Goal: Task Accomplishment & Management: Use online tool/utility

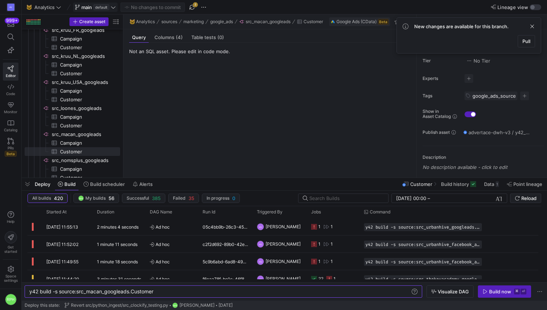
click at [111, 6] on icon at bounding box center [113, 7] width 5 height 5
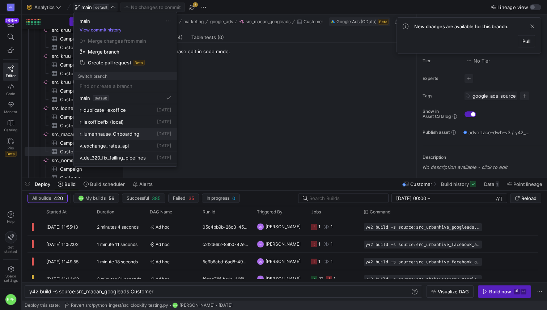
click at [118, 135] on span "r_lumenhause_Onboarding" at bounding box center [110, 134] width 60 height 6
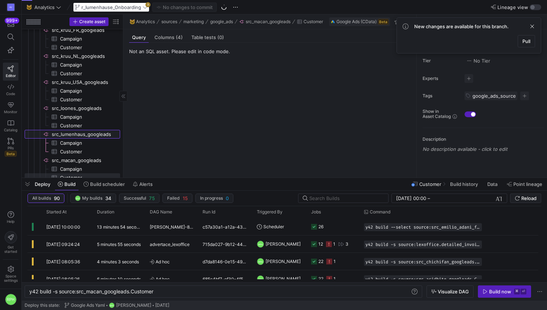
click at [104, 134] on span "src_lumenhaus_googleads​​​​​​​​" at bounding box center [85, 134] width 67 height 8
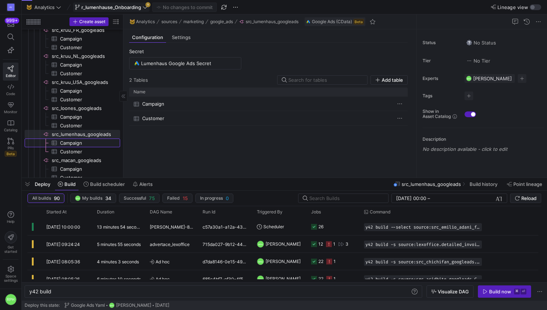
click at [96, 147] on span "Campaign​​​​​​​​​" at bounding box center [86, 143] width 52 height 8
type textarea "y42 build -s source:src_lumenhaus_googleads.Campaign"
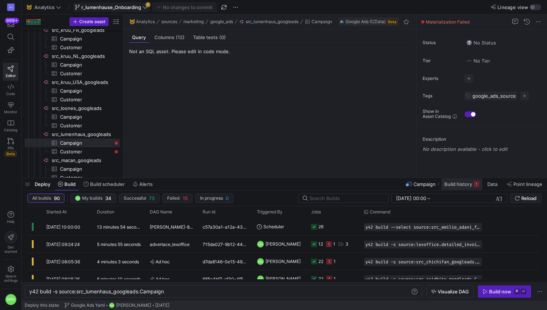
click at [454, 188] on span at bounding box center [462, 185] width 41 height 12
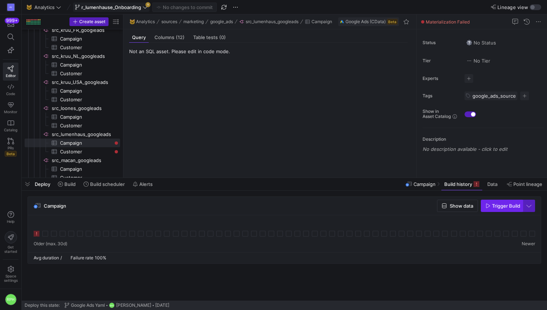
click at [490, 209] on span "button" at bounding box center [502, 206] width 41 height 12
click at [87, 151] on span "Customer​​​​​​​​​" at bounding box center [86, 152] width 52 height 8
click at [503, 209] on span "Trigger Build" at bounding box center [506, 206] width 28 height 6
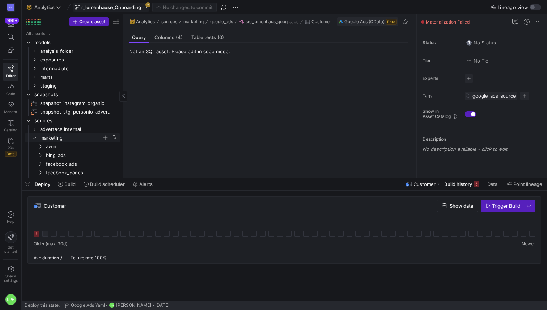
click at [35, 138] on icon "Press SPACE to select this row." at bounding box center [34, 138] width 5 height 4
click at [35, 138] on icon at bounding box center [34, 138] width 5 height 4
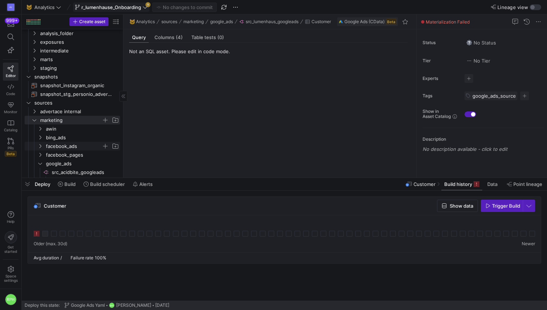
click at [68, 147] on span "facebook_ads" at bounding box center [74, 146] width 56 height 8
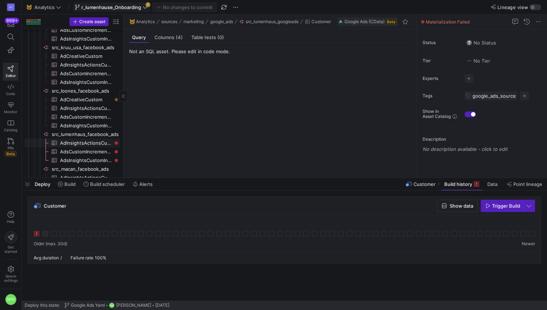
click at [75, 141] on span "AdInsightsActionsCustomIncremental​​​​​​​​​" at bounding box center [86, 143] width 52 height 8
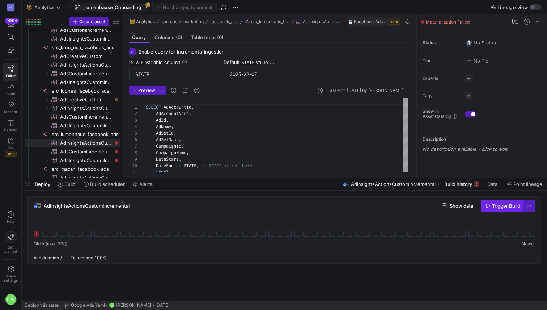
click at [487, 204] on icon "button" at bounding box center [489, 206] width 4 height 4
click at [105, 151] on span "AdsCustomIncremental​​​​​​​​​" at bounding box center [86, 152] width 52 height 8
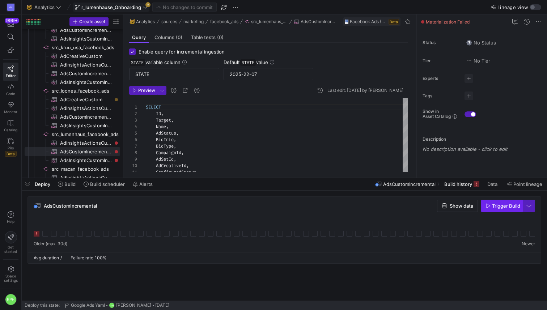
click at [498, 206] on span "Trigger Build" at bounding box center [506, 206] width 28 height 6
click at [90, 159] on span "AdsInsightsCustomIncremental​​​​​​​​​" at bounding box center [86, 160] width 52 height 8
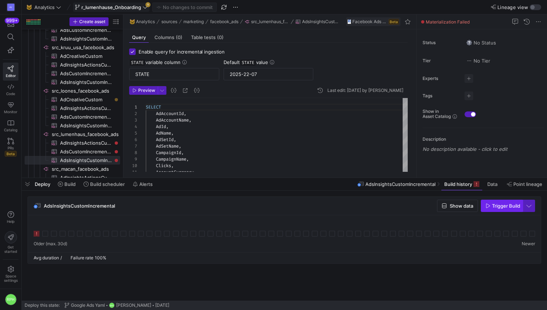
click at [505, 205] on span "Trigger Build" at bounding box center [506, 206] width 28 height 6
click at [68, 184] on span "Build" at bounding box center [69, 184] width 11 height 6
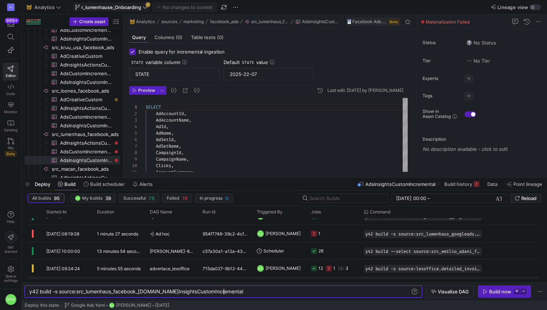
scroll to position [50, 0]
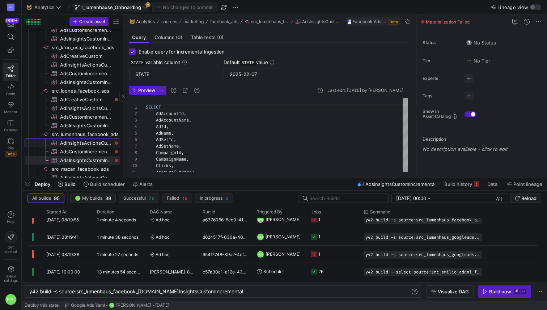
click at [89, 140] on span "AdInsightsActionsCustomIncremental​​​​​​​​​" at bounding box center [86, 143] width 52 height 8
type textarea "SELECT AdAccountId, AdAccountName, AdId, AdName, AdSetId, AdSetName, CampaignId…"
type textarea "y42 build -s source:src_lumenhaus_facebook_ads.AdInsightsActionsCustomIncrement…"
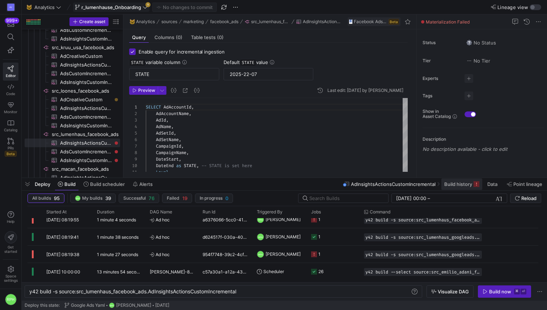
click at [460, 180] on span at bounding box center [462, 185] width 41 height 12
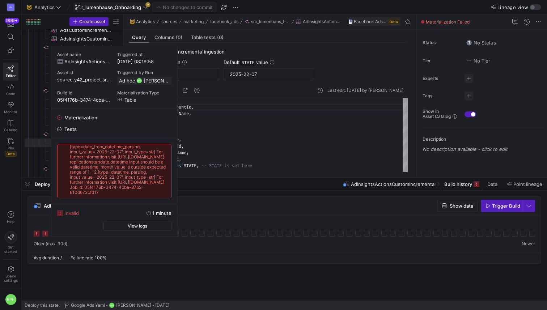
scroll to position [27, 0]
click at [282, 119] on div "SELECT AdAccountId , AdAccountName , AdId , AdName , AdSetId , AdSetName , Camp…" at bounding box center [277, 283] width 262 height 371
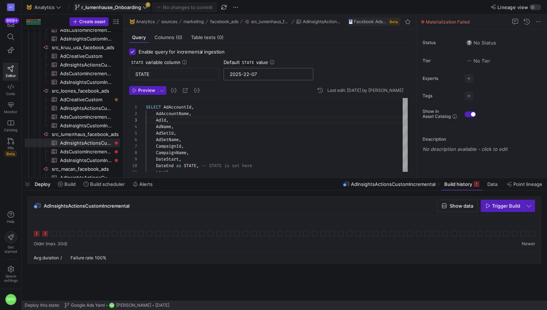
click at [250, 77] on input "2025-22-07" at bounding box center [269, 74] width 78 height 6
click at [278, 75] on input "2025-22-07" at bounding box center [269, 74] width 78 height 6
click at [255, 75] on input "2025-22-07" at bounding box center [269, 74] width 78 height 6
click at [258, 74] on input "2025-22-07" at bounding box center [269, 74] width 78 height 6
click at [248, 73] on input "2025-22-08" at bounding box center [269, 74] width 78 height 6
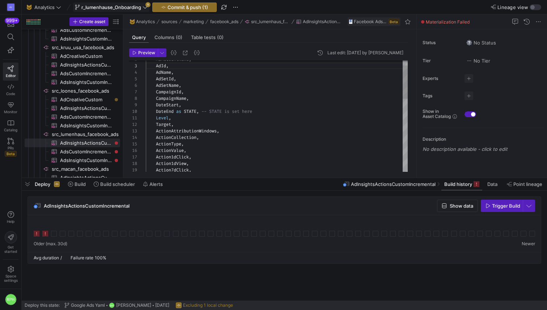
scroll to position [0, 0]
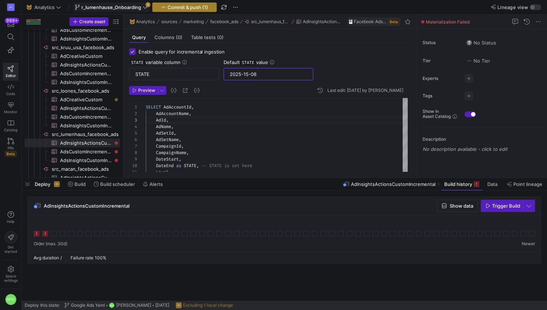
type input "2025-15-08"
click at [181, 7] on span "Commit & push (1)" at bounding box center [188, 7] width 41 height 6
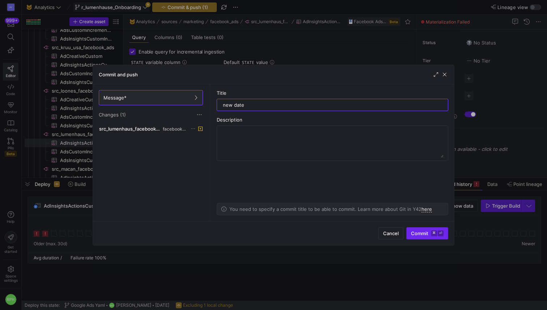
type input "new date"
click at [420, 235] on span "Commit ⌘ ⏎" at bounding box center [427, 234] width 33 height 6
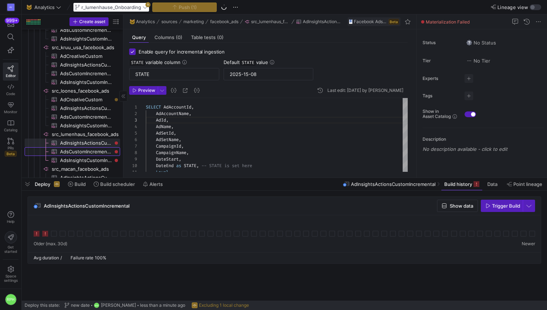
click at [102, 153] on span "AdsCustomIncremental​​​​​​​​​" at bounding box center [86, 152] width 52 height 8
type input "2025-22-07"
type textarea "SELECT ID, Target, Name, AdStatus, BidInfo, BidType, CampaignId, AdSetId, AdCre…"
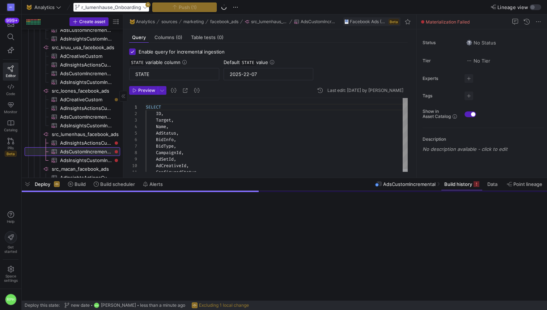
scroll to position [65, 0]
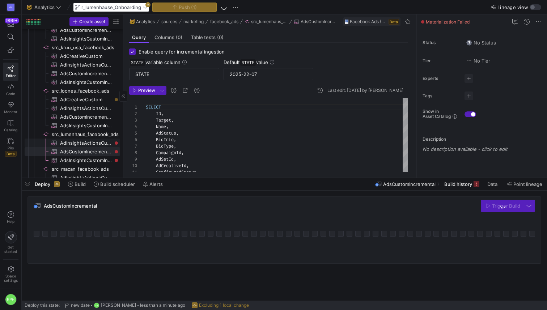
click at [96, 142] on span "AdInsightsActionsCustomIncremental​​​​​​​​​" at bounding box center [86, 143] width 52 height 8
type input "2025-15-08"
type textarea "SELECT AdAccountId, AdAccountName, AdId, AdName, AdSetId, AdSetName, CampaignId…"
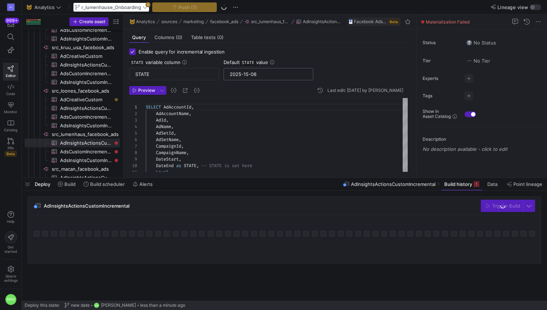
drag, startPoint x: 261, startPoint y: 71, endPoint x: 236, endPoint y: 74, distance: 24.8
click at [236, 74] on div "2025-15-08" at bounding box center [269, 74] width 78 height 12
drag, startPoint x: 262, startPoint y: 74, endPoint x: 219, endPoint y: 74, distance: 42.7
click at [219, 74] on div "STATE variable column STATE Default STATE value 2025-15-08" at bounding box center [268, 69] width 279 height 21
click at [93, 152] on span "AdsCustomIncremental​​​​​​​​​" at bounding box center [86, 152] width 52 height 8
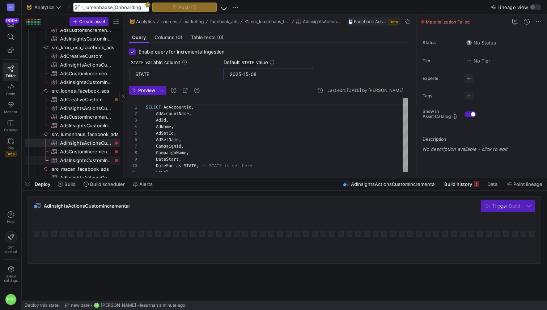
type input "2025-22-07"
type textarea "SELECT ID, Target, Name, AdStatus, BidInfo, BidType, CampaignId, AdSetId, AdCre…"
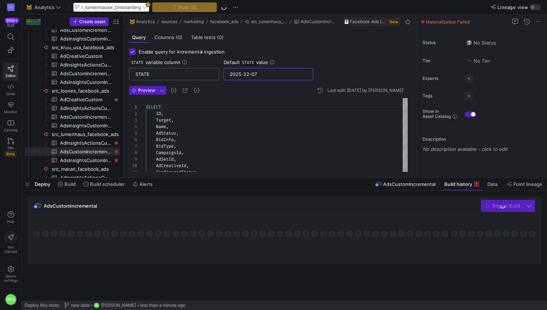
drag, startPoint x: 269, startPoint y: 75, endPoint x: 198, endPoint y: 74, distance: 70.6
click at [198, 74] on div "STATE variable column STATE Default STATE value 2025-22-07" at bounding box center [268, 69] width 279 height 21
click at [96, 144] on span "AdInsightsActionsCustomIncremental​​​​​​​​​" at bounding box center [86, 143] width 52 height 8
type input "2025-15-08"
type textarea "SELECT AdAccountId, AdAccountName, AdId, AdName, AdSetId, AdSetName, CampaignId…"
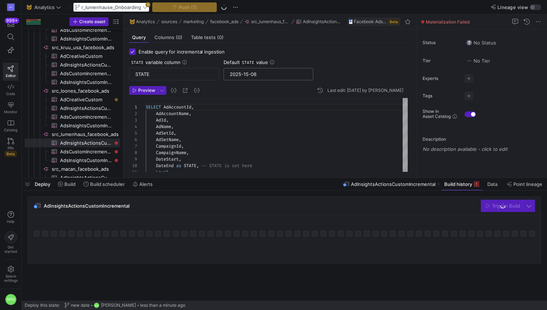
click at [251, 78] on div "2025-15-08" at bounding box center [269, 74] width 78 height 12
click at [248, 74] on input "2025-15-08" at bounding box center [269, 74] width 78 height 6
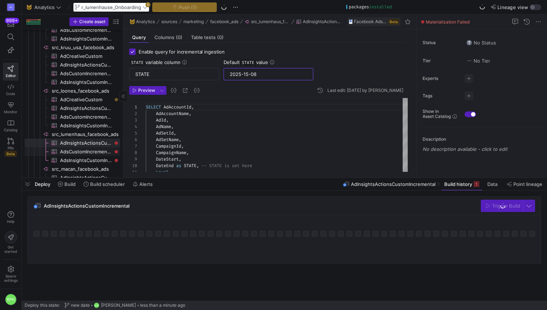
click at [92, 153] on span "AdsCustomIncremental​​​​​​​​​" at bounding box center [86, 152] width 52 height 8
type input "2025-22-07"
type textarea "SELECT ID, Target, Name, AdStatus, BidInfo, BidType, CampaignId, AdSetId, AdCre…"
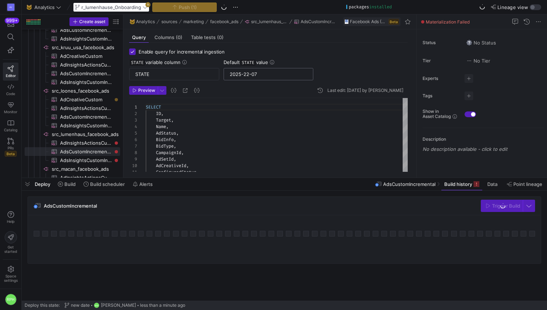
click at [260, 72] on input "2025-22-07" at bounding box center [269, 74] width 78 height 6
paste input "15-08"
click at [99, 158] on span "AdsInsightsCustomIncremental​​​​​​​​​" at bounding box center [86, 160] width 52 height 8
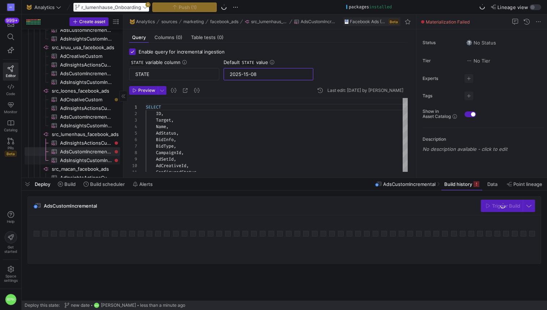
type input "2025-22-07"
type textarea "SELECT AdAccountId, AdAccountName, AdId, AdName, AdSetId, AdSetName, CampaignId…"
click at [244, 73] on input "2025-22-07" at bounding box center [269, 74] width 78 height 6
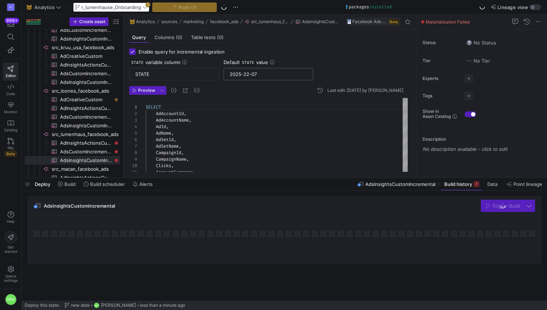
paste input "15-08"
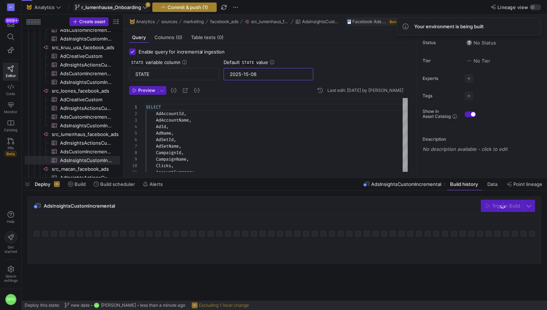
type input "2025-15-08"
click at [189, 9] on span "Commit & push (1)" at bounding box center [188, 7] width 41 height 6
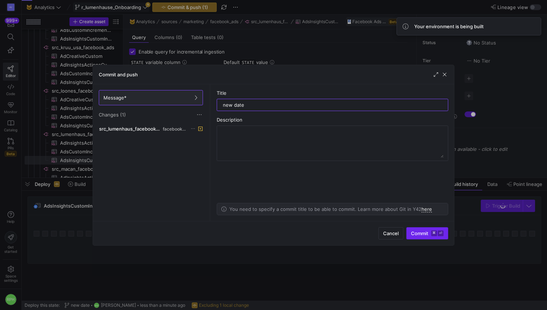
type input "new date"
click at [414, 231] on span "Commit ⌘ ⏎" at bounding box center [427, 234] width 33 height 6
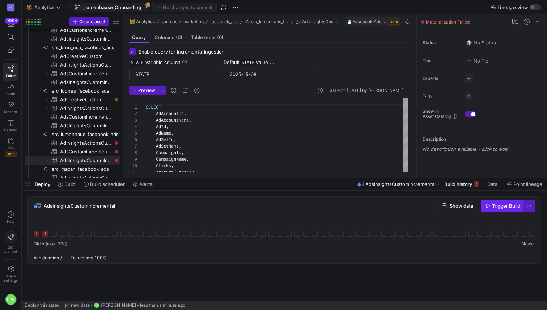
click at [491, 211] on span "button" at bounding box center [502, 206] width 41 height 12
click at [100, 154] on span "AdsCustomIncremental​​​​​​​​​" at bounding box center [86, 152] width 52 height 8
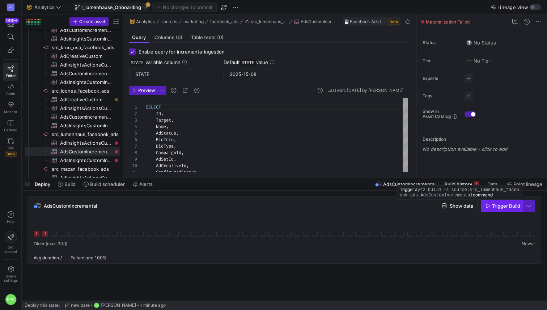
click at [496, 209] on span "Trigger Build" at bounding box center [506, 206] width 28 height 6
click at [107, 143] on span "AdInsightsActionsCustomIncremental​​​​​​​​​" at bounding box center [86, 143] width 52 height 8
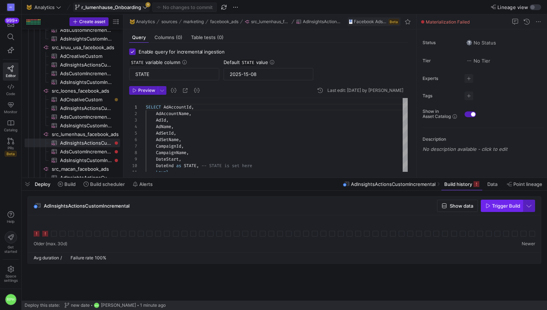
click at [499, 208] on span "Trigger Build" at bounding box center [506, 206] width 28 height 6
click at [102, 159] on span "AdsInsightsCustomIncremental​​​​​​​​​" at bounding box center [86, 160] width 52 height 8
type textarea "SELECT AdAccountId, AdAccountName, AdId, AdName, AdSetId, AdSetName, CampaignId…"
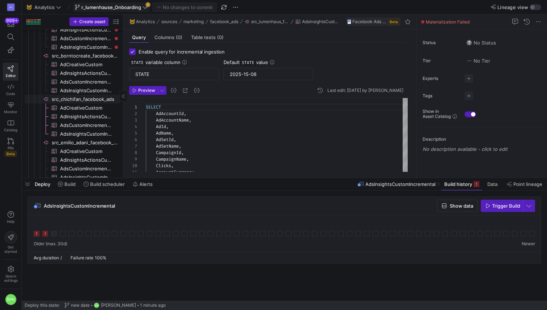
scroll to position [426, 0]
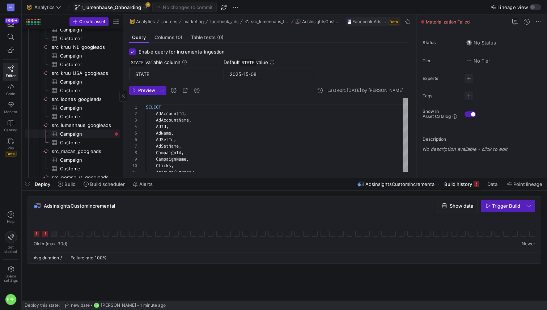
click at [70, 130] on span "Campaign​​​​​​​​​" at bounding box center [86, 134] width 52 height 8
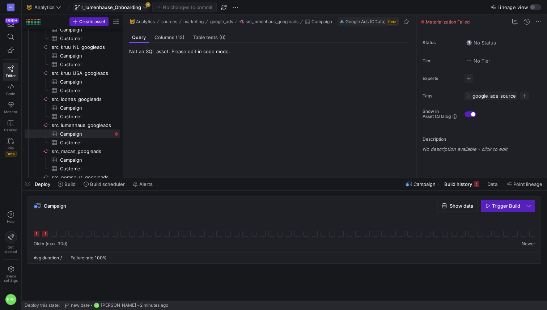
click at [44, 234] on icon at bounding box center [45, 234] width 6 height 6
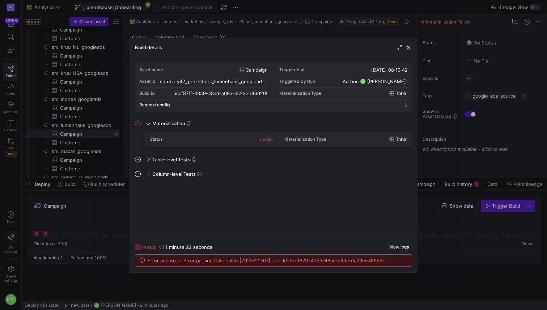
click at [407, 50] on span "button" at bounding box center [408, 47] width 7 height 7
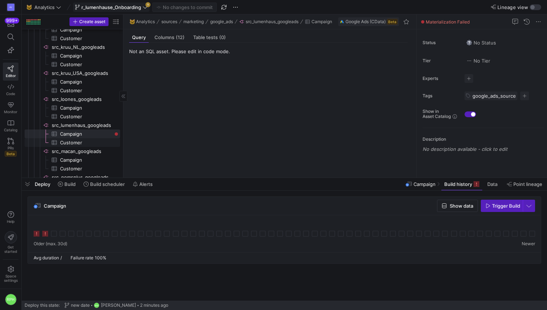
click at [71, 139] on span "Customer​​​​​​​​​" at bounding box center [86, 143] width 52 height 8
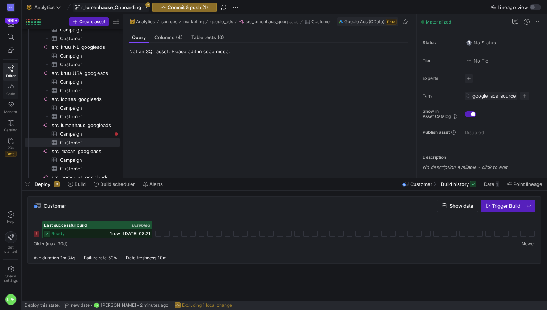
click at [8, 90] on link "Code" at bounding box center [11, 90] width 16 height 18
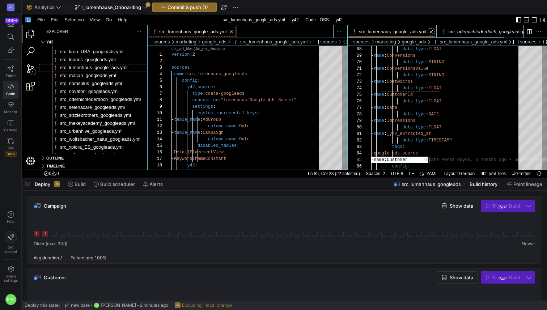
click at [433, 32] on link "Close (⌘W)" at bounding box center [431, 31] width 7 height 7
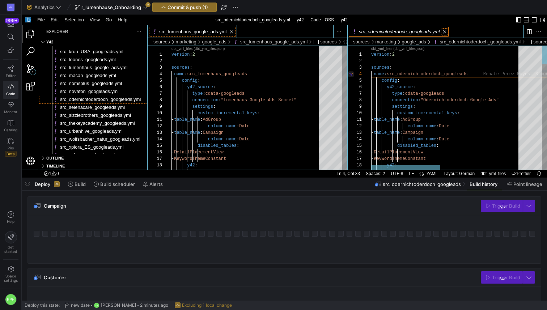
click at [447, 34] on link "Close (⌘W)" at bounding box center [444, 31] width 7 height 7
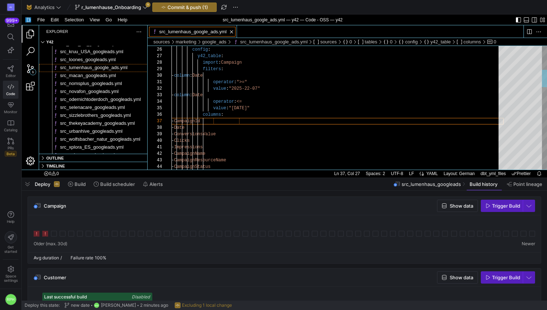
click at [253, 89] on div "config : - name : Campaign y42_table : import : Campaign filters : - column : D…" at bounding box center [338, 314] width 332 height 872
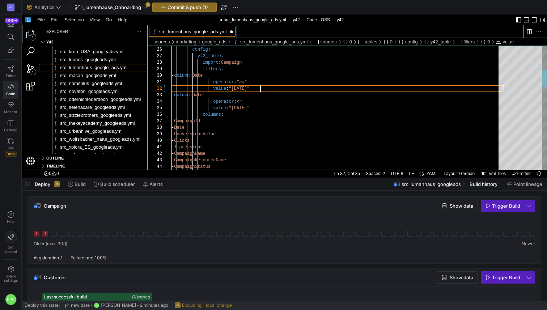
click at [260, 88] on div "config : - name : Campaign y42_table : import : Campaign filters : - column : D…" at bounding box center [338, 314] width 332 height 872
type textarea "operator: ">=" value: "2025-01-08" - column: Date operator: <= value: "2030-12-…"
click at [180, 7] on span "Commit & push (1)" at bounding box center [188, 7] width 41 height 6
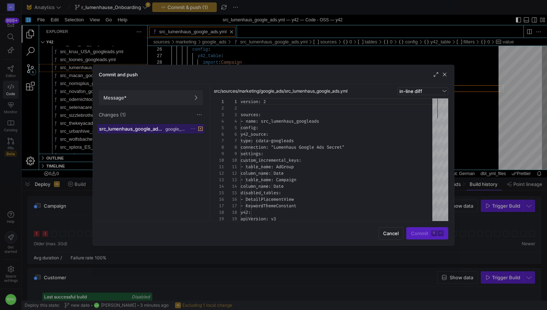
click at [145, 131] on span "src_lumenhaus_google_ads.yml" at bounding box center [131, 129] width 65 height 6
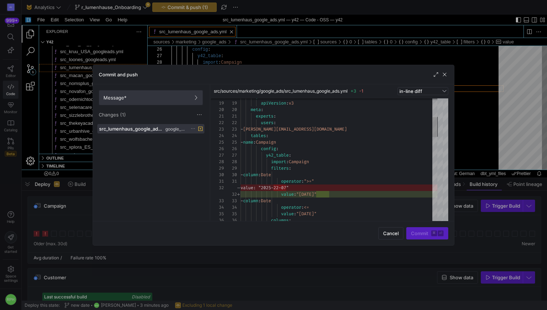
click at [146, 94] on span at bounding box center [151, 98] width 104 height 14
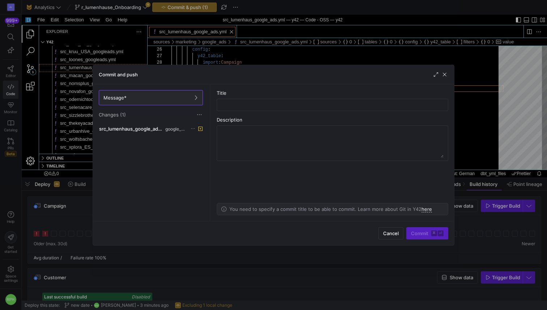
click at [280, 112] on as-split-area "Title Description You need to specify a commit title to be able to commit. Lear…" at bounding box center [332, 152] width 243 height 137
click at [276, 107] on input "text" at bounding box center [332, 105] width 219 height 6
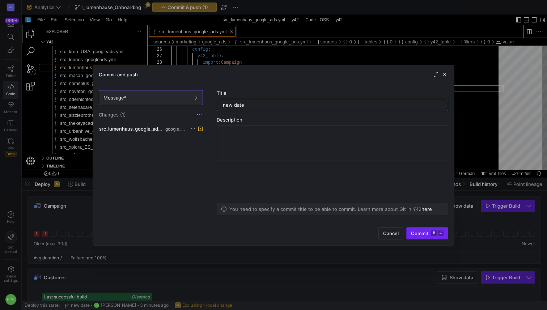
type input "new date"
click at [425, 238] on span "submit" at bounding box center [427, 234] width 41 height 12
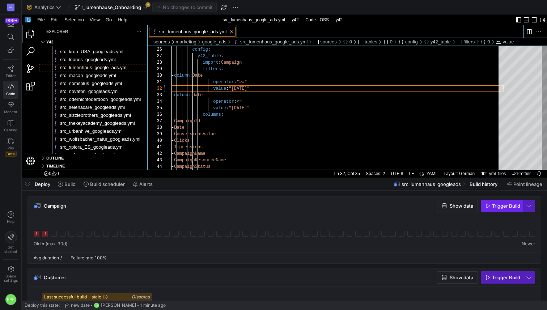
click at [494, 206] on span "Trigger Build" at bounding box center [506, 206] width 28 height 6
click at [14, 72] on link "Editor" at bounding box center [11, 72] width 16 height 18
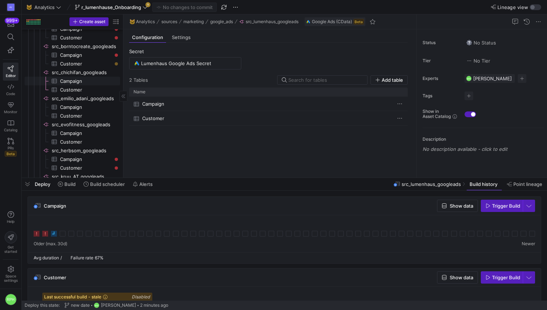
scroll to position [187, 0]
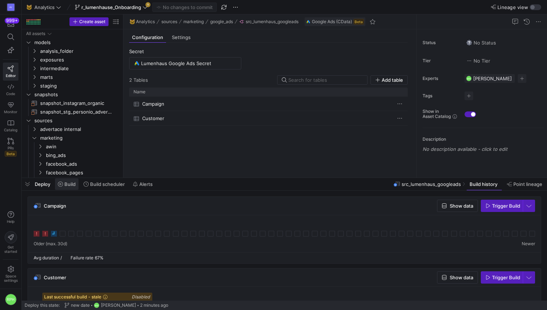
click at [73, 185] on span "Build" at bounding box center [69, 184] width 11 height 6
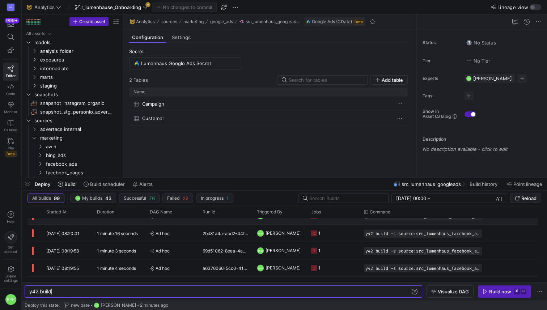
scroll to position [77, 0]
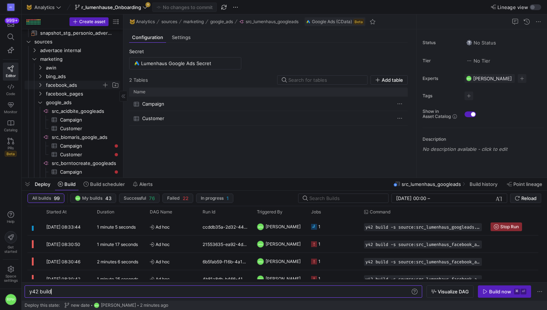
click at [48, 84] on span "facebook_ads" at bounding box center [74, 85] width 56 height 8
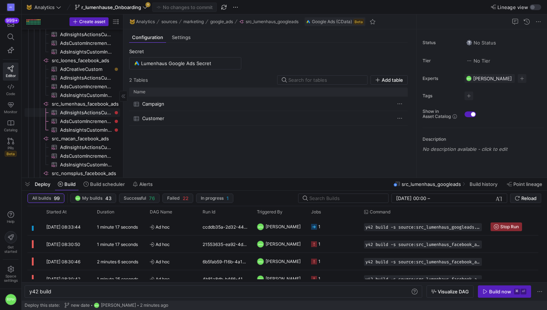
click at [70, 111] on span "AdInsightsActionsCustomIncremental​​​​​​​​​" at bounding box center [86, 113] width 52 height 8
type textarea "y42 build -s source:src_lumenhaus_facebook_ads.AdInsightsActionsCustomIncrement…"
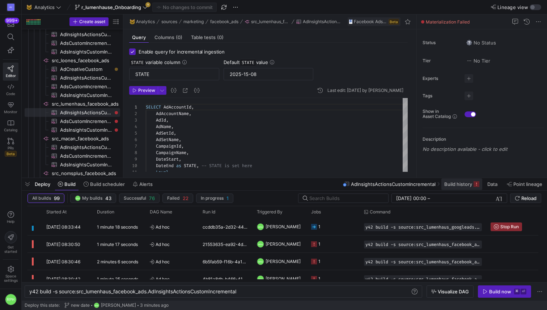
click at [460, 188] on span at bounding box center [462, 185] width 41 height 12
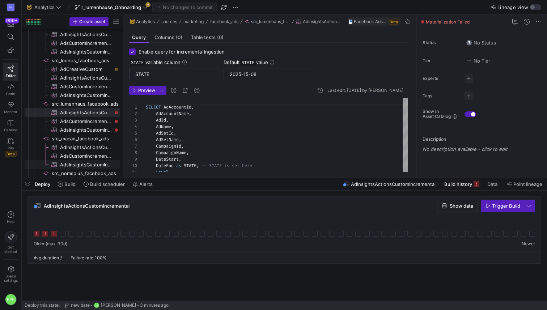
drag, startPoint x: 111, startPoint y: 194, endPoint x: 69, endPoint y: 205, distance: 43.8
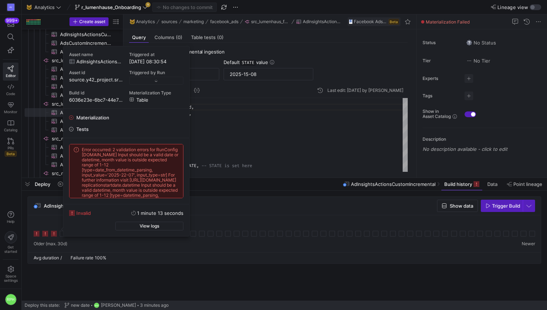
click at [108, 183] on span "Error occurred: 2 validation errors for RunConfig replicationstartdate.date Inp…" at bounding box center [130, 182] width 97 height 71
click at [102, 167] on span "Error occurred: 2 validation errors for RunConfig replicationstartdate.date Inp…" at bounding box center [130, 182] width 97 height 71
copy div "Error occurred: 2 validation errors for RunConfig replicationstartdate.date Inp…"
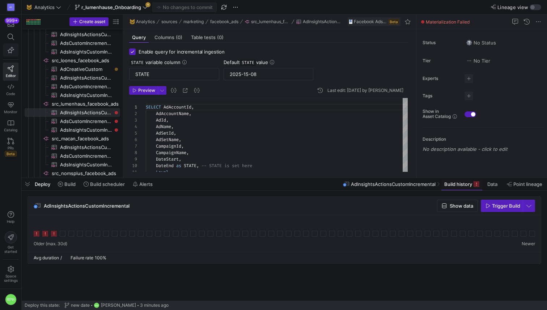
click at [12, 48] on icon "button" at bounding box center [11, 50] width 7 height 7
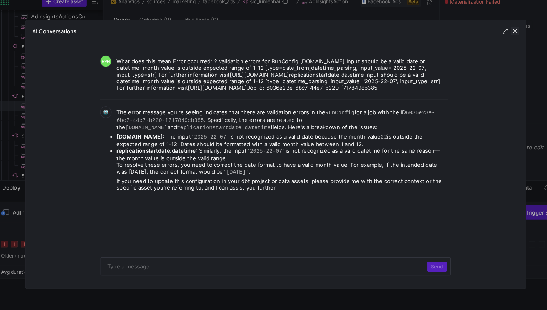
click at [482, 46] on span "button" at bounding box center [482, 47] width 7 height 7
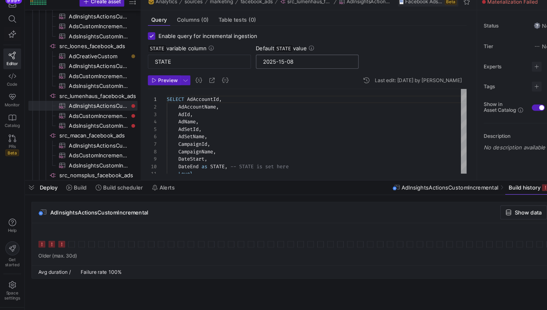
click at [248, 75] on input "2025-15-08" at bounding box center [269, 74] width 78 height 6
click at [264, 76] on input "[DATE]" at bounding box center [269, 74] width 78 height 6
click at [247, 89] on header "Preview Last edit: Monday 26 May 2025 by Renate Perez Hoyos" at bounding box center [268, 92] width 279 height 12
drag, startPoint x: 263, startPoint y: 74, endPoint x: 219, endPoint y: 74, distance: 43.8
click at [219, 74] on div "STATE variable column STATE Default STATE value [DATE]" at bounding box center [268, 69] width 279 height 21
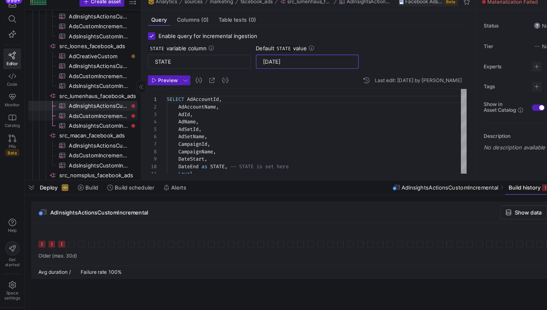
click at [74, 121] on span "AdsCustomIncremental​​​​​​​​​" at bounding box center [86, 121] width 52 height 8
type input "2025-15-08"
type textarea "SELECT ID, Target, Name, AdStatus, BidInfo, BidType, CampaignId, AdSetId, AdCre…"
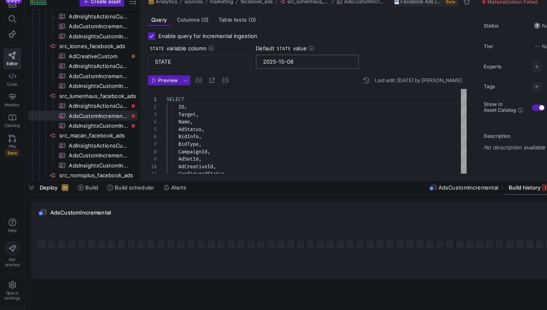
click at [248, 76] on input "2025-15-08" at bounding box center [269, 74] width 78 height 6
paste input "08-15"
click at [92, 129] on span "AdsInsightsCustomIncremental​​​​​​​​​" at bounding box center [86, 130] width 52 height 8
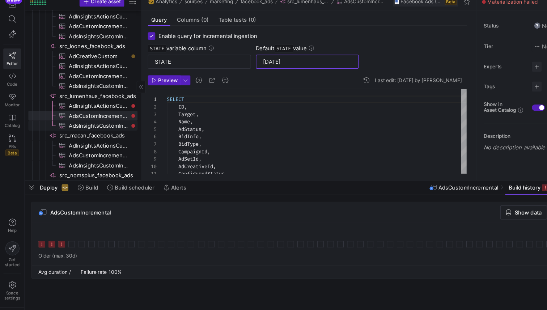
type input "2025-15-08"
type textarea "SELECT AdAccountId, AdAccountName, AdId, AdName, AdSetId, AdSetName, CampaignId…"
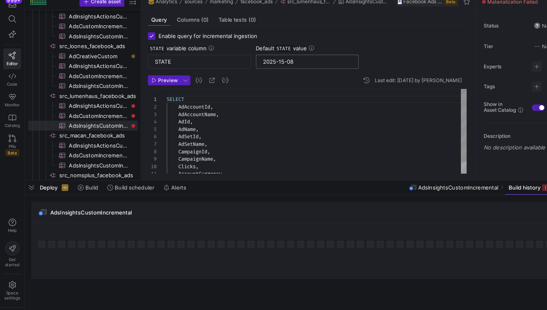
click at [240, 70] on div "2025-15-08" at bounding box center [269, 74] width 78 height 12
click at [240, 74] on input "2025-15-08" at bounding box center [269, 74] width 78 height 6
paste input "08-15"
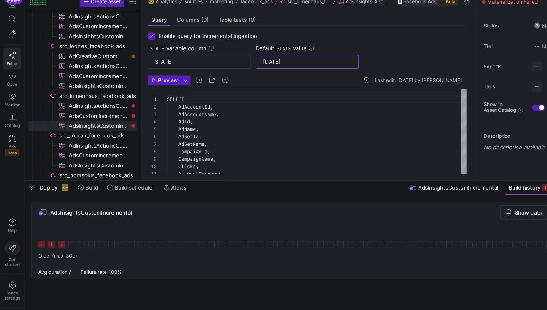
type input "[DATE]"
click at [274, 63] on icon at bounding box center [272, 62] width 4 height 4
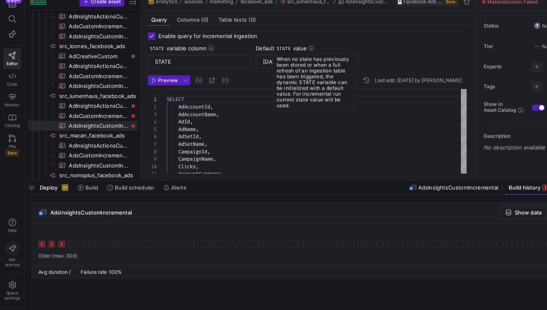
click at [274, 63] on icon at bounding box center [272, 62] width 4 height 4
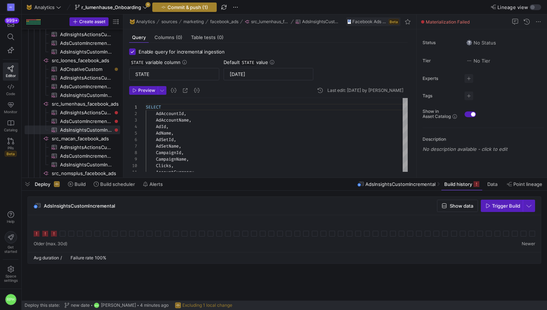
click at [192, 7] on span "Commit & push (1)" at bounding box center [188, 7] width 41 height 6
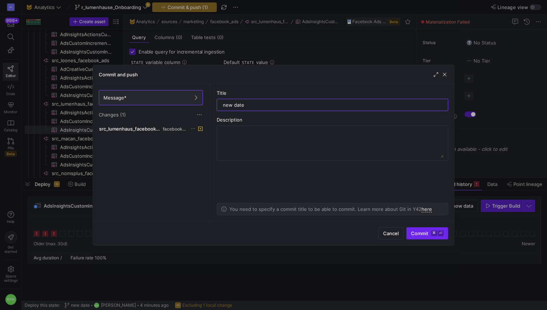
type input "new date"
click at [429, 234] on span "Commit ⌘ ⏎" at bounding box center [427, 234] width 33 height 6
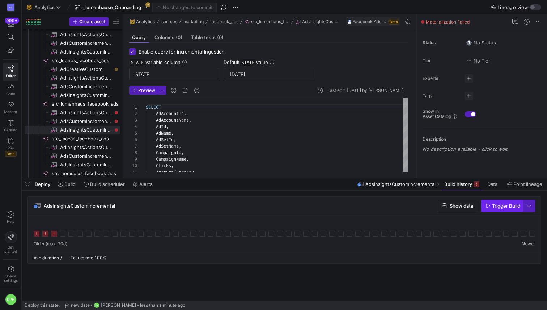
click at [492, 203] on span "Trigger Build" at bounding box center [503, 206] width 35 height 6
click at [106, 123] on span "AdsCustomIncremental​​​​​​​​​" at bounding box center [86, 121] width 52 height 8
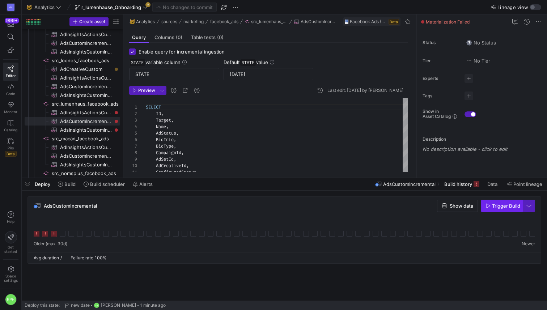
click at [494, 209] on span "button" at bounding box center [502, 206] width 41 height 12
click at [96, 113] on span "AdInsightsActionsCustomIncremental​​​​​​​​​" at bounding box center [86, 113] width 52 height 8
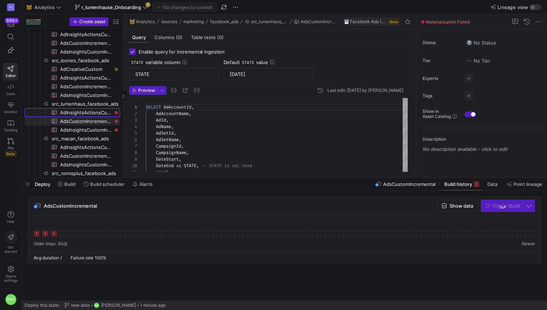
click at [96, 113] on span "AdInsightsActionsCustomIncremental​​​​​​​​​" at bounding box center [86, 113] width 52 height 8
type textarea "SELECT AdAccountId, AdAccountName, AdId, AdName, AdSetId, AdSetName, CampaignId…"
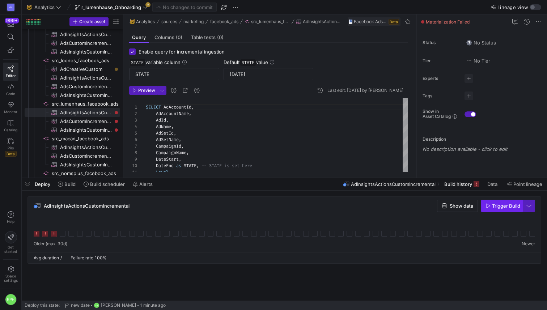
click at [496, 210] on span "button" at bounding box center [502, 206] width 41 height 12
click at [264, 74] on input "[DATE]" at bounding box center [269, 74] width 78 height 6
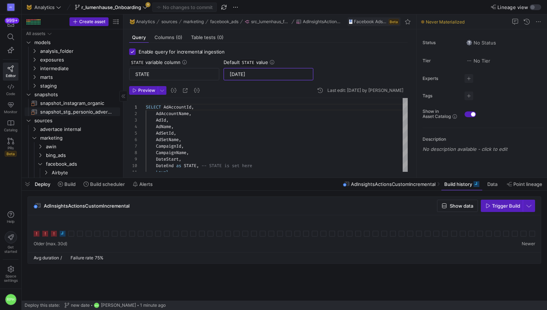
scroll to position [24, 0]
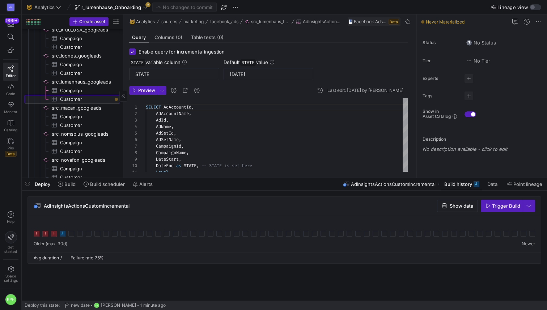
click at [70, 98] on span "Customer​​​​​​​​​" at bounding box center [86, 99] width 52 height 8
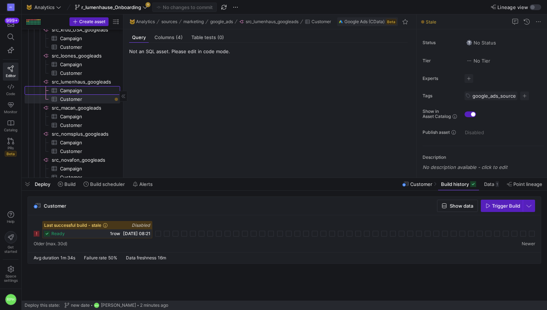
click at [84, 90] on span "Campaign​​​​​​​​​" at bounding box center [86, 91] width 52 height 8
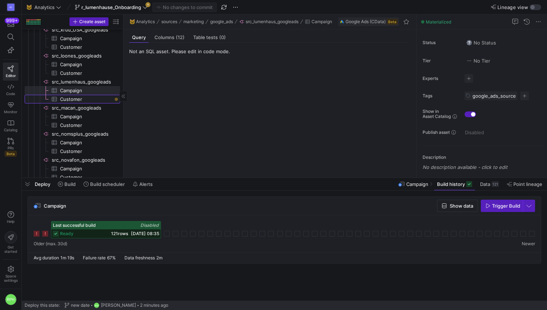
click at [79, 99] on span "Customer​​​​​​​​​" at bounding box center [86, 99] width 52 height 8
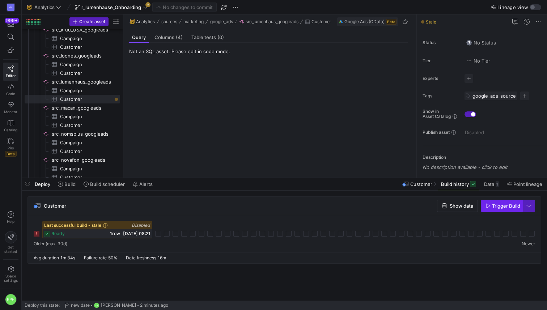
click at [491, 207] on span "Trigger Build" at bounding box center [503, 206] width 35 height 6
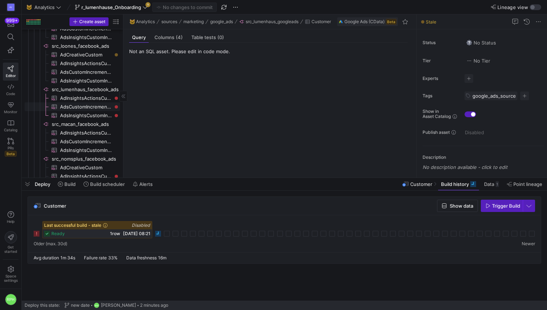
click at [100, 100] on span "AdInsightsActionsCustomIncremental​​​​​​​​​" at bounding box center [86, 98] width 52 height 8
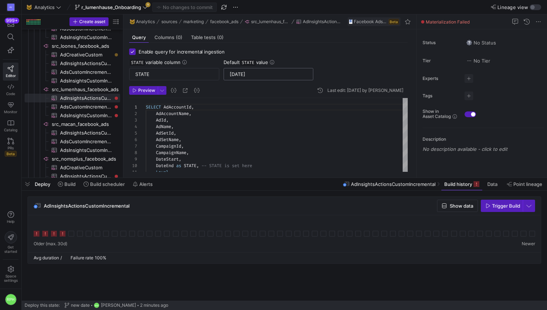
click at [263, 74] on input "[DATE]" at bounding box center [269, 74] width 78 height 6
click at [11, 85] on icon at bounding box center [11, 86] width 7 height 5
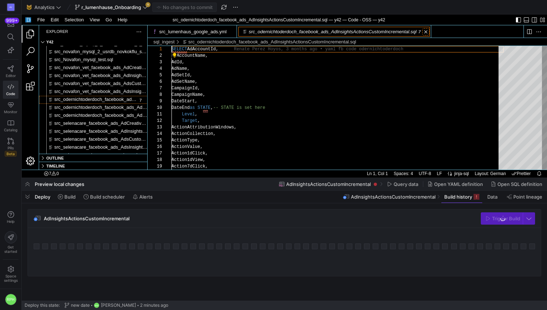
click at [430, 31] on link "Close (⌘W)" at bounding box center [426, 31] width 7 height 7
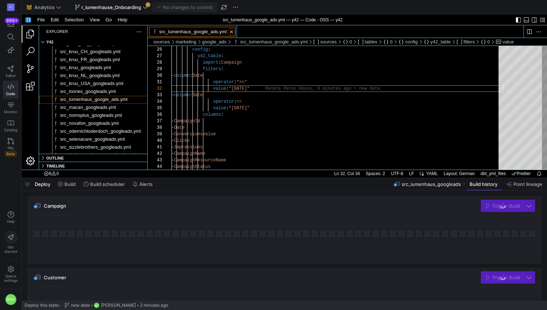
click at [235, 31] on link "Close (⌘W)" at bounding box center [231, 31] width 7 height 7
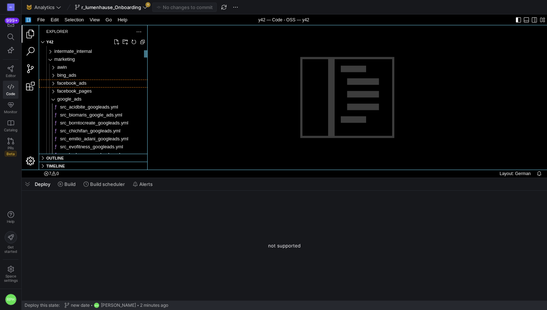
click at [88, 85] on div "facebook_ads" at bounding box center [102, 84] width 91 height 8
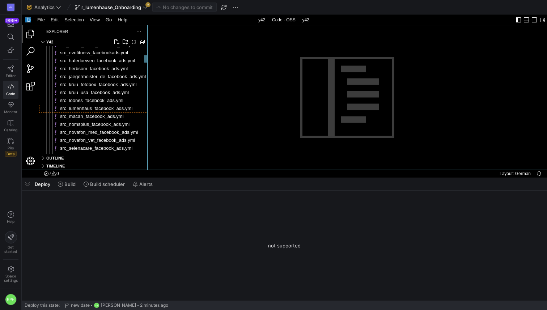
click at [100, 108] on span "src_lumenhaus_facebook_ads.yml" at bounding box center [96, 108] width 72 height 5
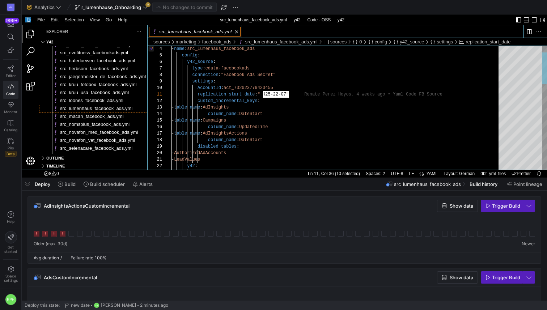
drag, startPoint x: 289, startPoint y: 95, endPoint x: 263, endPoint y: 95, distance: 25.7
paste textarea "08-15"
type textarea "replication_start_date: "[DATE]" custom_incremental_keys: - table_name: AdInsig…"
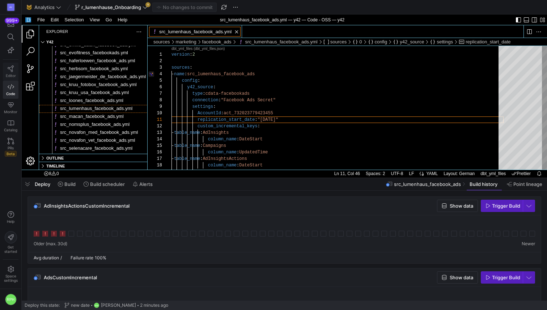
click at [12, 72] on link "Editor" at bounding box center [11, 72] width 16 height 18
click at [170, 3] on span "button" at bounding box center [185, 7] width 64 height 9
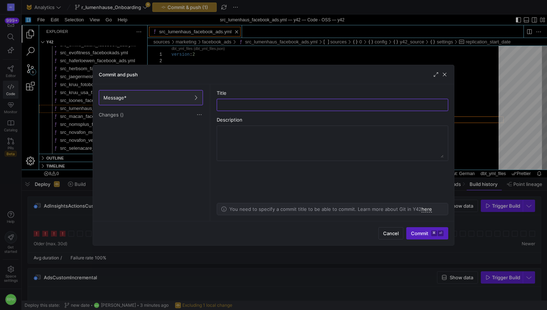
type input "n"
type textarea "version: 2 sources: - name: src_lumenhaus_facebook_ads config: y42_source: type…"
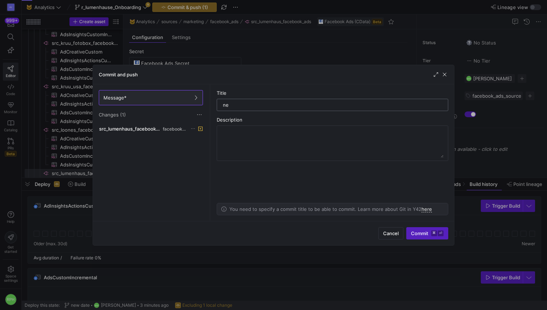
click at [252, 107] on input "ne" at bounding box center [332, 105] width 219 height 6
type input "new date"
click at [416, 231] on span "Commit ⌘ ⏎" at bounding box center [427, 234] width 33 height 6
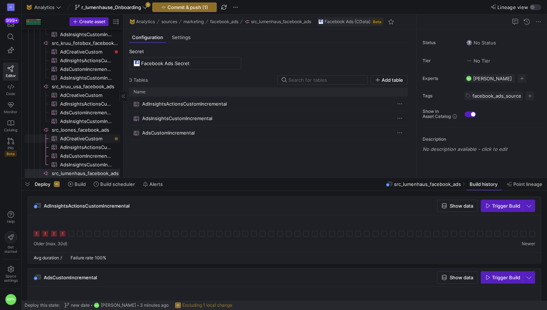
click at [89, 137] on span "AdCreativeCustom​​​​​​​​​" at bounding box center [86, 139] width 52 height 8
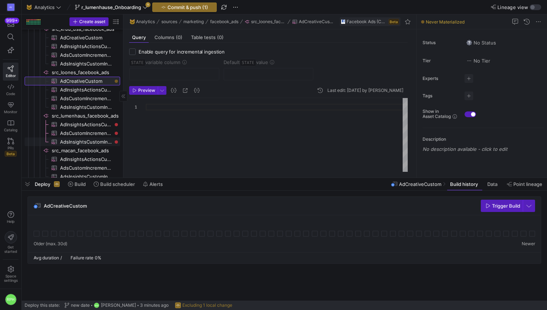
scroll to position [693, 0]
click at [91, 123] on span "AdInsightsActionsCustomIncremental​​​​​​​​​" at bounding box center [86, 123] width 52 height 8
checkbox input "true"
type input "STATE"
type input "[DATE]"
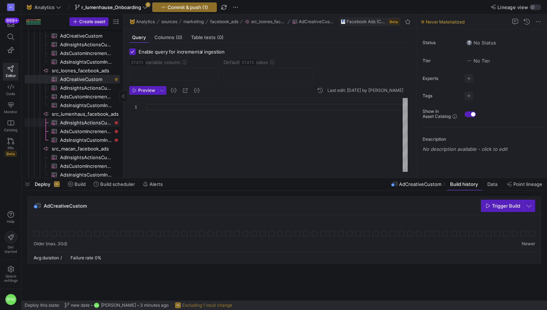
type textarea "SELECT AdAccountId, AdAccountName, AdId, AdName, AdSetId, AdSetName, CampaignId…"
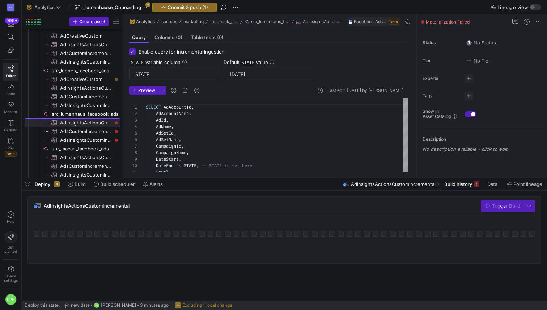
scroll to position [65, 0]
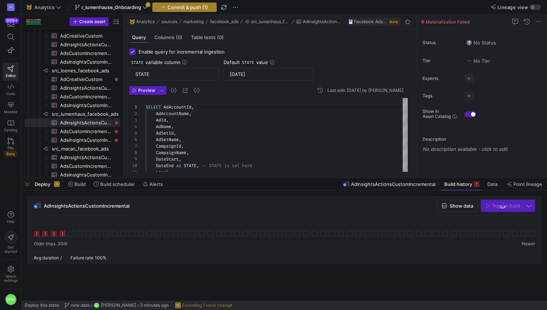
click at [180, 10] on span "button" at bounding box center [185, 7] width 64 height 9
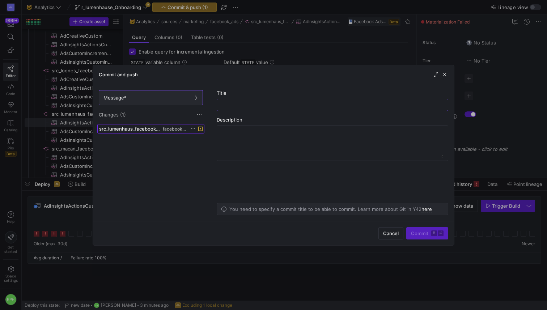
click at [160, 128] on span "src_lumenhaus_facebook_ads.yml" at bounding box center [130, 129] width 62 height 6
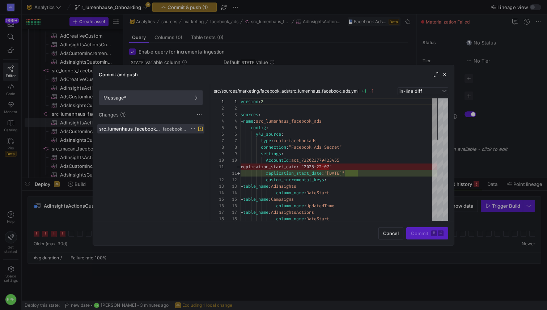
click at [160, 96] on span "Message*" at bounding box center [151, 98] width 95 height 6
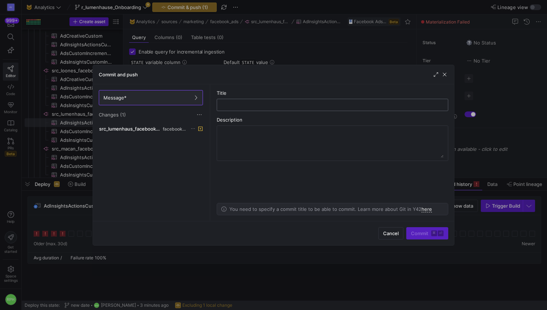
click at [266, 110] on div at bounding box center [332, 105] width 219 height 12
click at [261, 105] on input "text" at bounding box center [332, 105] width 219 height 6
type input "new date"
click at [421, 232] on span "Commit ⌘ ⏎" at bounding box center [427, 234] width 33 height 6
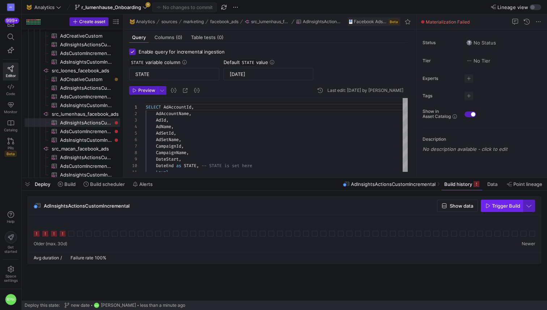
click at [488, 210] on span "button" at bounding box center [502, 206] width 41 height 12
click at [95, 130] on span "AdsCustomIncremental​​​​​​​​​" at bounding box center [86, 131] width 52 height 8
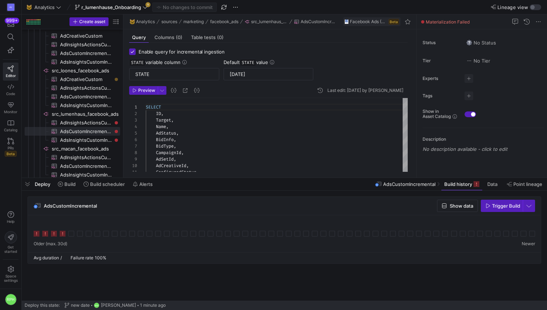
click at [496, 208] on span "Trigger Build" at bounding box center [506, 206] width 28 height 6
click at [92, 143] on span "AdsInsightsCustomIncremental​​​​​​​​​" at bounding box center [86, 140] width 52 height 8
click at [109, 142] on span "AdsInsightsCustomIncremental​​​​​​​​​" at bounding box center [86, 140] width 52 height 8
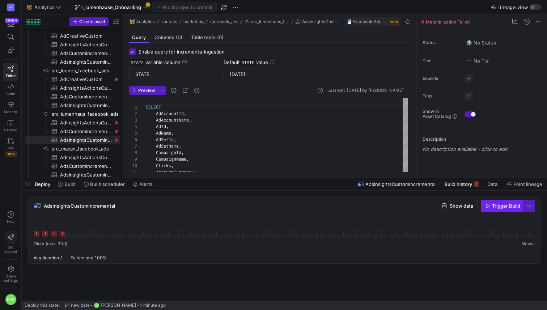
click at [495, 206] on span "Trigger Build" at bounding box center [506, 206] width 28 height 6
drag, startPoint x: 91, startPoint y: 123, endPoint x: 120, endPoint y: 127, distance: 29.2
click at [91, 123] on span "AdInsightsActionsCustomIncremental​​​​​​​​​" at bounding box center [86, 123] width 52 height 8
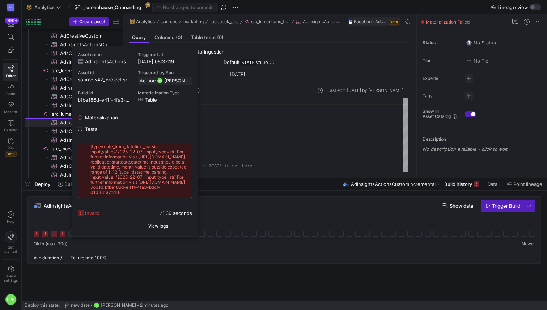
scroll to position [38, 0]
click at [238, 203] on div "AdInsightsActionsCustomIncremental Show data Trigger Build" at bounding box center [284, 206] width 513 height 18
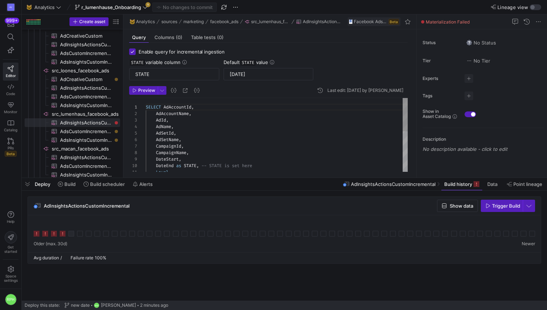
click at [247, 125] on div "SELECT AdAccountId , AdAccountName , AdId , AdName , AdSetId , AdSetName , Camp…" at bounding box center [277, 283] width 262 height 371
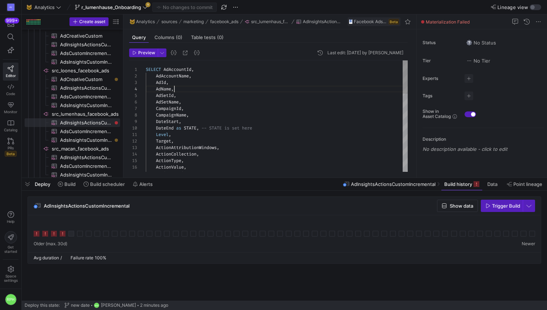
scroll to position [0, 0]
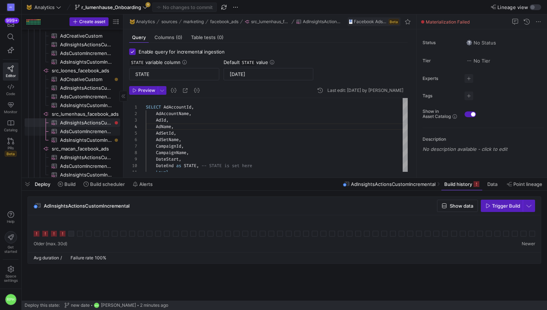
click at [88, 131] on span "AdsCustomIncremental​​​​​​​​​" at bounding box center [86, 131] width 52 height 8
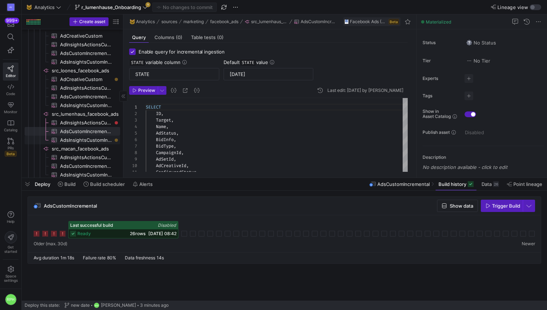
click at [90, 142] on span "AdsInsightsCustomIncremental​​​​​​​​​" at bounding box center [86, 140] width 52 height 8
type textarea "SELECT AdAccountId, AdAccountName, AdId, AdName, AdSetId, AdSetName, CampaignId…"
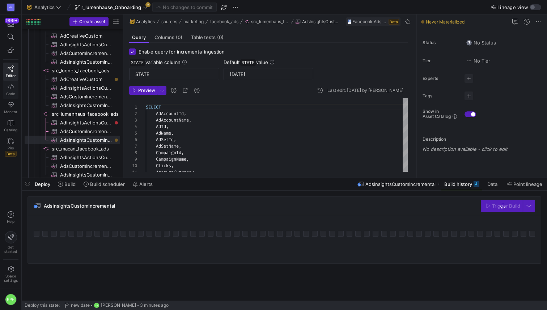
click at [13, 89] on icon at bounding box center [11, 87] width 7 height 7
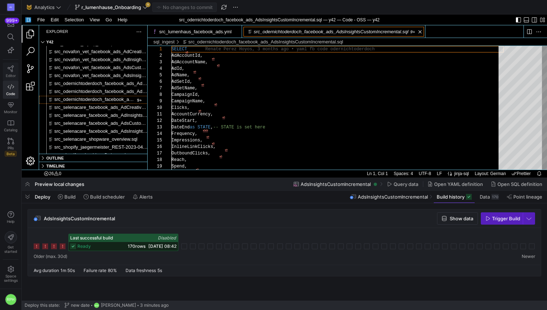
click at [7, 74] on span "Editor" at bounding box center [11, 76] width 10 height 4
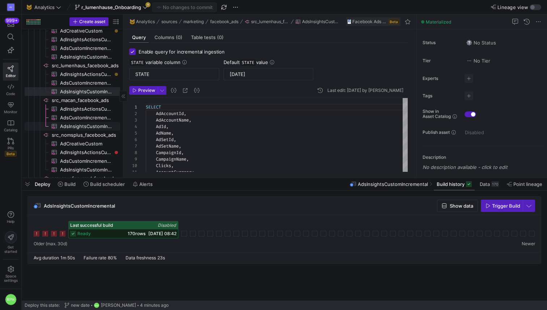
scroll to position [742, 0]
click at [95, 75] on span "AdInsightsActionsCustomIncremental​​​​​​​​​" at bounding box center [86, 74] width 52 height 8
type textarea "SELECT AdAccountId, AdAccountName, AdId, AdName, AdSetId, AdSetName, CampaignId…"
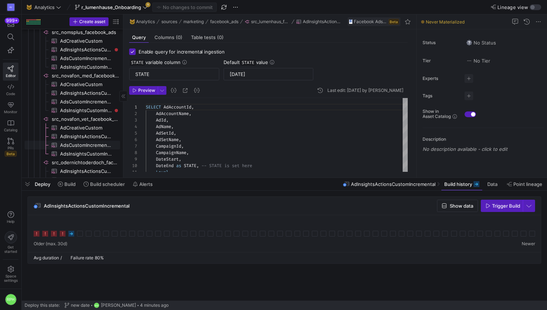
scroll to position [1151, 0]
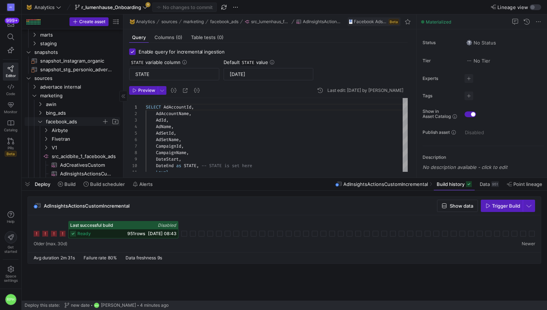
click at [39, 123] on icon "Press SPACE to select this row." at bounding box center [40, 121] width 5 height 4
click at [66, 139] on span "google_ads" at bounding box center [74, 139] width 56 height 8
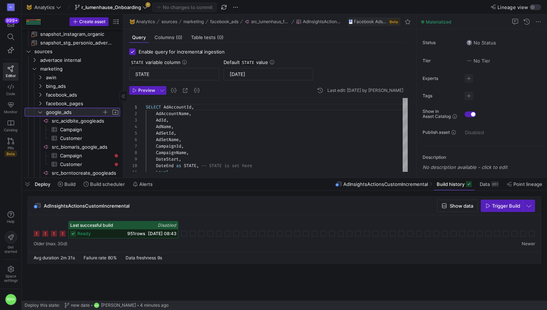
click at [39, 110] on icon at bounding box center [40, 112] width 5 height 4
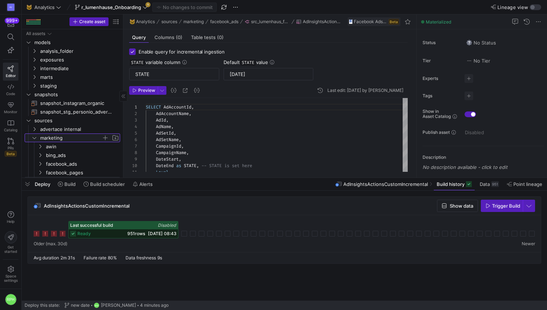
click at [35, 136] on icon "Press SPACE to select this row." at bounding box center [34, 138] width 5 height 4
click at [62, 91] on span "snapshots" at bounding box center [67, 95] width 67 height 8
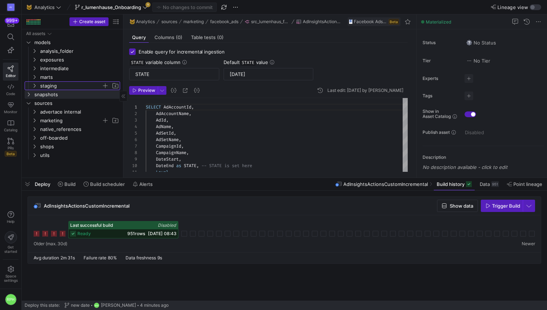
click at [58, 85] on span "staging" at bounding box center [71, 86] width 62 height 8
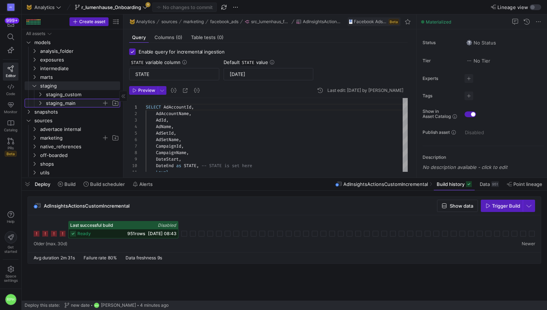
click at [58, 102] on span "staging_main" at bounding box center [74, 103] width 56 height 8
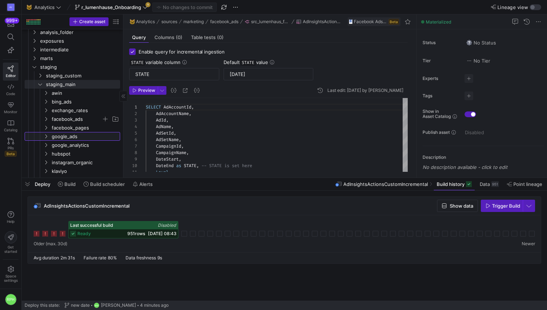
click at [71, 136] on span "google_ads" at bounding box center [85, 137] width 67 height 8
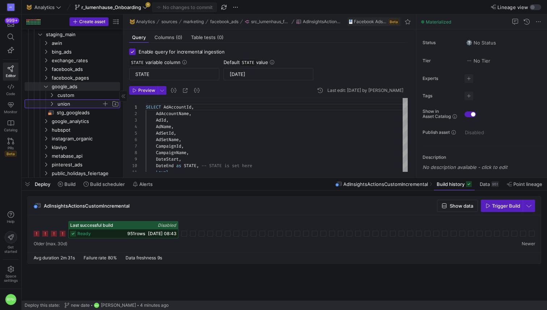
click at [71, 104] on span "union" at bounding box center [80, 104] width 44 height 8
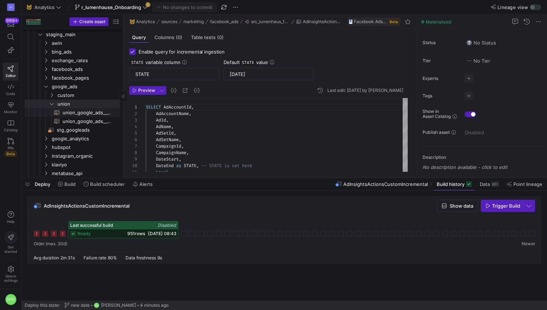
click at [71, 111] on span "union_google_ads__Campaign​​​​​​​​​​" at bounding box center [87, 113] width 49 height 8
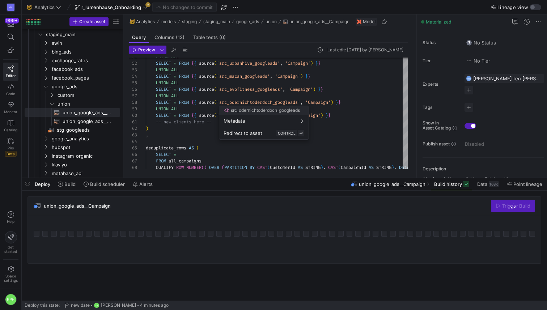
click at [341, 116] on div at bounding box center [273, 155] width 547 height 310
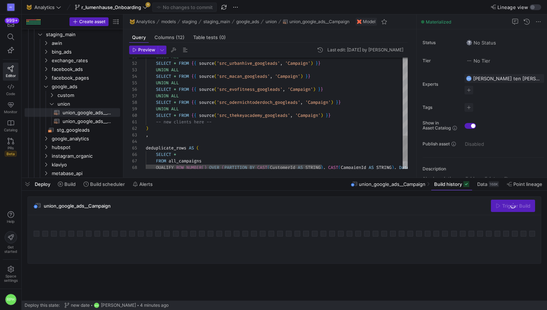
drag, startPoint x: 341, startPoint y: 116, endPoint x: 338, endPoint y: 109, distance: 7.1
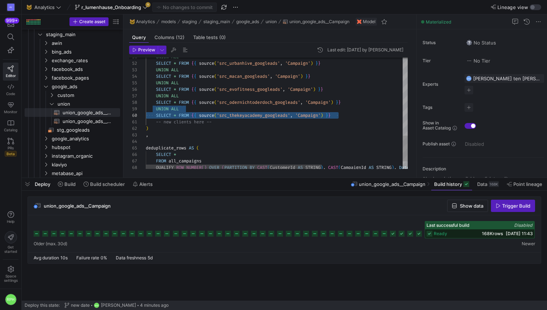
drag, startPoint x: 157, startPoint y: 108, endPoint x: 339, endPoint y: 116, distance: 181.9
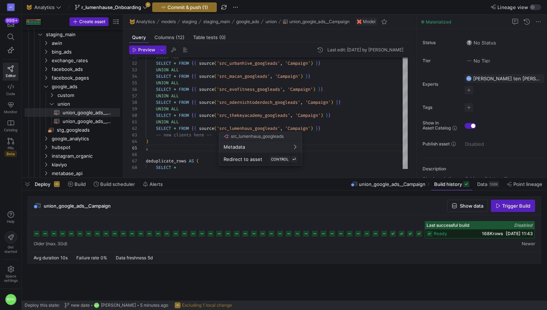
click at [209, 133] on div at bounding box center [273, 155] width 547 height 310
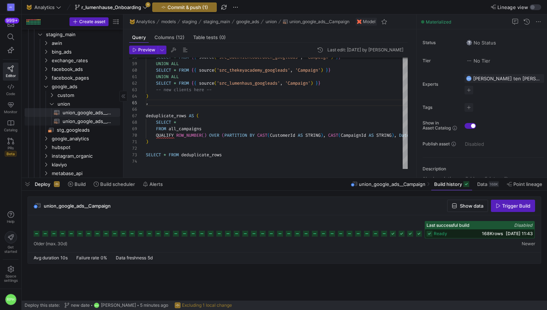
click at [90, 120] on span "union_google_ads__Customer​​​​​​​​​​" at bounding box center [87, 121] width 49 height 8
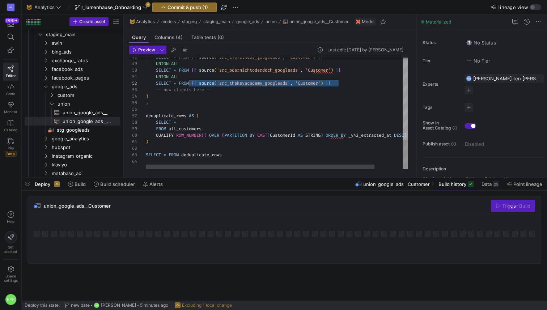
drag, startPoint x: 189, startPoint y: 84, endPoint x: 194, endPoint y: 85, distance: 4.7
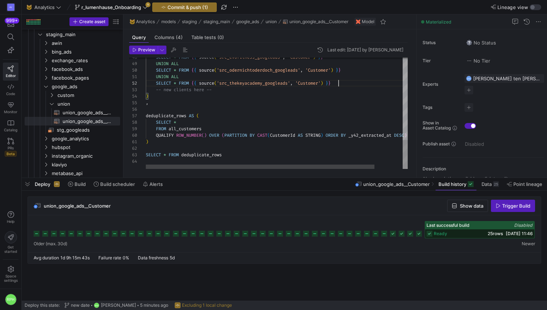
scroll to position [7, 193]
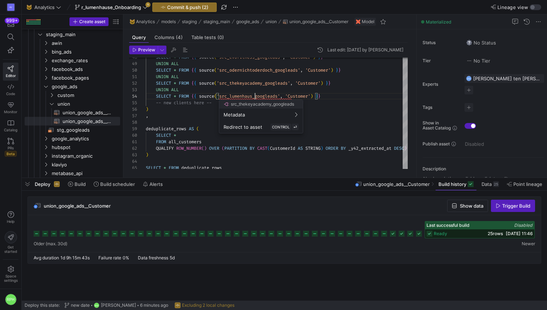
scroll to position [20, 109]
click at [341, 116] on div at bounding box center [273, 155] width 547 height 310
click at [80, 131] on span "stg_googleads​​​​​​​​​​" at bounding box center [84, 130] width 55 height 8
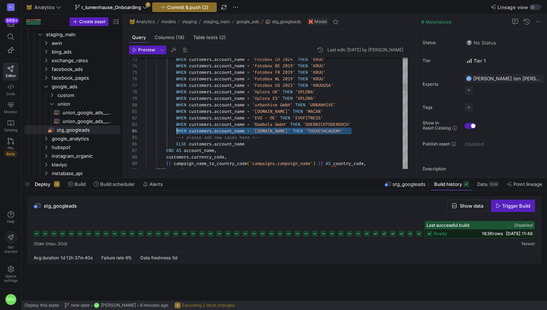
scroll to position [20, 31]
drag, startPoint x: 353, startPoint y: 130, endPoint x: 177, endPoint y: 131, distance: 176.7
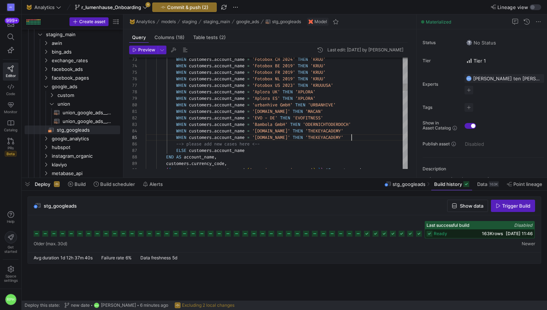
scroll to position [26, 206]
drag, startPoint x: 294, startPoint y: 138, endPoint x: 258, endPoint y: 139, distance: 36.2
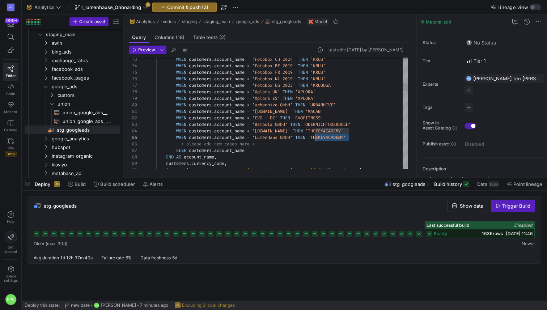
drag, startPoint x: 349, startPoint y: 137, endPoint x: 315, endPoint y: 138, distance: 33.7
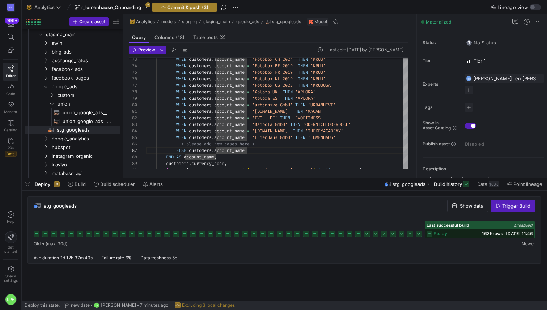
type textarea "WHEN customers.account_name = 'littleformula.com' THEN 'MACAN' WHEN customers.a…"
click at [170, 10] on span "button" at bounding box center [185, 7] width 64 height 9
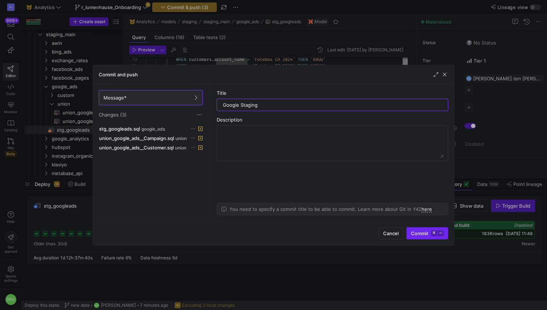
type input "Google Staging"
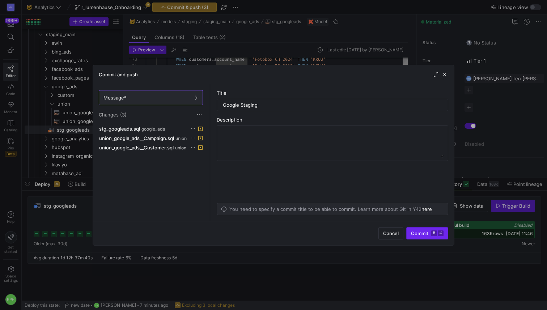
click at [428, 232] on span "Commit ⌘ ⏎" at bounding box center [427, 234] width 33 height 6
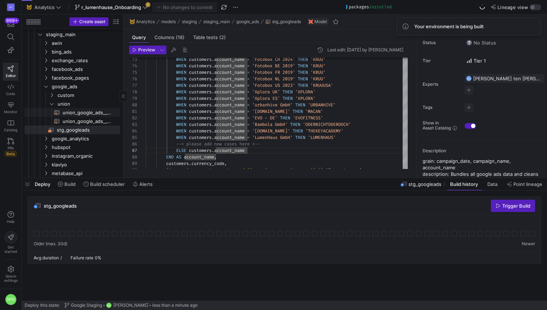
click at [79, 112] on span "union_google_ads__Campaign​​​​​​​​​​" at bounding box center [87, 113] width 49 height 8
type textarea "WITH all_campaigns AS ( SELECT * FROM {{ source('src_medicross_googleads', 'Cam…"
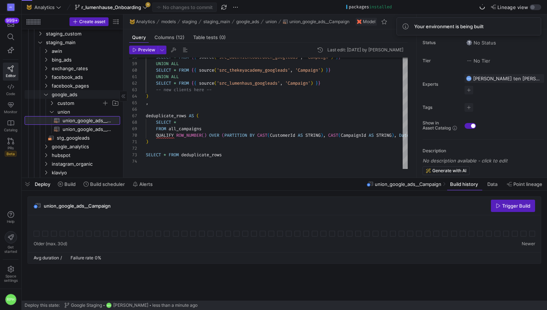
scroll to position [62, 0]
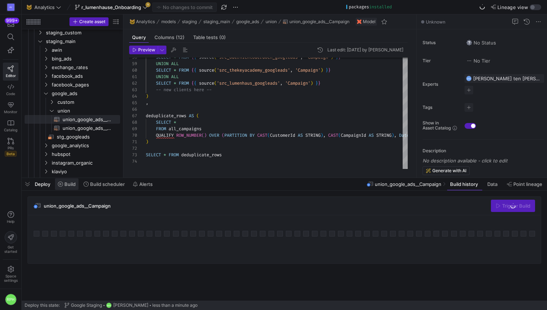
click at [69, 184] on span "Build" at bounding box center [69, 184] width 11 height 6
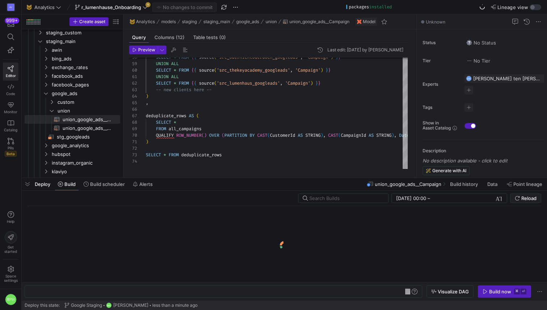
click at [29, 289] on div at bounding box center [29, 289] width 0 height 0
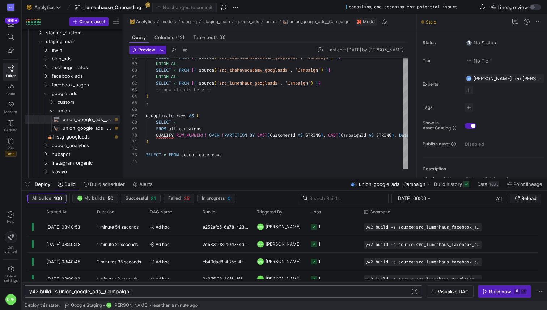
scroll to position [0, 106]
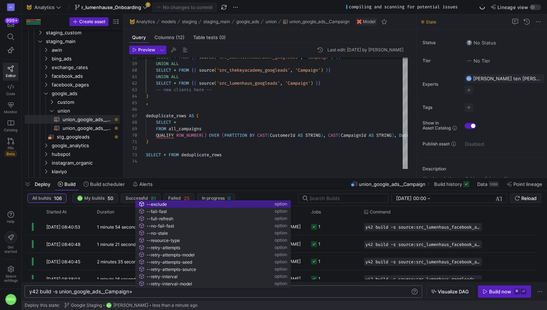
click at [99, 295] on div "y42 build -s union_google_ads__Campaign+" at bounding box center [219, 292] width 381 height 6
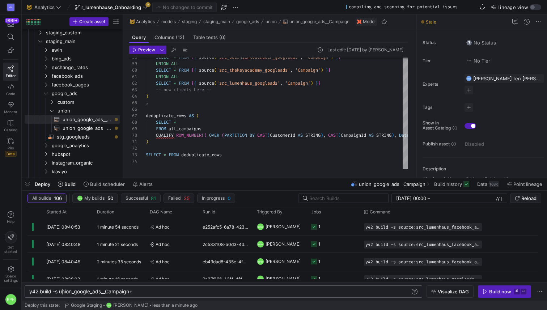
click at [134, 295] on div "y42 build -s union_google_ads__Campaign+" at bounding box center [219, 292] width 381 height 6
drag, startPoint x: 77, startPoint y: 293, endPoint x: 162, endPoint y: 171, distance: 148.7
click at [60, 293] on div "y42 build -s union_google_ads__Campaign+" at bounding box center [219, 292] width 381 height 6
click at [92, 290] on div "y42 build -s union_google_ads__Campaign+" at bounding box center [219, 292] width 381 height 6
click at [142, 297] on div "y42 build -s union_google_ads__Campaign+ y42 build -s union_google_ads__Campaig…" at bounding box center [224, 292] width 398 height 12
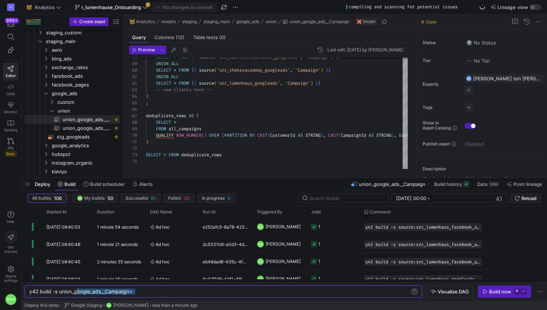
click at [140, 293] on div "y42 build -s union_google_ads__Campaign+" at bounding box center [219, 292] width 381 height 6
drag, startPoint x: 137, startPoint y: 292, endPoint x: 61, endPoint y: 293, distance: 75.7
click at [60, 292] on div "y42 build -s union_google_ads__Campaign+" at bounding box center [219, 292] width 381 height 6
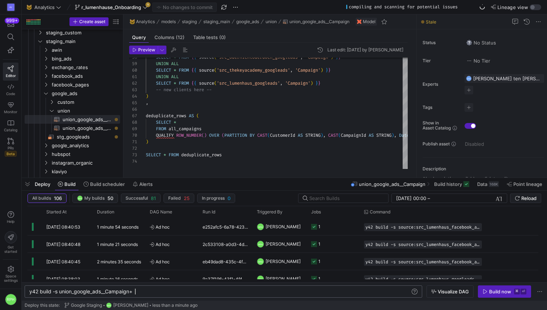
click at [146, 290] on div "y42 build -s union_google_ads__Campaign+" at bounding box center [219, 292] width 381 height 6
click at [206, 291] on div "y42 build -s union_google_ads__Campaign+ union_goo gle_ads__Campaign+" at bounding box center [219, 292] width 381 height 6
click at [250, 293] on div "y42 build -s union_google_ads__Campaign+ union_goo gle_ads__Customer+" at bounding box center [219, 292] width 381 height 6
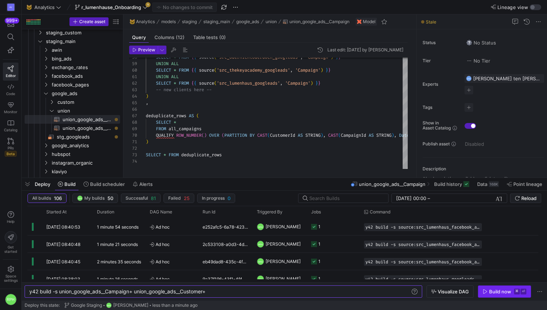
type textarea "y42 build -s union_google_ads__Campaign+ union_google_ads__Customer+"
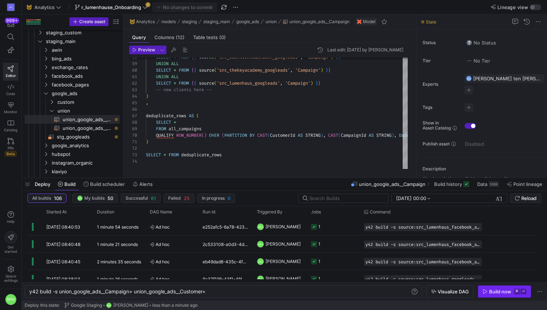
click at [496, 291] on div "Build now" at bounding box center [501, 292] width 22 height 6
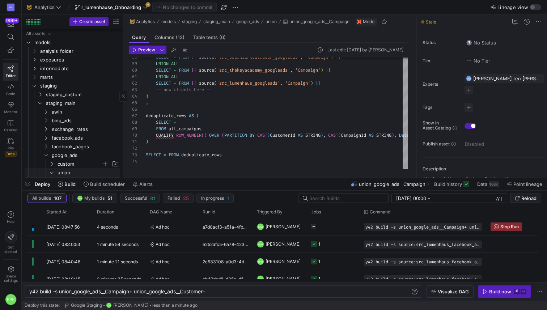
scroll to position [0, 181]
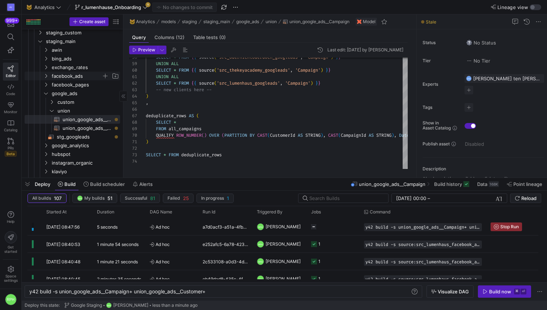
click at [72, 74] on span "facebook_ads" at bounding box center [77, 76] width 50 height 8
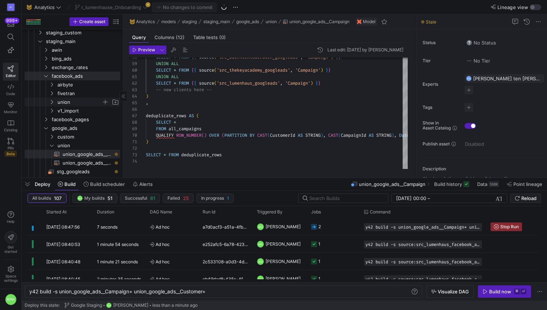
click at [73, 101] on span "union" at bounding box center [80, 102] width 44 height 8
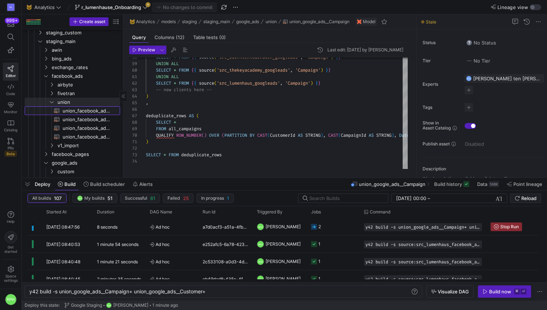
click at [77, 112] on span "union_facebook_ads__AdCreativesCustom​​​​​​​​​​" at bounding box center [87, 111] width 49 height 8
click at [78, 121] on span "union_facebook_ads__AdInsightsActionsCustomIncremental​​​​​​​​​​" at bounding box center [87, 120] width 49 height 8
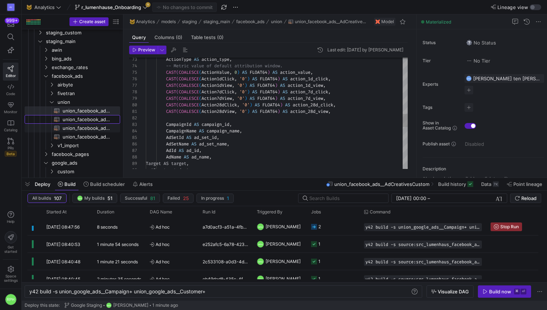
type textarea "WITH union_tables AS ( SELECT * FROM {{ source('src_herbsom_facebook_ads', 'AdI…"
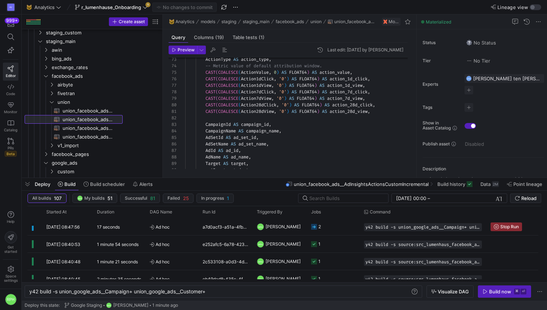
click at [164, 135] on as-split "Create asset Drag here to set row groups Drag here to set column labels Group 1…" at bounding box center [285, 95] width 526 height 163
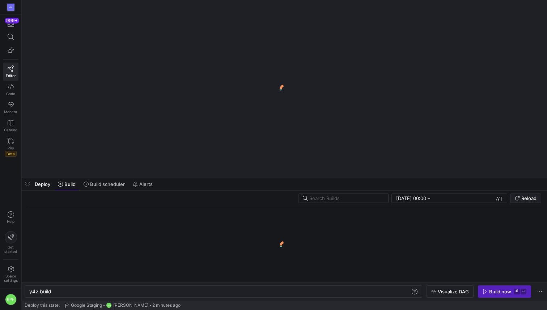
scroll to position [0, 22]
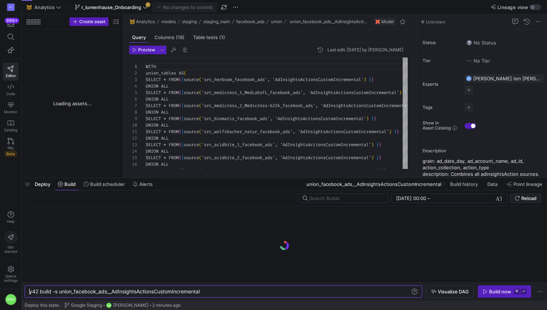
type textarea "y42 build -s union_facebook_ads__AdInsightsActionsCustomIncremental"
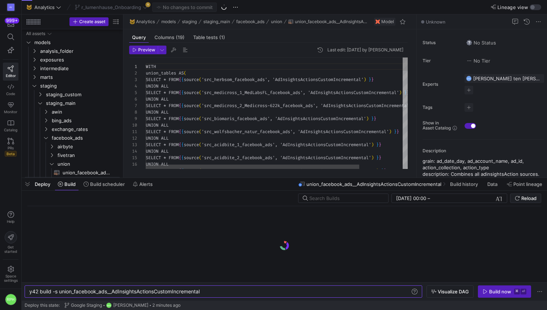
scroll to position [59, 0]
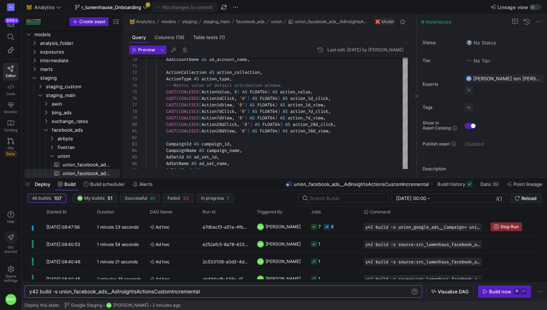
click at [417, 97] on icon at bounding box center [417, 96] width 4 height 4
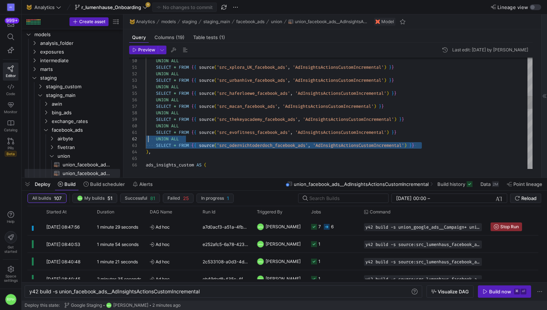
scroll to position [7, 3]
drag, startPoint x: 427, startPoint y: 146, endPoint x: 148, endPoint y: 139, distance: 278.9
click at [148, 139] on div "SELECT * FROM { { source ( 'src_macan_facebook_ads' , 'AdInsightsActionsCustomI…" at bounding box center [339, 204] width 387 height 944
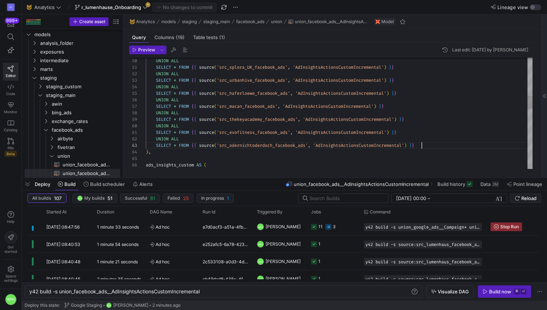
scroll to position [13, 276]
click at [437, 144] on div "SELECT * FROM { { source ( 'src_macan_facebook_ads' , 'AdInsightsActionsCustomI…" at bounding box center [339, 204] width 387 height 944
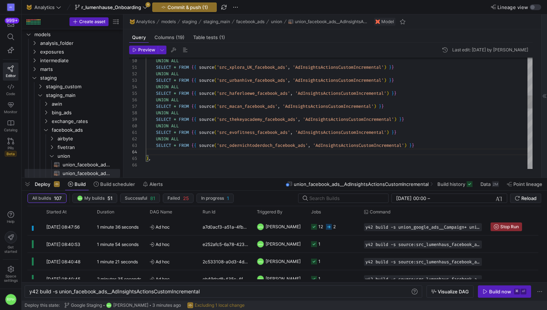
scroll to position [26, 276]
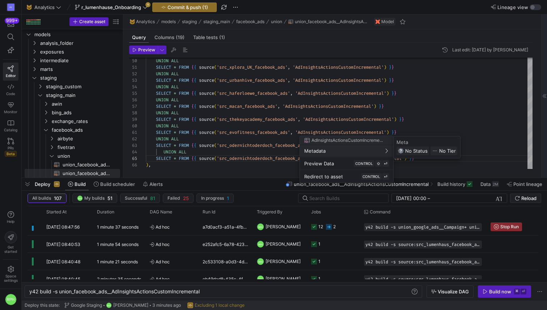
click at [274, 159] on div at bounding box center [273, 155] width 547 height 310
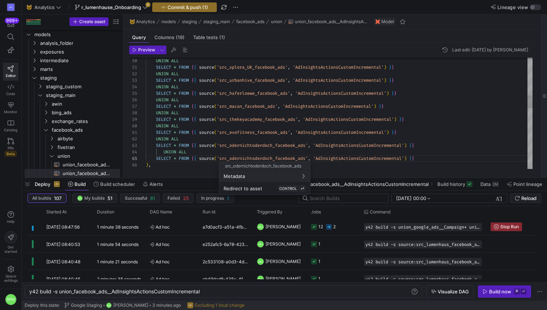
click at [276, 158] on div "SELECT * FROM { { source ( 'src_macan_facebook_ads' , 'AdInsightsActionsCustomI…" at bounding box center [339, 210] width 387 height 957
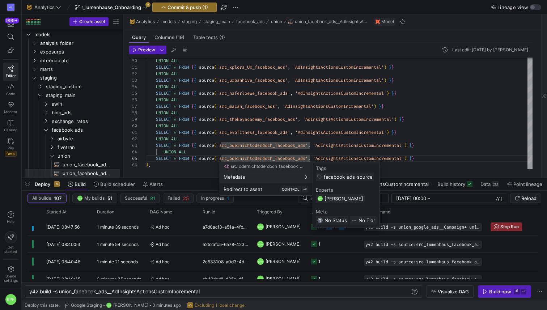
click at [275, 160] on div at bounding box center [273, 155] width 547 height 310
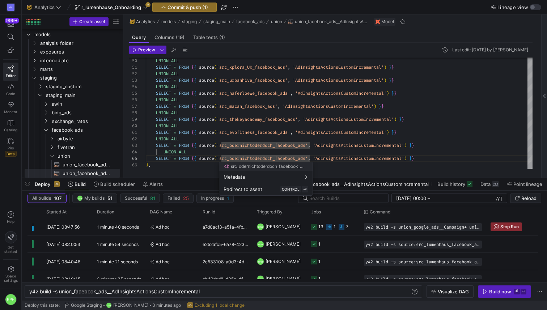
click at [277, 160] on div at bounding box center [273, 155] width 547 height 310
click at [274, 156] on div at bounding box center [273, 155] width 547 height 310
click at [274, 159] on div at bounding box center [273, 155] width 547 height 310
click at [274, 158] on div "SELECT * FROM { { source ( 'src_macan_facebook_ads' , 'AdInsightsActionsCustomI…" at bounding box center [339, 210] width 387 height 957
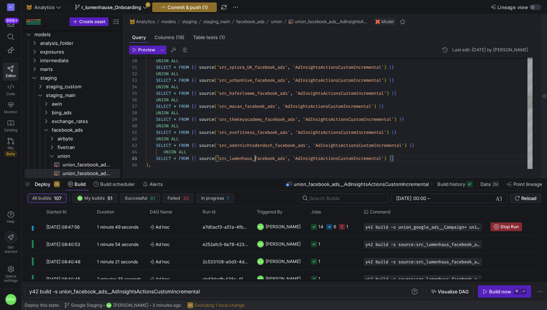
scroll to position [26, 109]
click at [446, 146] on div "SELECT * FROM { { source ( 'src_macan_facebook_ads' , 'AdInsightsActionsCustomI…" at bounding box center [339, 210] width 387 height 957
type textarea "SELECT * FROM {{ source('src_evofitness_facebook_ads', 'AdInsightsActionsCustom…"
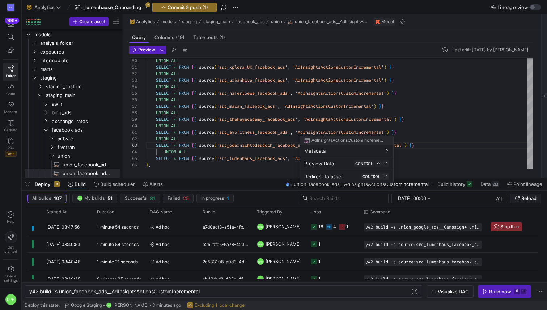
click at [169, 167] on div at bounding box center [273, 155] width 547 height 310
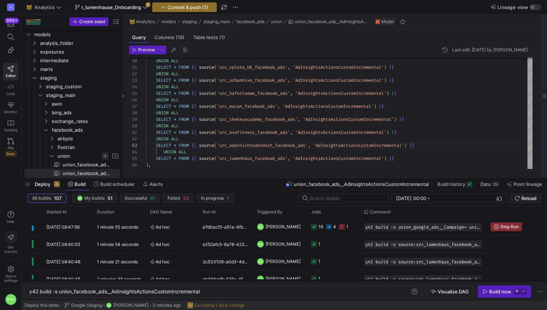
scroll to position [37, 0]
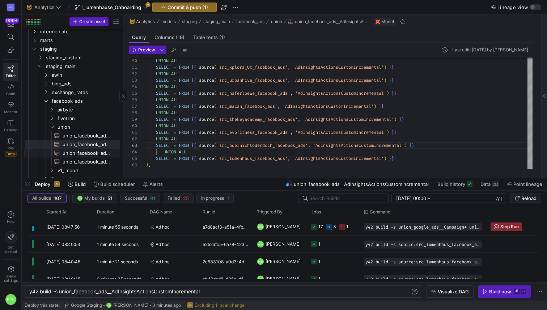
click at [101, 155] on span "union_facebook_ads__AdInsightsCustomIncremental​​​​​​​​​​" at bounding box center [87, 153] width 49 height 8
type textarea "y42 build -s union_facebook_ads__AdInsightsCustomIncremental"
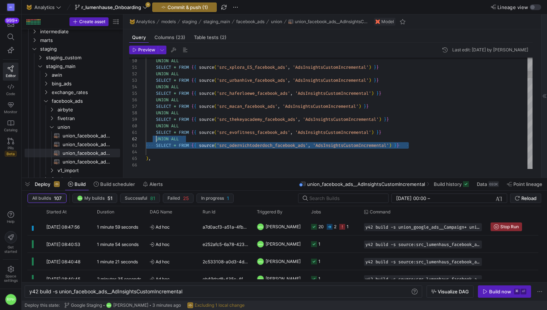
scroll to position [7, 11]
drag, startPoint x: 412, startPoint y: 146, endPoint x: 156, endPoint y: 139, distance: 255.4
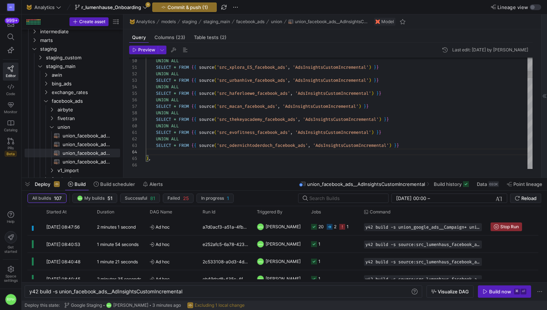
scroll to position [13, 263]
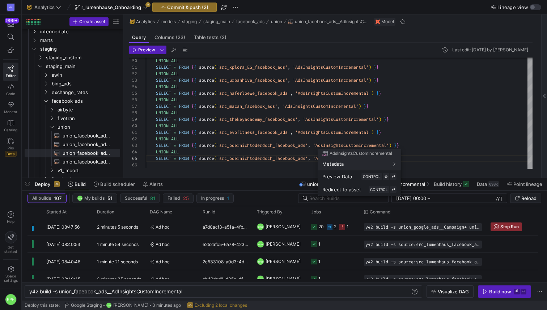
click at [274, 159] on div at bounding box center [273, 155] width 547 height 310
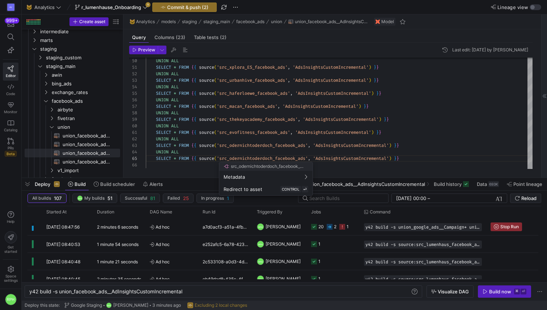
click at [276, 160] on div at bounding box center [273, 155] width 547 height 310
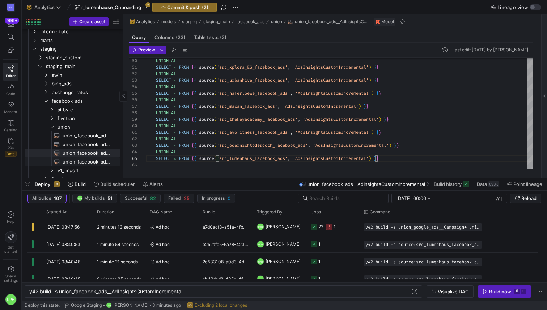
type textarea "SELECT * FROM {{ source('src_evofitness_facebook_ads', 'AdsInsightsCustomIncrem…"
click at [80, 163] on span "union_facebook_ads__AdsCustomIncremental​​​​​​​​​​" at bounding box center [87, 162] width 49 height 8
type textarea "y42 build -s union_facebook_ads__AdsCustomIncremental"
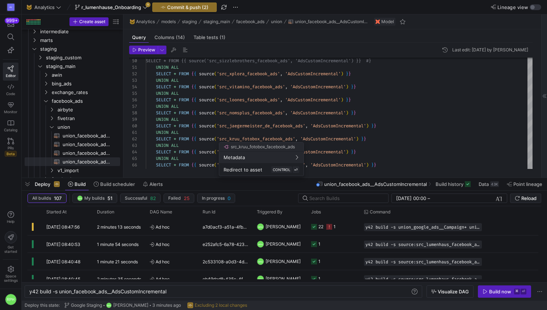
click at [292, 117] on div at bounding box center [273, 155] width 547 height 310
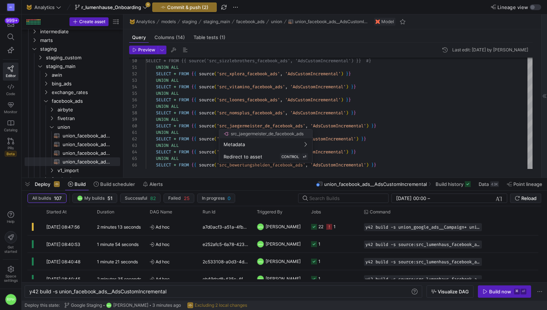
click at [345, 119] on div at bounding box center [273, 155] width 547 height 310
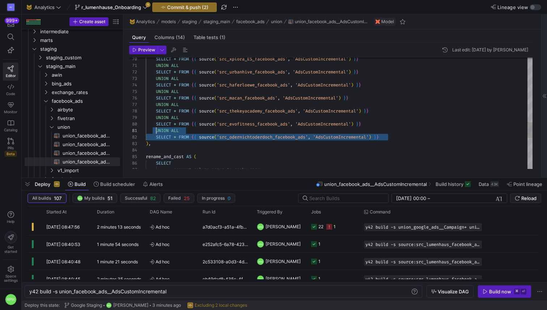
scroll to position [0, 11]
drag, startPoint x: 390, startPoint y: 138, endPoint x: 156, endPoint y: 129, distance: 233.3
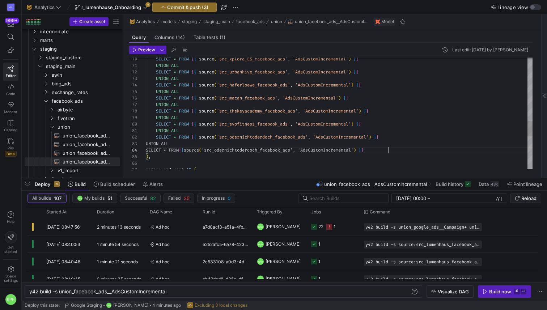
scroll to position [20, 243]
click at [275, 150] on div at bounding box center [273, 155] width 547 height 310
click at [276, 150] on div "rename_and_cast AS ( ) , SELECT * FROM { { source ( 'src_odernichtoderdoch_face…" at bounding box center [339, 0] width 387 height 801
type textarea "UNION ALL SELECT * FROM {{ source('src_odernichtoderdoch_facebook_ads', 'AdsCus…"
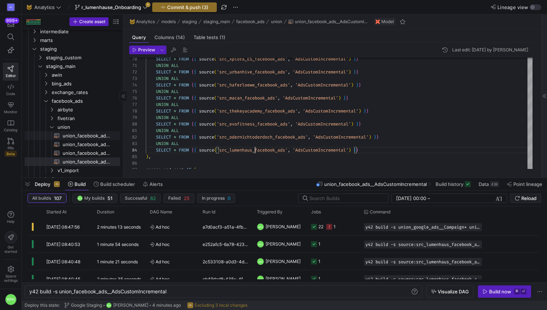
click at [100, 136] on span "union_facebook_ads__AdCreativesCustom​​​​​​​​​​" at bounding box center [87, 136] width 49 height 8
type textarea "y42 build -s union_facebook_ads__AdCreativesCustom"
type textarea "WITH union_tables AS ( SELECT * FROM {{ source('src_xplora_facebook_ads', 'AdCr…"
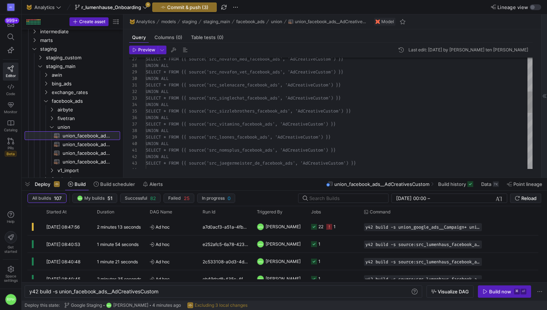
type textarea "y42 build -s union_facebook_ads__AdsCustomIncremental"
type textarea "WITH union_tables AS ( SELECT * FROM {{ source('src_herbsom_facebook_ads', 'Ads…"
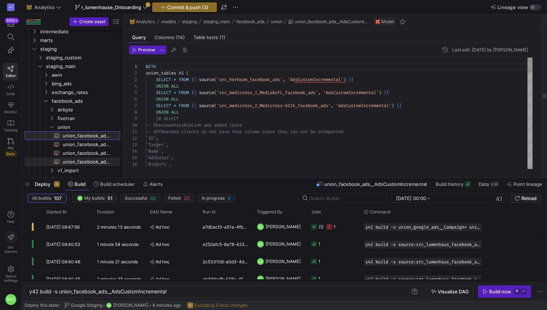
scroll to position [65, 0]
click at [96, 143] on span "union_facebook_ads__AdInsightsActionsCustomIncremental​​​​​​​​​​" at bounding box center [87, 144] width 49 height 8
type textarea "y42 build -s union_facebook_ads__AdInsightsActionsCustomIncremental"
type textarea "WITH union_tables AS ( SELECT * FROM {{ source('src_herbsom_facebook_ads', 'AdI…"
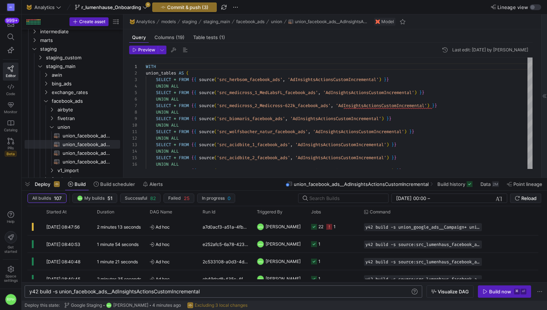
click at [215, 290] on div "y42 build -s union_facebook_ads__AdInsightsActions CustomIncremental" at bounding box center [219, 292] width 381 height 6
drag, startPoint x: 210, startPoint y: 292, endPoint x: 59, endPoint y: 290, distance: 151.0
click at [59, 290] on div "y42 build -s union_facebook_ads__AdInsightsActions CustomIncremental+" at bounding box center [219, 292] width 381 height 6
click at [231, 291] on div "y42 build -s union_facebook_ads__AdInsightsActions CustomIncremental+" at bounding box center [219, 292] width 381 height 6
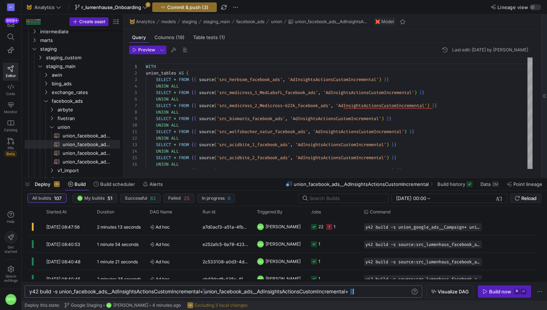
scroll to position [0, 324]
click at [351, 290] on div "y42 build -s union_facebook_ads__AdInsightsActions CustomIncremental+ union_fac…" at bounding box center [219, 292] width 381 height 6
drag, startPoint x: 350, startPoint y: 290, endPoint x: 292, endPoint y: 291, distance: 57.9
click at [355, 294] on div "y42 build -s union_facebook_ads__AdInsightsActions CustomIncremental+ union_fac…" at bounding box center [219, 292] width 381 height 6
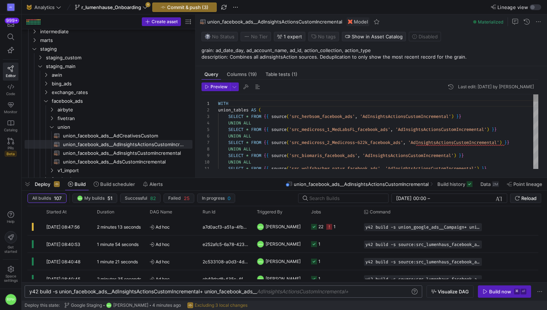
drag, startPoint x: 123, startPoint y: 138, endPoint x: 218, endPoint y: 139, distance: 94.9
click at [218, 139] on as-split "Create asset Drag here to set row groups Drag here to set column labels Group 1…" at bounding box center [285, 95] width 526 height 163
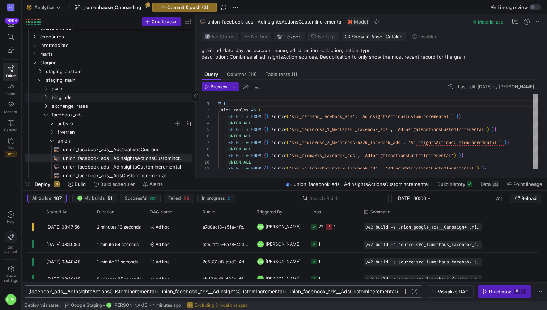
scroll to position [15, 0]
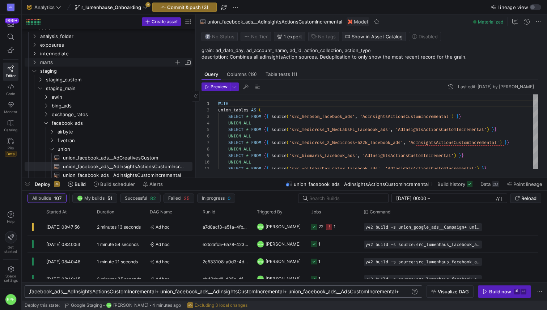
type textarea "y42 build -s union_facebook_ads__AdInsightsActionsCustomIncremental+ union_face…"
click at [66, 62] on span "marts" at bounding box center [107, 62] width 134 height 8
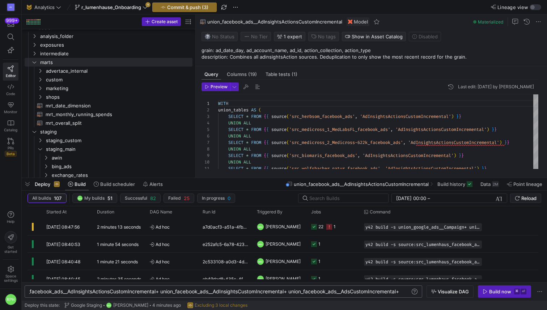
click at [132, 293] on div "y42 build -s union_facebook_ads__AdInsightsActions CustomIncremental+ union_fac…" at bounding box center [197, 292] width 425 height 6
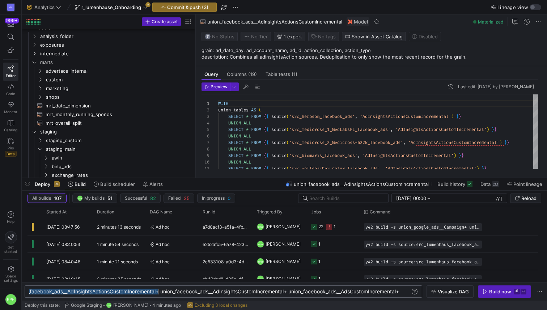
click at [132, 293] on div "y42 build -s union_facebook_ads__AdInsightsActions CustomIncremental+ union_fac…" at bounding box center [197, 292] width 425 height 6
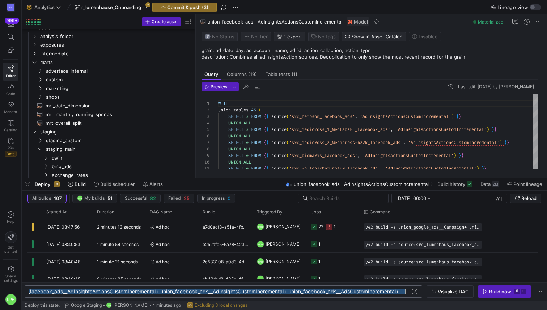
click at [132, 293] on div "y42 build -s union_facebook_ads__AdInsightsActions CustomIncremental+ union_fac…" at bounding box center [197, 292] width 425 height 6
click at [62, 89] on span "marketing" at bounding box center [110, 88] width 128 height 8
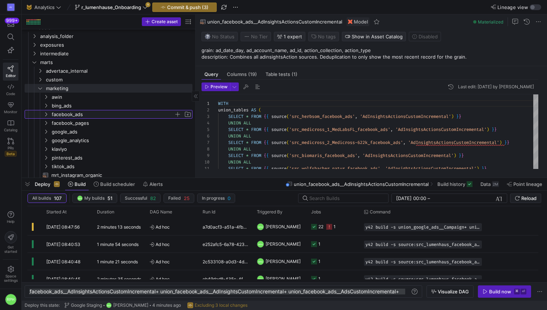
click at [65, 115] on span "facebook_ads" at bounding box center [113, 114] width 122 height 8
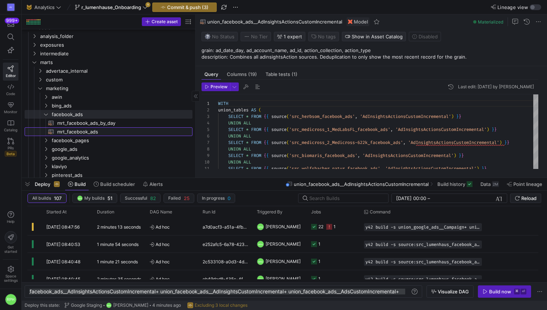
click at [72, 135] on span "mrt_facebook_ads​​​​​​​​​​" at bounding box center [120, 132] width 127 height 8
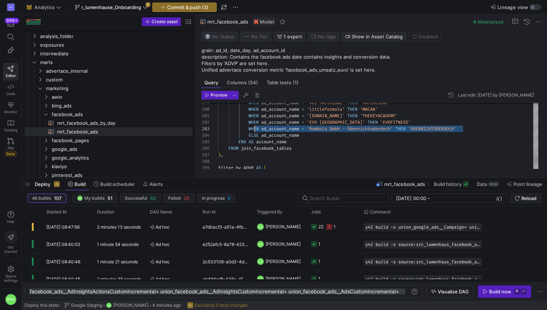
scroll to position [13, 31]
drag, startPoint x: 480, startPoint y: 127, endPoint x: 250, endPoint y: 132, distance: 230.3
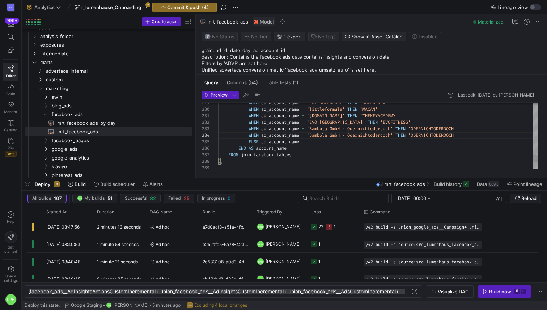
scroll to position [20, 245]
click at [282, 291] on div "y42 build -s union_facebook_ads__AdInsightsActions CustomIncremental+ union_fac…" at bounding box center [197, 292] width 425 height 6
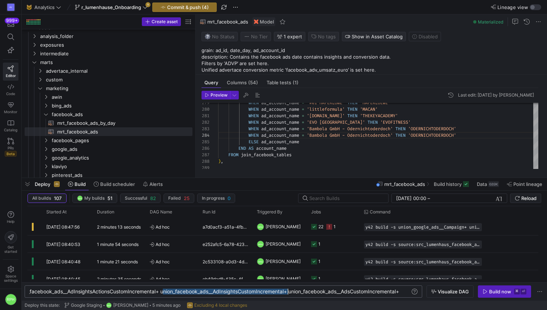
click at [282, 291] on div "y42 build -s union_facebook_ads__AdInsightsActions CustomIncremental+ union_fac…" at bounding box center [197, 292] width 425 height 6
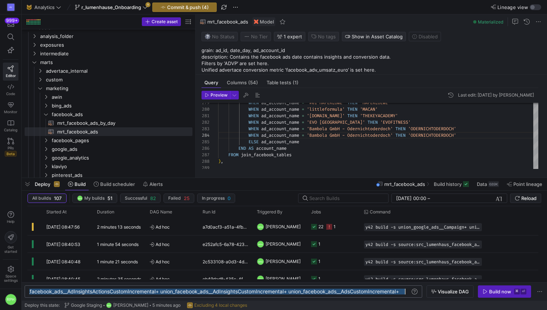
click at [282, 291] on div "y42 build -s union_facebook_ads__AdInsightsActions CustomIncremental+ union_fac…" at bounding box center [197, 292] width 425 height 6
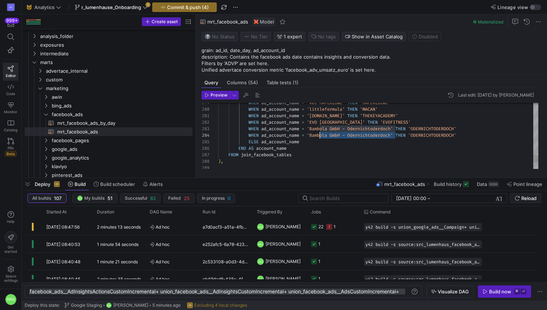
scroll to position [20, 96]
drag, startPoint x: 396, startPoint y: 137, endPoint x: 313, endPoint y: 136, distance: 82.6
drag, startPoint x: 414, startPoint y: 135, endPoint x: 369, endPoint y: 135, distance: 44.9
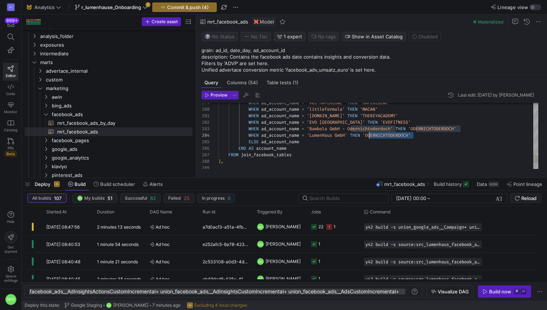
type textarea "WHEN ad_account_name = 'thekey.academy' THEN 'THEKEYACADEMY' WHEN ad_account_na…"
click at [186, 9] on span "Commit & push (4)" at bounding box center [188, 7] width 42 height 6
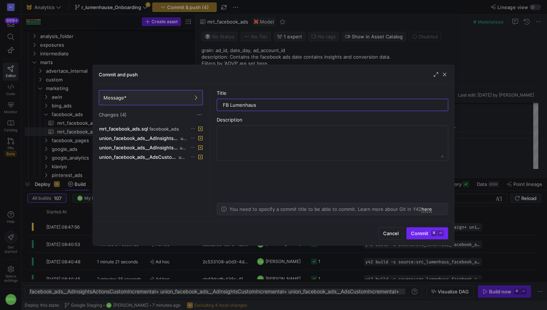
type input "FB Lumenhaus"
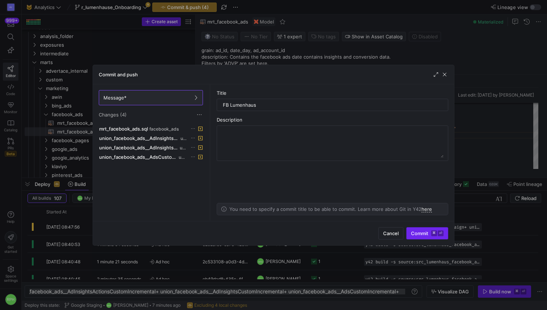
click at [423, 235] on span "Commit ⌘ ⏎" at bounding box center [427, 234] width 33 height 6
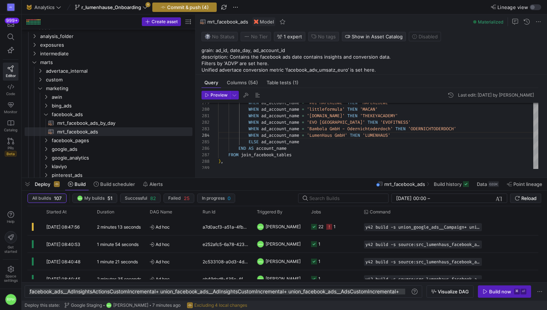
click at [193, 8] on span "Commit & push (4)" at bounding box center [188, 7] width 42 height 6
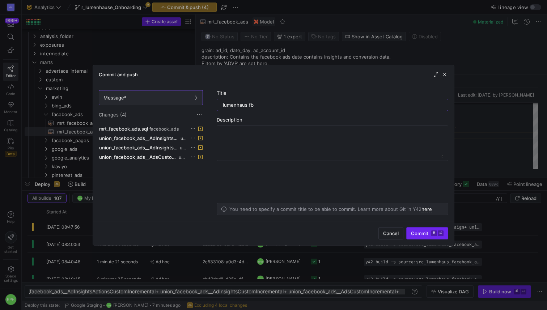
type input "lumenhaus fb"
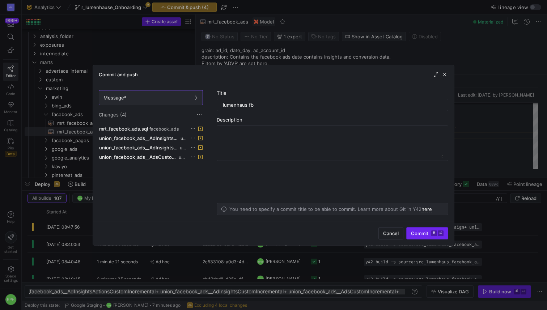
click at [415, 233] on span "Commit ⌘ ⏎" at bounding box center [427, 234] width 33 height 6
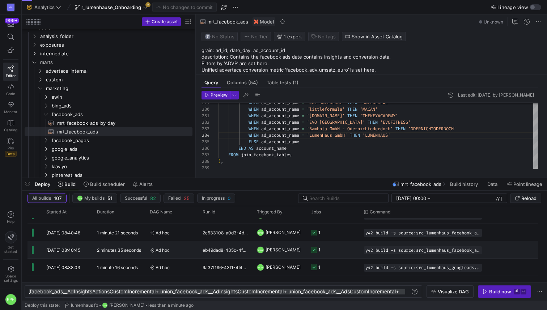
scroll to position [0, 0]
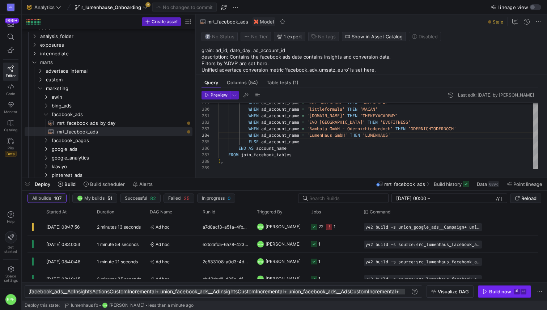
click at [488, 295] on span "button" at bounding box center [505, 292] width 53 height 12
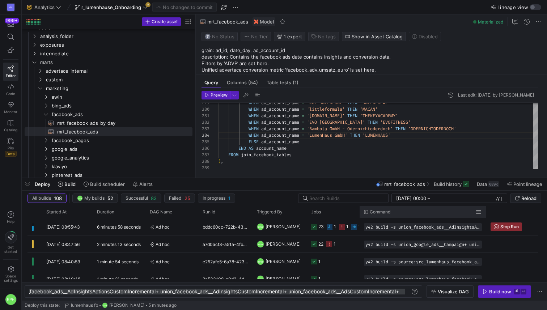
click at [353, 227] on icon "Press SPACE to select this row." at bounding box center [355, 227] width 6 height 6
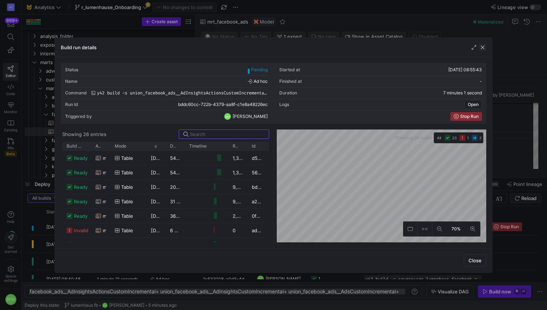
click at [484, 46] on span "button" at bounding box center [482, 47] width 7 height 7
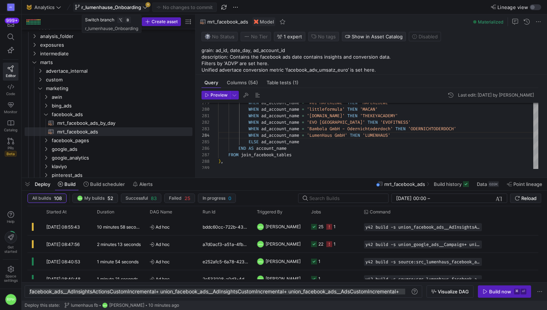
click at [145, 8] on icon at bounding box center [145, 7] width 5 height 5
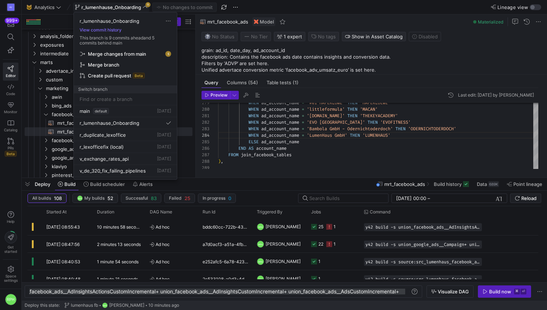
click at [145, 8] on div at bounding box center [273, 155] width 547 height 310
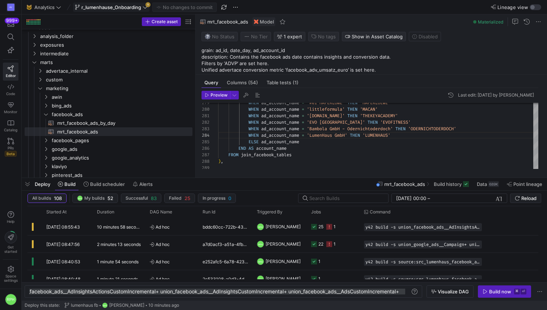
click at [142, 7] on span "r_lumenhause_Onboarding" at bounding box center [111, 7] width 73 height 6
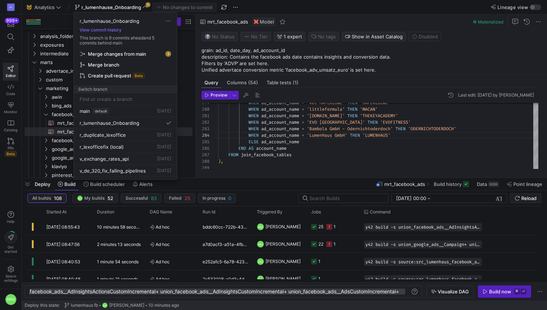
click at [144, 53] on span "Merge changes from main" at bounding box center [117, 54] width 58 height 6
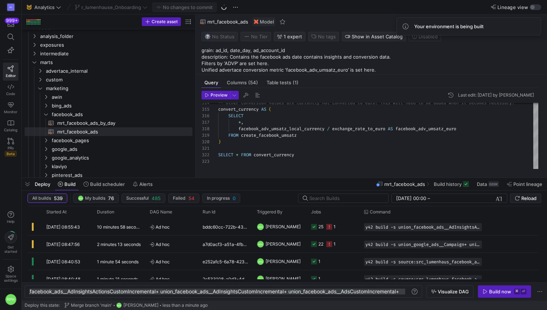
click at [143, 7] on div "r_lumenhause_Onboarding" at bounding box center [111, 7] width 76 height 9
click at [147, 9] on icon at bounding box center [145, 7] width 5 height 5
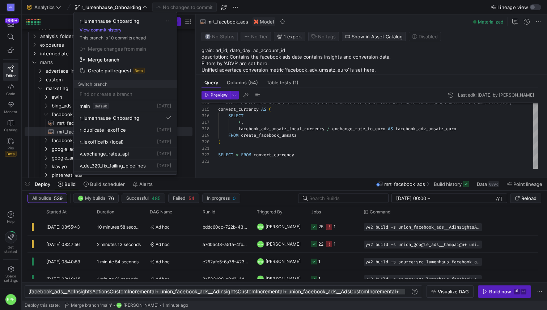
click at [130, 59] on span "Merge branch" at bounding box center [125, 60] width 91 height 6
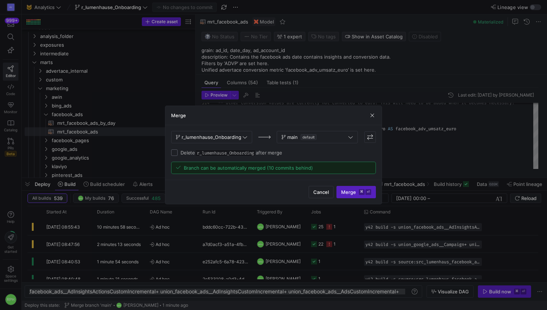
click at [177, 152] on input "Delete r_lumenhause_Onboarding after merge" at bounding box center [174, 153] width 7 height 7
checkbox input "true"
click at [354, 193] on span "Merge ⌘ ⏎" at bounding box center [356, 192] width 30 height 6
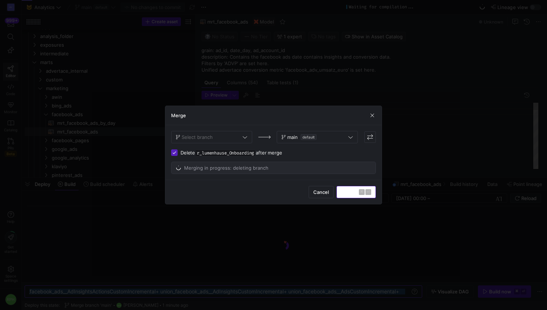
scroll to position [65, 0]
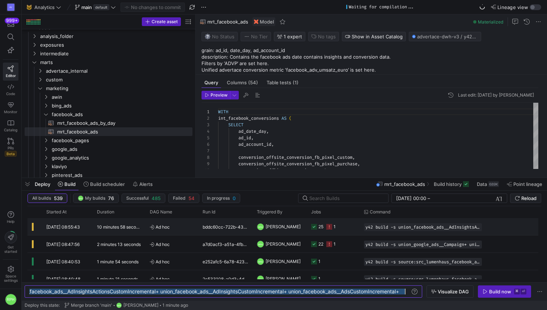
click at [289, 227] on span "[PERSON_NAME]" at bounding box center [283, 226] width 35 height 17
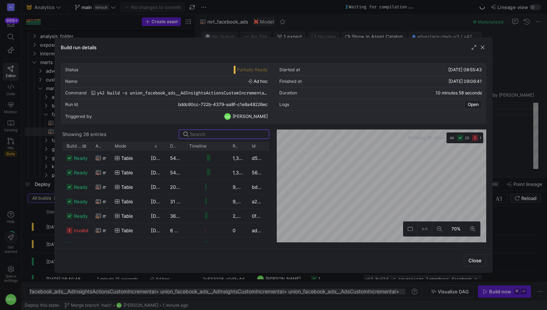
click at [73, 146] on span "Build status" at bounding box center [74, 146] width 15 height 5
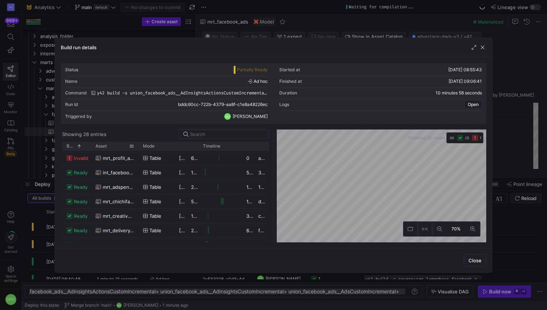
drag, startPoint x: 114, startPoint y: 148, endPoint x: 175, endPoint y: 140, distance: 61.3
click at [175, 140] on y42-list-view "Showing 26 entries Drag here to set row groups Drag here to set column labels B…" at bounding box center [166, 186] width 210 height 113
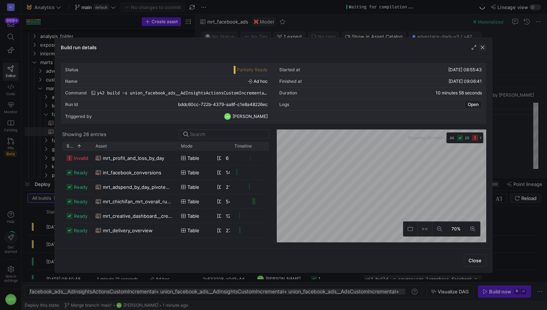
click at [484, 50] on span "button" at bounding box center [482, 47] width 7 height 7
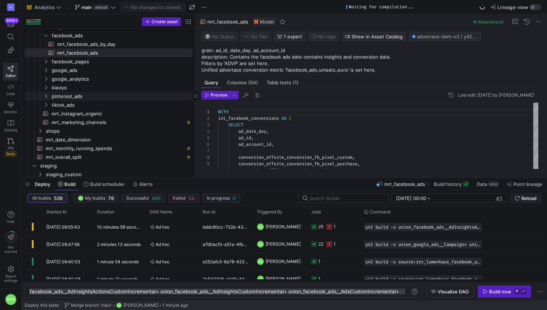
scroll to position [103, 0]
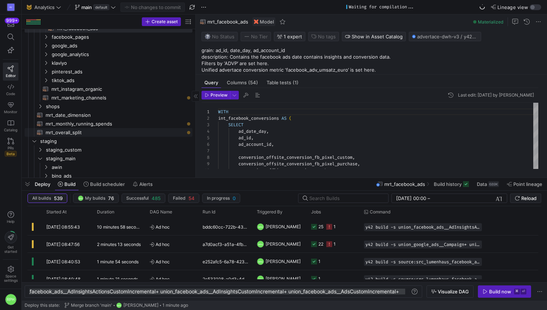
click at [80, 131] on span "mrt_overall_split​​​​​​​​​​" at bounding box center [115, 133] width 139 height 8
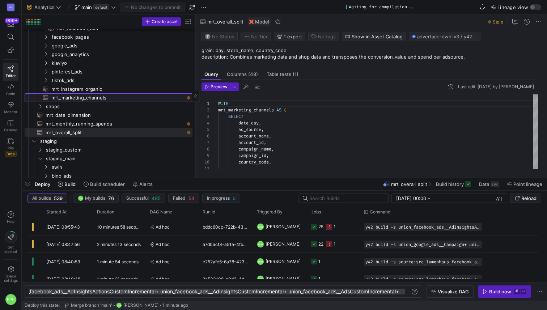
click at [159, 98] on span "mrt_marketing_channels​​​​​​​​​​" at bounding box center [117, 98] width 133 height 8
type textarea "-- replaces mrt_marketingspend from V1 -- table that can be sliced by ad_source…"
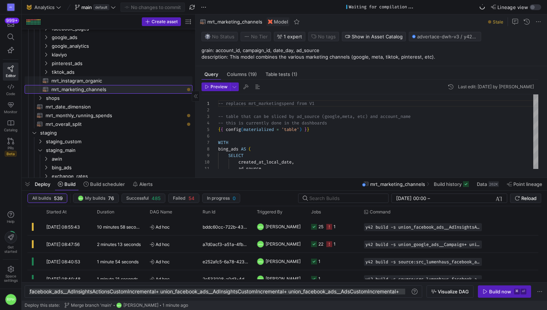
scroll to position [131, 0]
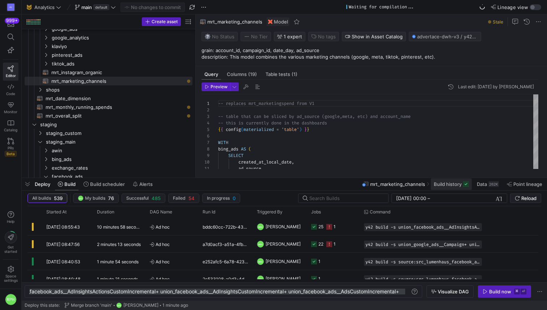
click at [440, 185] on span "Build history" at bounding box center [448, 184] width 28 height 6
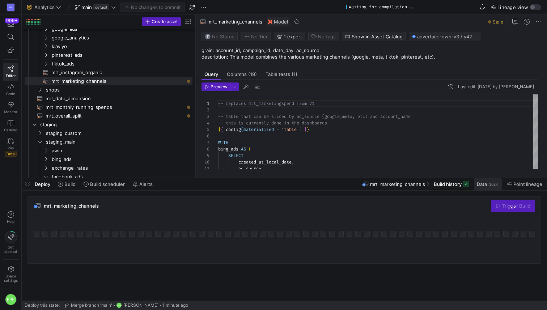
click at [482, 186] on span "Data" at bounding box center [482, 184] width 10 height 6
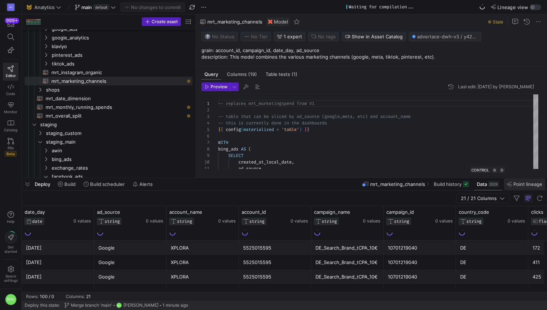
click at [527, 185] on span "Point lineage" at bounding box center [528, 184] width 29 height 6
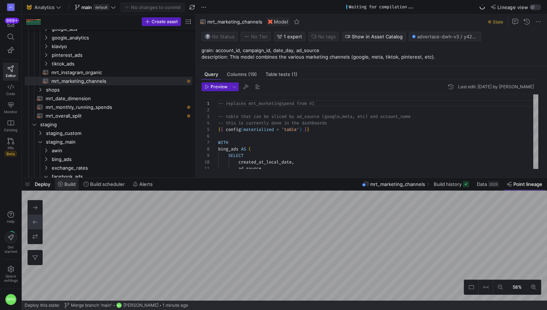
click at [64, 186] on span "Build" at bounding box center [67, 184] width 18 height 6
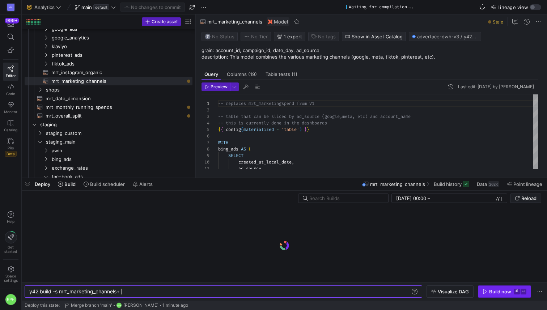
type textarea "y42 build -s mrt_marketing_channels+"
click at [488, 289] on span "Build now ⌘ ⏎" at bounding box center [505, 292] width 44 height 6
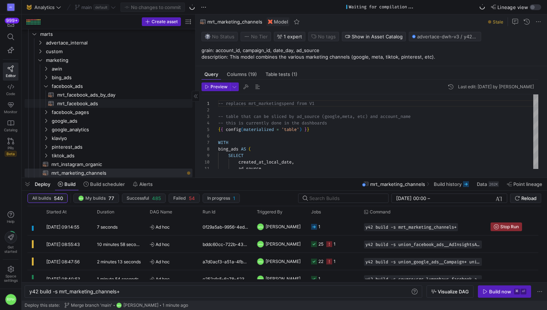
click at [82, 101] on span "mrt_facebook_ads​​​​​​​​​​" at bounding box center [120, 104] width 127 height 8
type textarea "WITH int_facebook_conversions AS ( SELECT ad_date_day, ad_id, ad_account_id, co…"
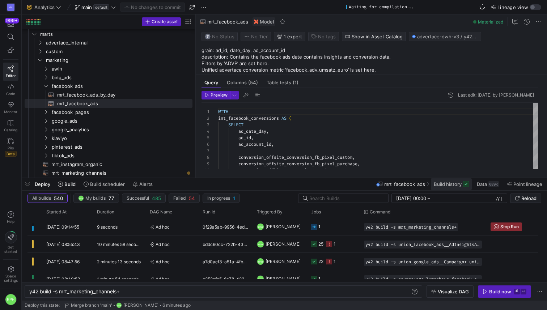
click at [452, 187] on span "Build history" at bounding box center [448, 184] width 28 height 6
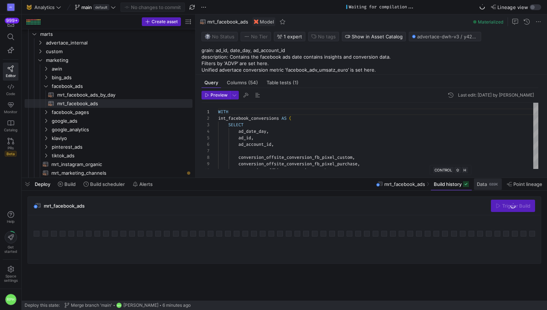
click at [490, 185] on div "689K" at bounding box center [494, 184] width 11 height 6
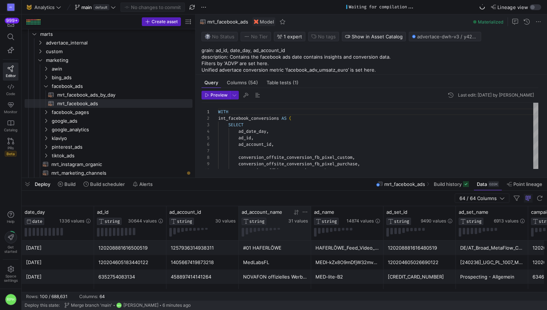
click at [306, 214] on icon at bounding box center [305, 212] width 6 height 6
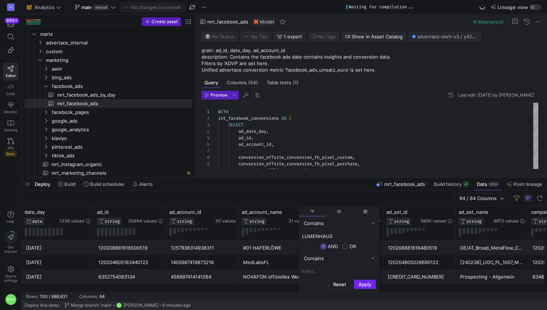
type input "LUMENHAUS"
click at [363, 282] on button "Apply" at bounding box center [365, 284] width 22 height 9
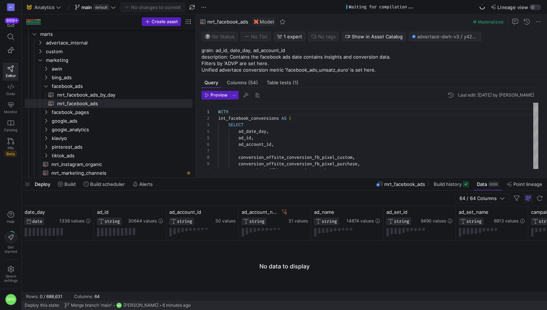
click at [325, 194] on div "64 / 64 Columns" at bounding box center [285, 199] width 526 height 16
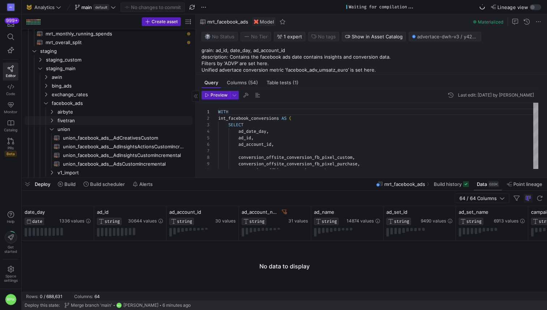
scroll to position [225, 0]
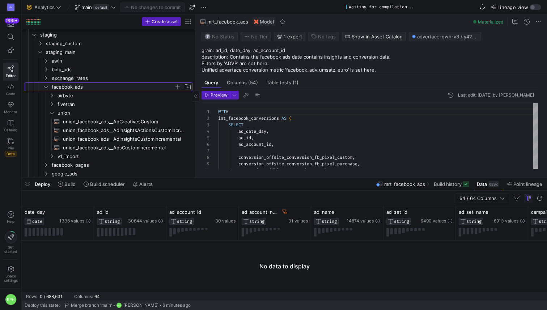
click at [47, 87] on icon "Press SPACE to select this row." at bounding box center [45, 87] width 5 height 4
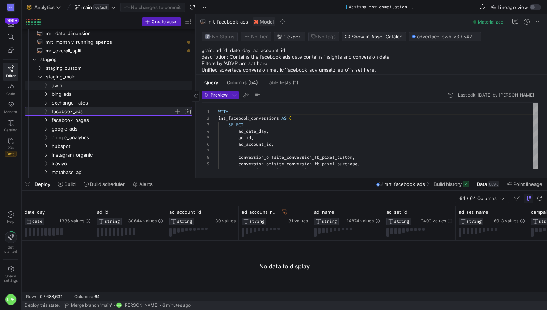
scroll to position [197, 0]
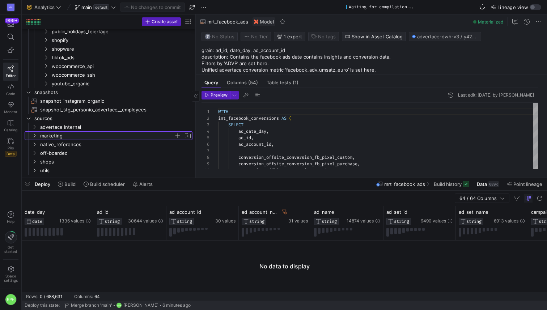
click at [53, 136] on span "marketing" at bounding box center [107, 136] width 134 height 8
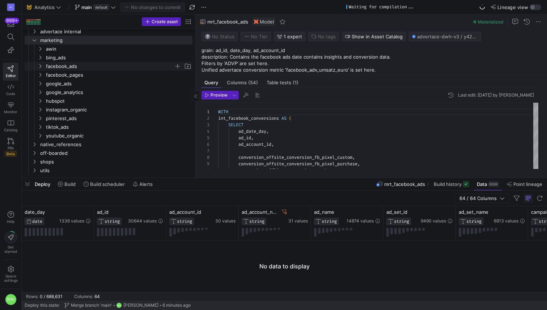
click at [65, 67] on span "facebook_ads" at bounding box center [110, 66] width 128 height 8
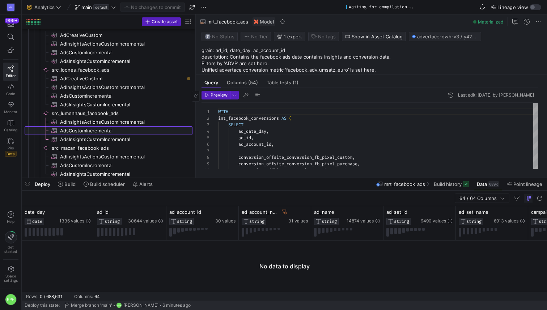
click at [80, 128] on span "AdsCustomIncremental​​​​​​​​​" at bounding box center [122, 131] width 124 height 8
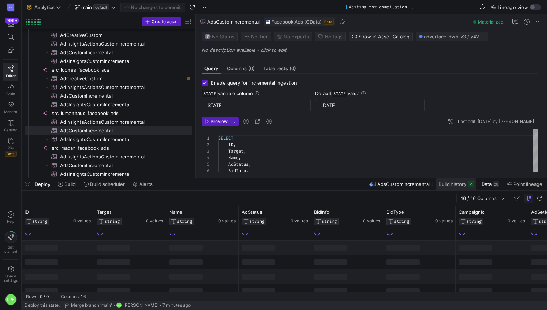
click at [458, 189] on span at bounding box center [456, 185] width 41 height 12
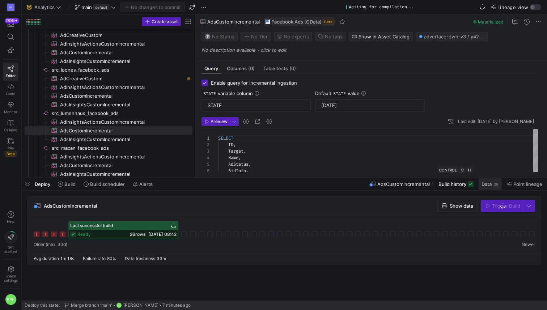
click at [489, 184] on span "Data" at bounding box center [487, 184] width 10 height 6
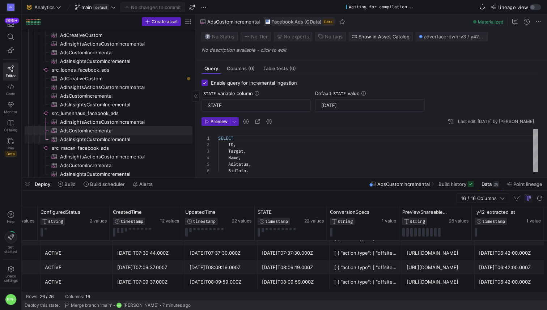
click at [97, 138] on span "AdsInsightsCustomIncremental​​​​​​​​​" at bounding box center [122, 139] width 124 height 8
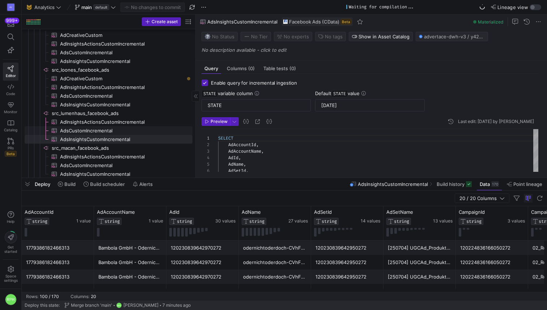
click at [94, 131] on span "AdsCustomIncremental​​​​​​​​​" at bounding box center [122, 131] width 124 height 8
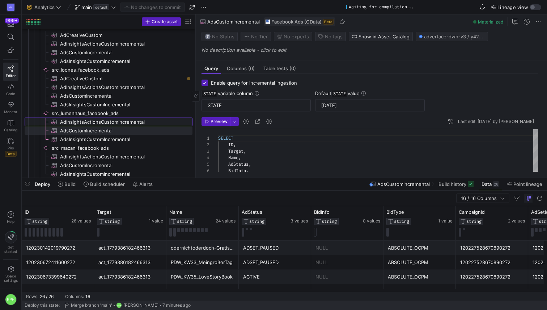
click at [93, 120] on span "AdInsightsActionsCustomIncremental​​​​​​​​​" at bounding box center [122, 122] width 124 height 8
type textarea "SELECT AdAccountId, AdAccountName, AdId, AdName, AdSetId, AdSetName, CampaignId…"
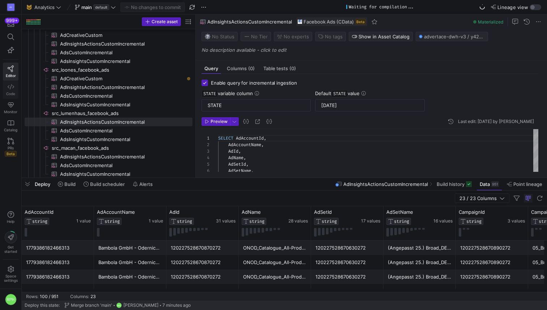
click at [10, 90] on icon at bounding box center [11, 87] width 7 height 7
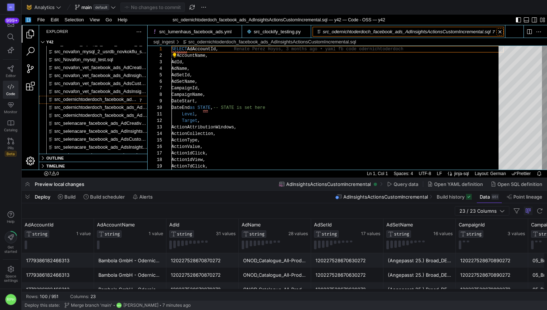
click at [504, 33] on link "Close (⌘W)" at bounding box center [500, 31] width 7 height 7
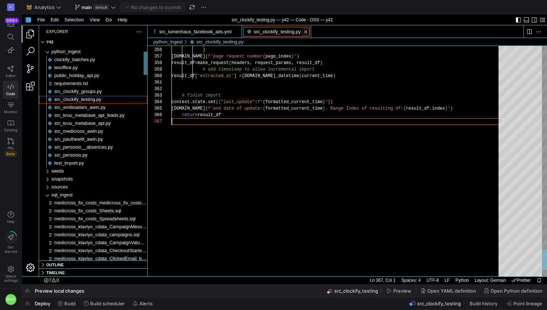
click at [310, 33] on link "Close (⌘W)" at bounding box center [305, 31] width 7 height 7
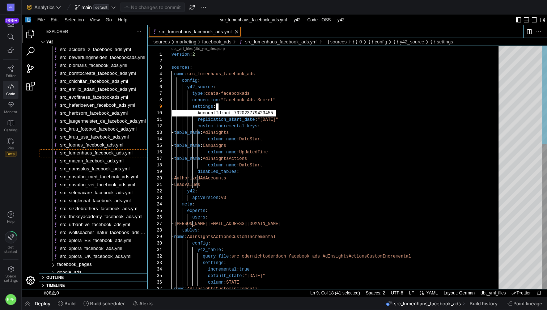
scroll to position [59, 66]
drag, startPoint x: 282, startPoint y: 111, endPoint x: 238, endPoint y: 113, distance: 44.2
paste textarea "replication_start_date: "[DATE]" custom_incremental_keys: - table_name: AdInsig…"
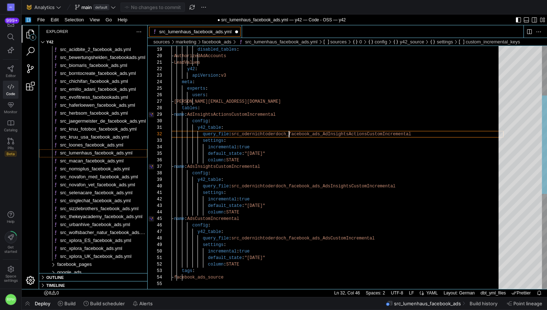
click at [289, 136] on div "apiVersion : v3 meta : experts : users : - [PERSON_NAME][EMAIL_ADDRESS][DOMAIN_…" at bounding box center [338, 224] width 332 height 601
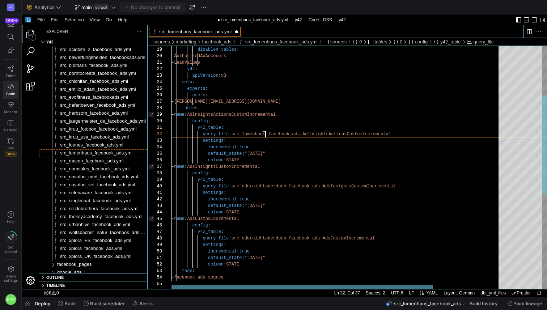
scroll to position [7, 97]
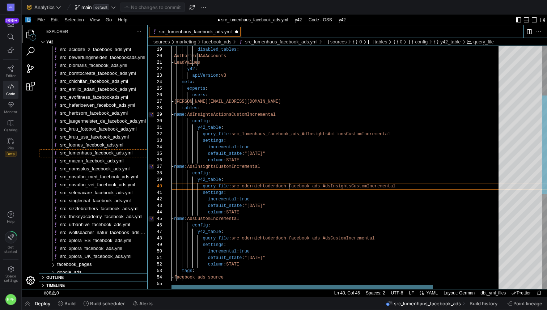
click at [290, 186] on div "apiVersion : v3 meta : experts : users : - [PERSON_NAME][EMAIL_ADDRESS][DOMAIN_…" at bounding box center [379, 224] width 415 height 601
click at [289, 239] on div "apiVersion : v3 meta : experts : users : - [PERSON_NAME][EMAIL_ADDRESS][DOMAIN_…" at bounding box center [379, 224] width 415 height 601
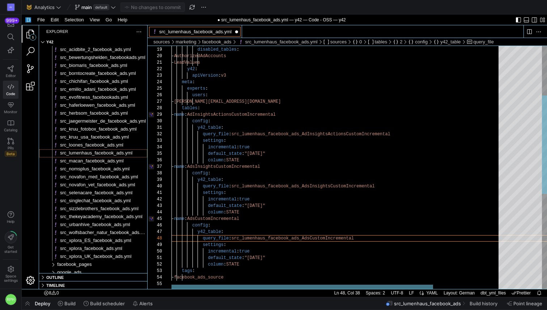
scroll to position [33, 39]
click at [351, 226] on div "apiVersion : v3 meta : experts : users : - [PERSON_NAME][EMAIL_ADDRESS][DOMAIN_…" at bounding box center [379, 224] width 415 height 601
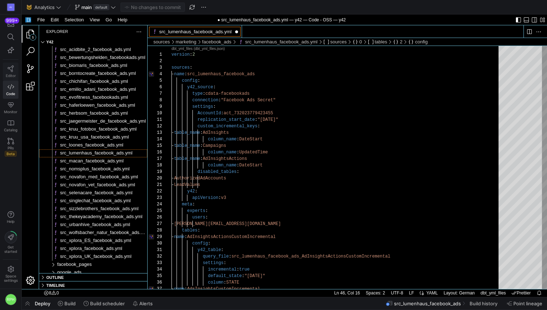
type textarea "settings: incremental: true default_state: "[DATE]" column: STATE - name: AdsCu…"
click at [10, 77] on span "Editor" at bounding box center [11, 76] width 10 height 4
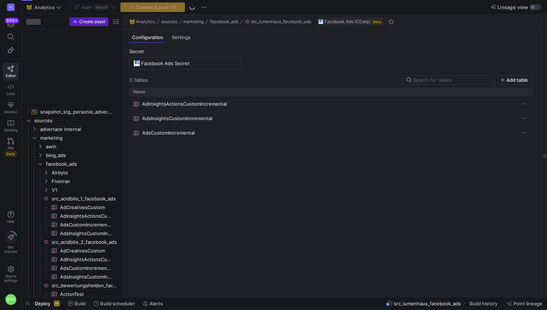
scroll to position [514, 0]
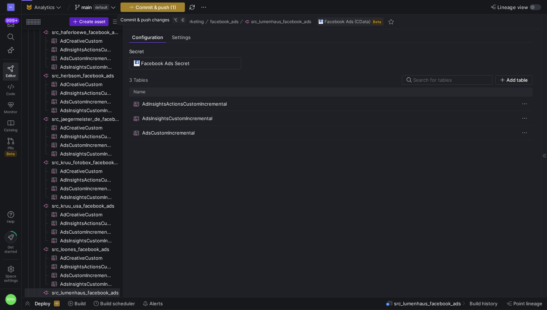
click at [142, 11] on span "button" at bounding box center [153, 7] width 64 height 9
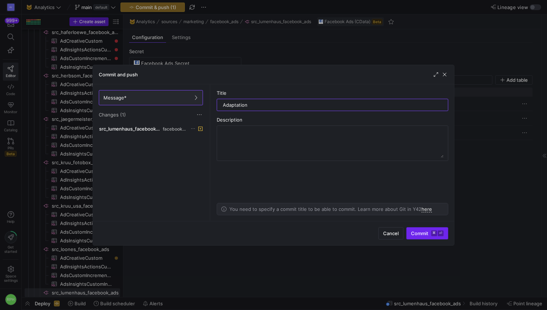
type input "Adaptation"
click at [413, 232] on span "Commit ⌘ ⏎" at bounding box center [427, 234] width 33 height 6
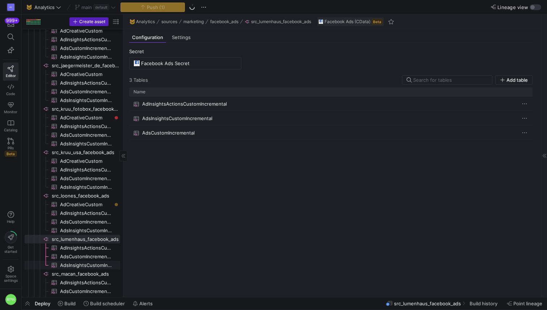
scroll to position [579, 0]
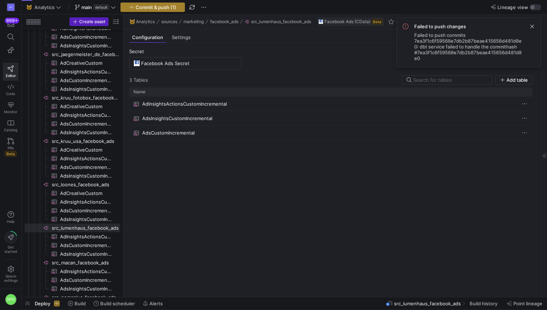
click at [154, 7] on span "Commit & push (1)" at bounding box center [156, 7] width 41 height 6
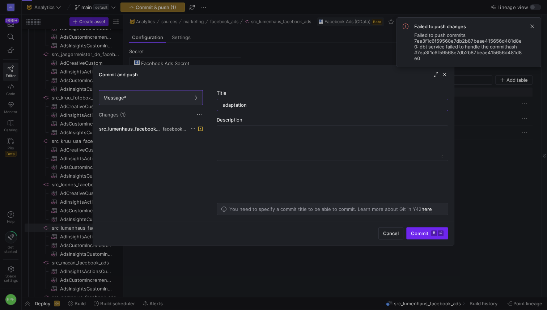
type input "adaptation"
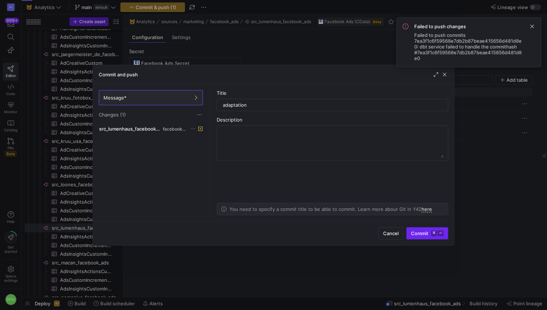
click at [420, 234] on span "Commit ⌘ ⏎" at bounding box center [427, 234] width 33 height 6
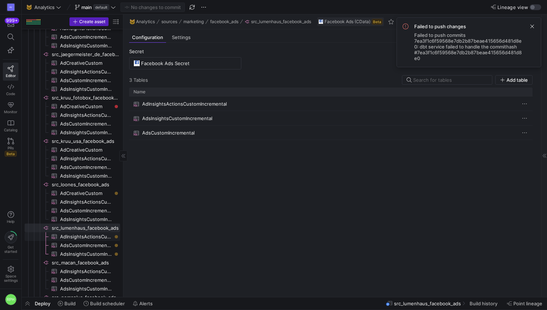
click at [90, 239] on span "AdInsightsActionsCustomIncremental​​​​​​​​​" at bounding box center [86, 237] width 52 height 8
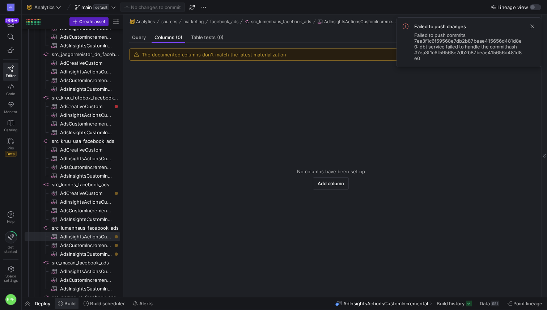
click at [77, 305] on span at bounding box center [67, 304] width 24 height 12
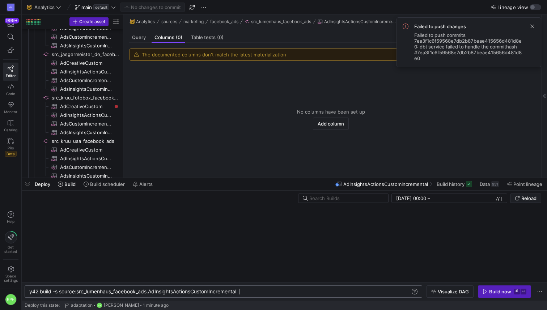
click at [248, 293] on div "y42 build -s source:src_lumenhaus_facebook_ads.AdI nsightsActionsCustomIncremen…" at bounding box center [219, 292] width 381 height 6
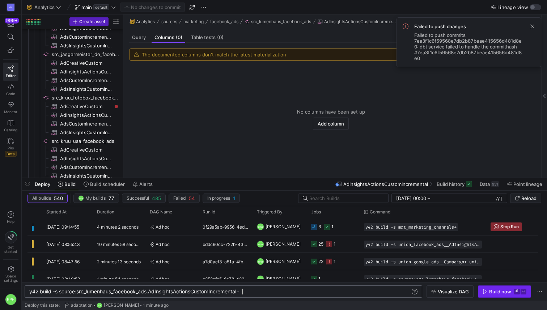
type textarea "y42 build -s source:src_lumenhaus_facebook_ads.AdInsightsActionsCustomIncrement…"
click at [492, 291] on div "Build now" at bounding box center [501, 292] width 22 height 6
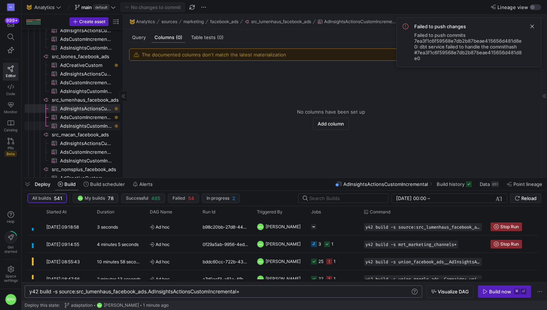
scroll to position [0, 0]
click at [88, 106] on span "AdsCustomIncremental​​​​​​​​​" at bounding box center [86, 110] width 52 height 8
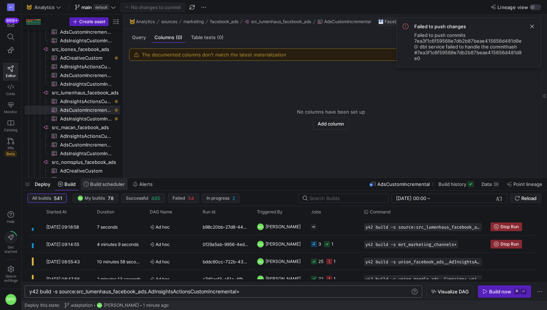
click at [97, 187] on span at bounding box center [104, 185] width 47 height 12
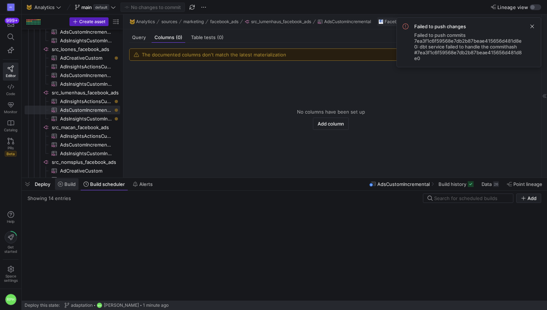
click at [67, 183] on span "Build" at bounding box center [69, 184] width 11 height 6
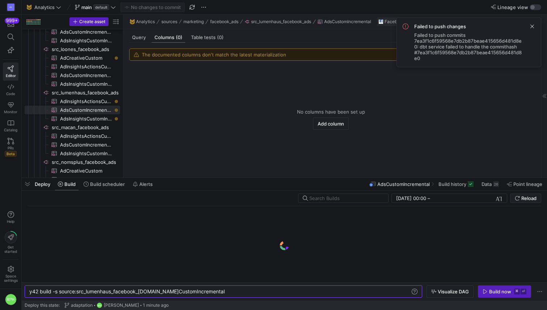
scroll to position [0, 179]
type textarea "y42 build -s source:src_lumenhaus_facebook_ads.AdsCustomIncremental+"
click at [490, 290] on div "Build now" at bounding box center [501, 292] width 22 height 6
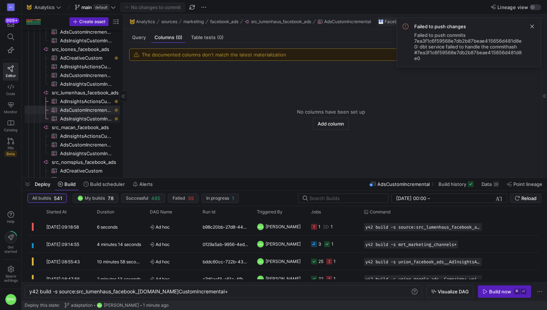
click at [81, 121] on span "AdsInsightsCustomIncremental​​​​​​​​​" at bounding box center [86, 119] width 52 height 8
click at [104, 184] on span "Build scheduler" at bounding box center [107, 184] width 35 height 6
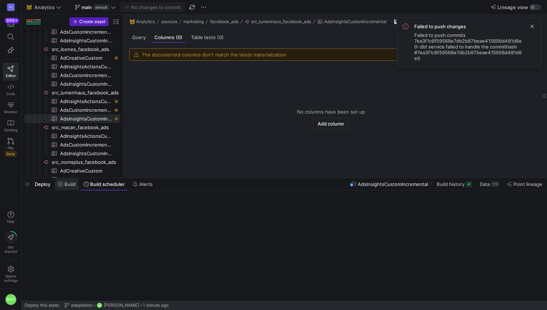
click at [71, 185] on span "Build" at bounding box center [69, 184] width 11 height 6
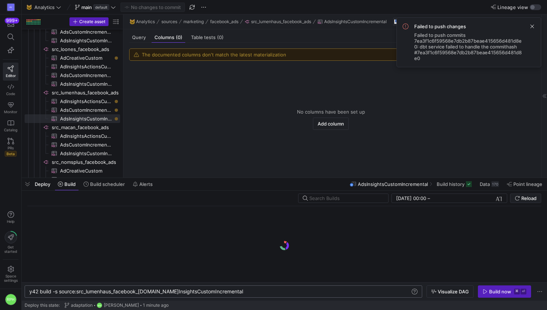
scroll to position [0, 198]
type textarea "y42 build -s source:src_lumenhaus_facebook_ads.AdsInsightsCustomIncremental+"
click at [491, 292] on div "Build now" at bounding box center [501, 292] width 22 height 6
click at [103, 186] on span "Build scheduler" at bounding box center [107, 184] width 35 height 6
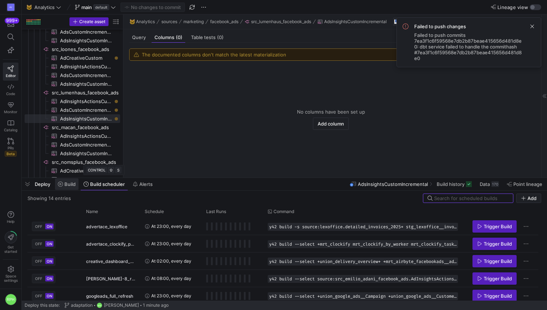
click at [64, 186] on span "Build" at bounding box center [69, 184] width 11 height 6
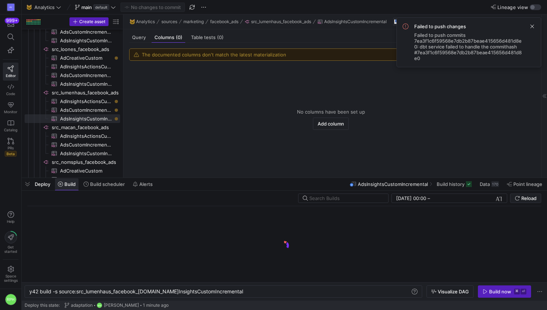
scroll to position [0, 194]
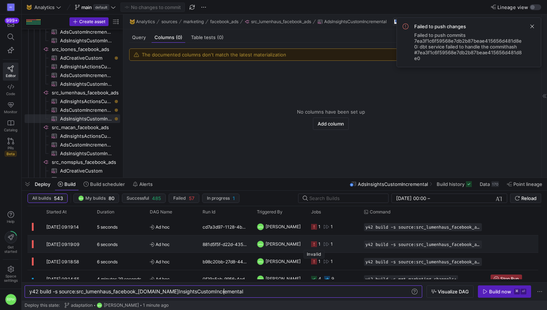
click at [315, 245] on icon "Press SPACE to select this row." at bounding box center [314, 245] width 6 height 6
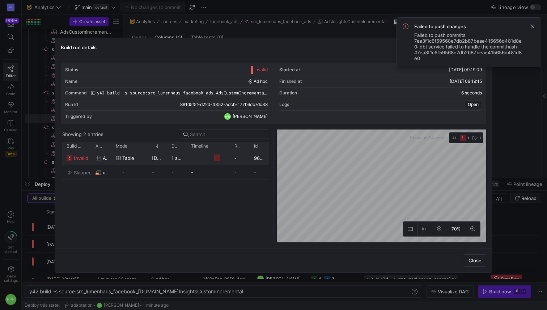
click at [72, 159] on icon "Press SPACE to select this row." at bounding box center [70, 158] width 6 height 6
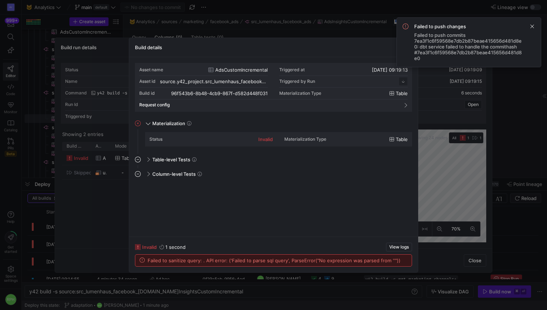
scroll to position [65, 0]
click at [534, 30] on span at bounding box center [532, 26] width 9 height 9
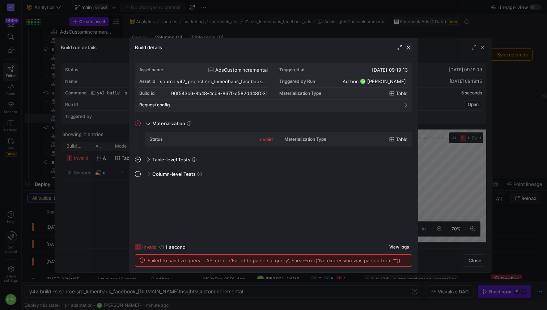
click at [410, 46] on span "button" at bounding box center [408, 47] width 7 height 7
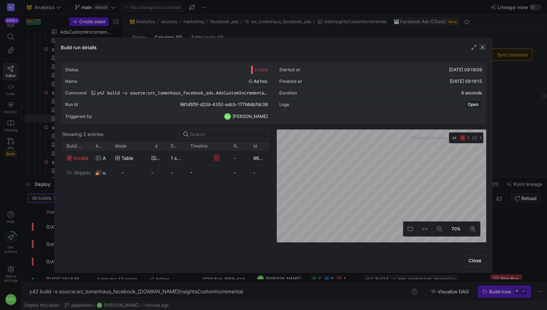
click at [483, 49] on span "button" at bounding box center [482, 47] width 7 height 7
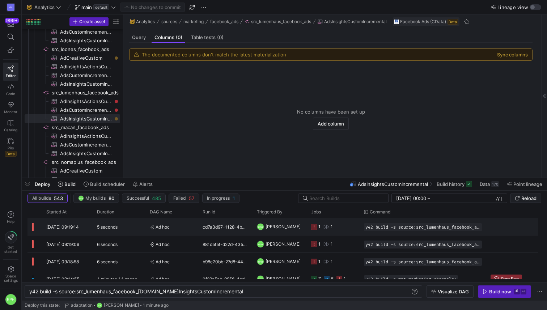
click at [337, 226] on y42-job-status-cell-renderer "1 1" at bounding box center [333, 227] width 44 height 16
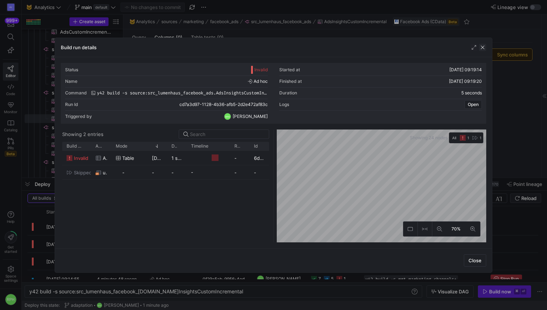
click at [483, 46] on span "button" at bounding box center [482, 47] width 7 height 7
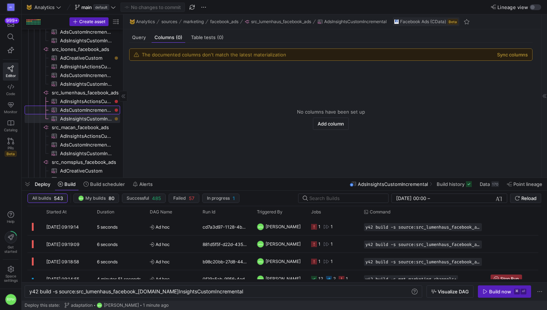
click at [101, 108] on span "AdsCustomIncremental​​​​​​​​​" at bounding box center [86, 110] width 52 height 8
click at [97, 99] on span "AdInsightsActionsCustomIncremental​​​​​​​​​" at bounding box center [86, 101] width 52 height 8
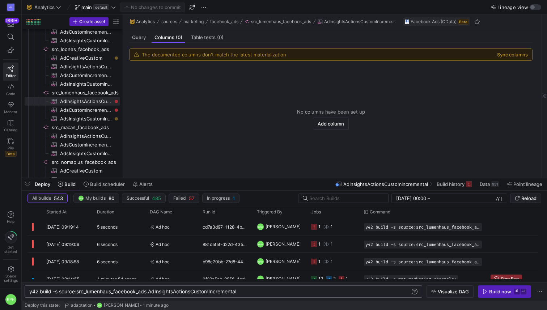
click at [268, 293] on div "y42 build -s source:src_lumenhaus_facebook_ads.AdI nsightsActionsCustomIncremen…" at bounding box center [219, 292] width 381 height 6
type textarea "y42 build -s source:src_lumenhaus_facebook_ads.AdInsightsActionsCustomIncrement…"
click at [496, 294] on div "Build now" at bounding box center [501, 292] width 22 height 6
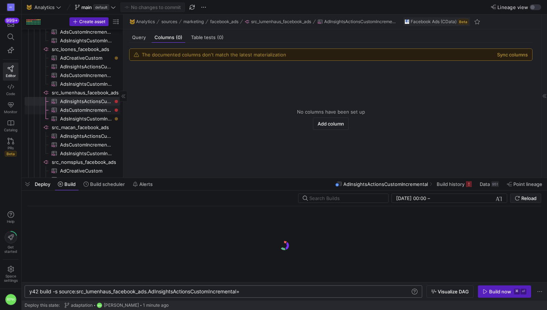
click at [99, 111] on span "AdsCustomIncremental​​​​​​​​​" at bounding box center [86, 110] width 52 height 8
click at [104, 181] on span "Build scheduler" at bounding box center [107, 184] width 35 height 6
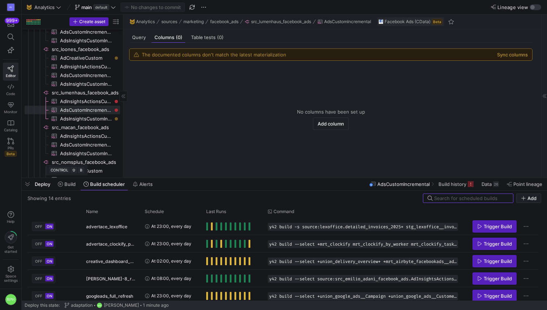
click at [93, 102] on span "AdInsightsActionsCustomIncremental​​​​​​​​​" at bounding box center [86, 101] width 52 height 8
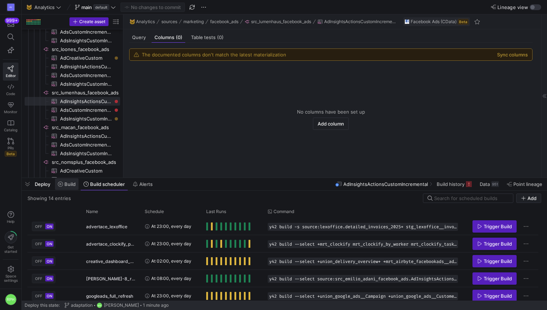
click at [65, 187] on span "Build" at bounding box center [69, 184] width 11 height 6
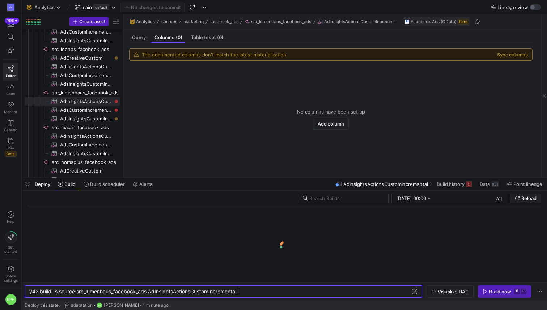
scroll to position [0, 210]
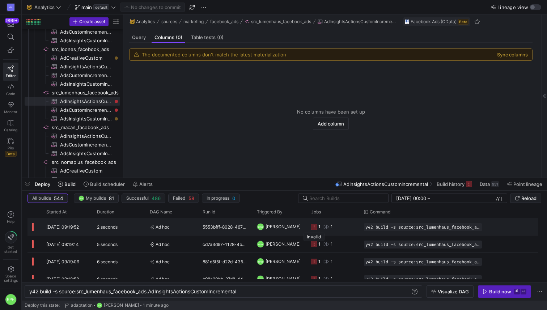
click at [315, 229] on icon at bounding box center [314, 227] width 6 height 6
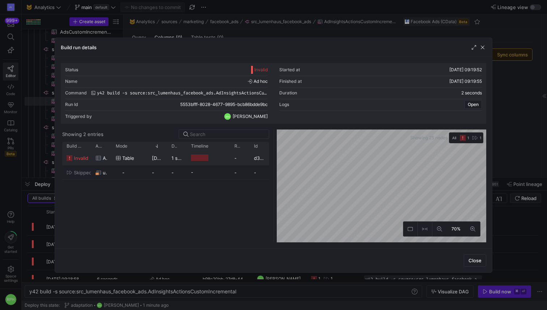
click at [70, 161] on icon at bounding box center [70, 158] width 6 height 6
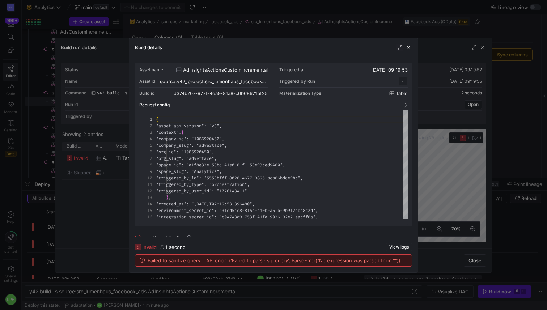
scroll to position [65, 0]
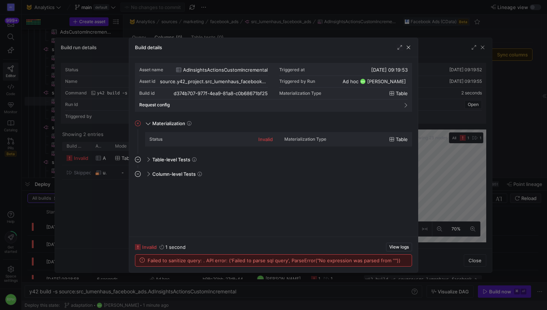
click at [251, 261] on span "Failed to sanitize query: . API error: ('Failed to parse sql query', ParseError…" at bounding box center [274, 261] width 253 height 6
copy div "Failed to sanitize query: . API error: ('Failed to parse sql query', ParseError…"
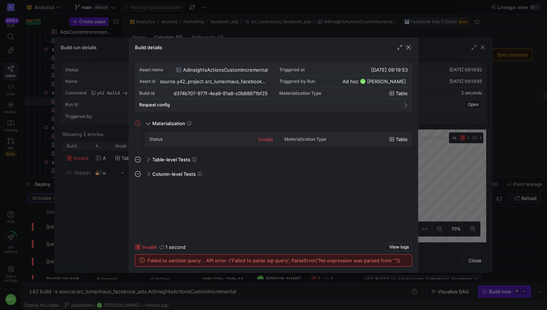
click at [410, 46] on span "button" at bounding box center [408, 47] width 7 height 7
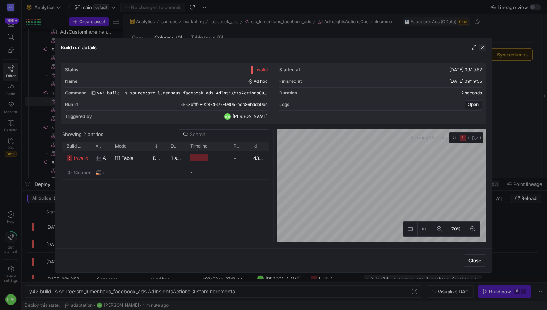
click at [482, 47] on span "button" at bounding box center [482, 47] width 7 height 7
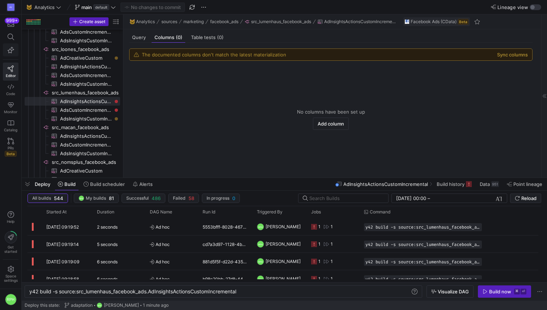
click at [9, 54] on span "button" at bounding box center [10, 50] width 15 height 12
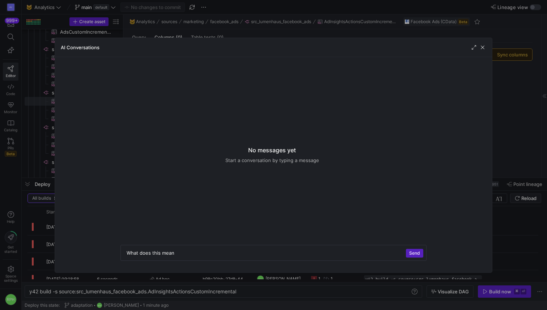
scroll to position [0, 0]
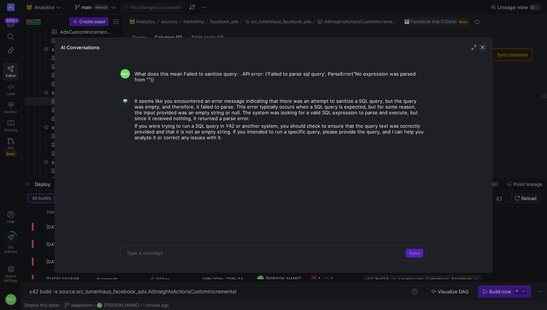
click at [480, 48] on span "button" at bounding box center [482, 47] width 7 height 7
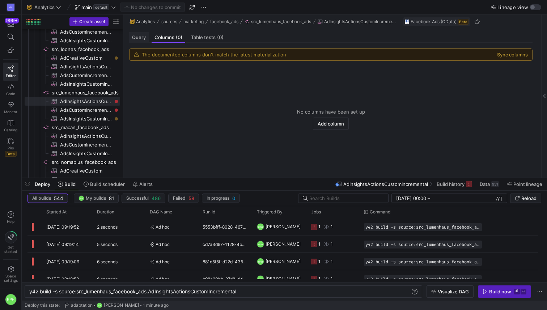
click at [139, 37] on span "Query" at bounding box center [139, 37] width 14 height 5
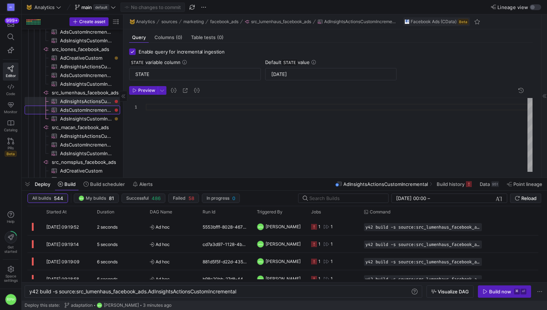
click at [90, 109] on span "AdsCustomIncremental​​​​​​​​​" at bounding box center [86, 110] width 52 height 8
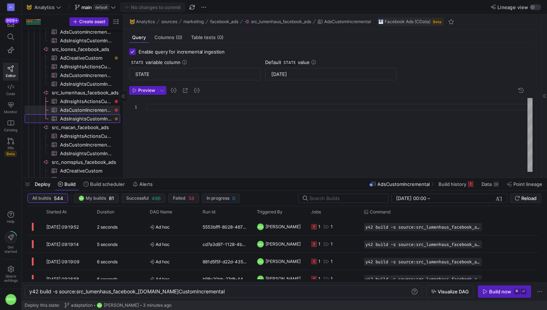
click at [90, 117] on span "AdsInsightsCustomIncremental​​​​​​​​​" at bounding box center [86, 119] width 52 height 8
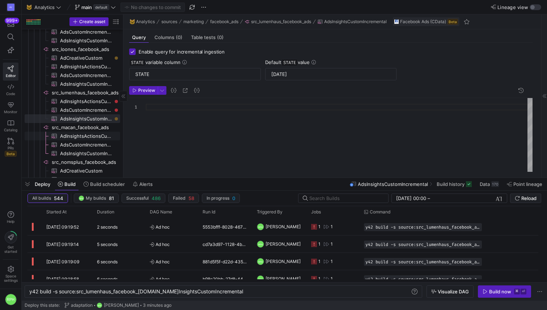
click at [89, 138] on span "AdInsightsActionsCustomIncremental​​​​​​​​​" at bounding box center [86, 136] width 52 height 8
type textarea "y42 build -s source:src_macan_facebook_ads.AdInsightsActionsCustomIncremental"
type input "2025-16-05"
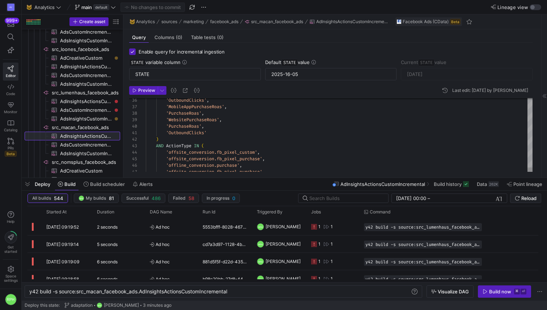
scroll to position [38, 0]
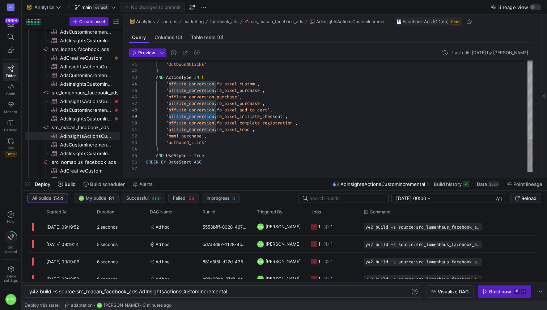
type textarea "SELECT AdAccountId, AdAccountName, AdId, AdName, AdSetId, AdSetName, CampaignId…"
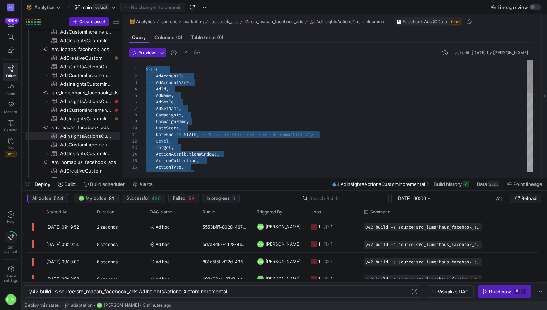
scroll to position [0, 0]
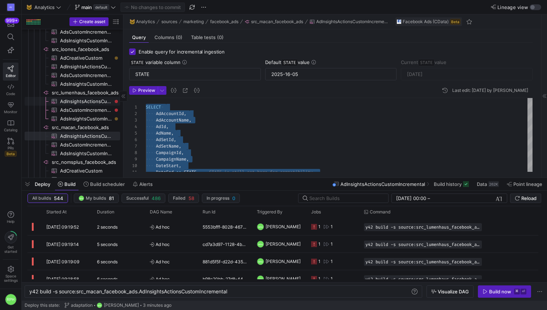
click at [97, 102] on span "AdInsightsActionsCustomIncremental​​​​​​​​​" at bounding box center [86, 101] width 52 height 8
type textarea "y42 build -s source:src_lumenhaus_facebook_ads.AdInsightsActionsCustomIncrement…"
type input "[DATE]"
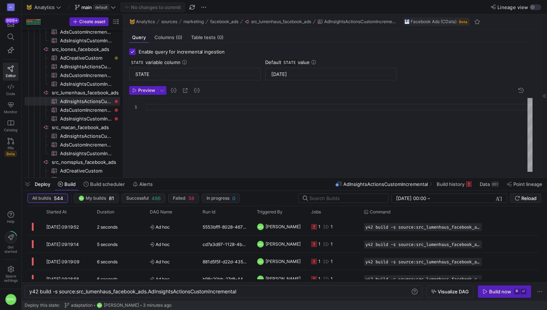
click at [158, 109] on div at bounding box center [339, 154] width 387 height 112
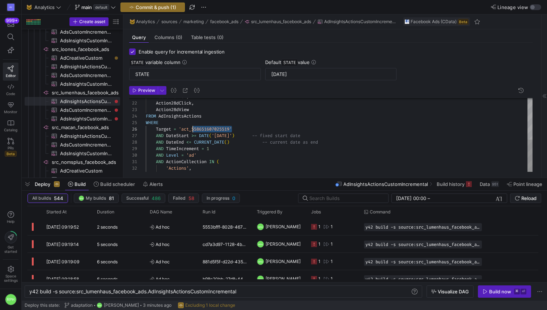
scroll to position [33, 47]
drag, startPoint x: 232, startPoint y: 130, endPoint x: 194, endPoint y: 130, distance: 38.4
click at [194, 130] on div "FROM AdInsightsActions WHERE Target = 'act_558651607025519' AND DateStart >= DA…" at bounding box center [339, 145] width 387 height 377
click at [235, 138] on div "FROM AdInsightsActions WHERE Target = 'act_732023779423455' AND DateStart >= DA…" at bounding box center [339, 145] width 387 height 377
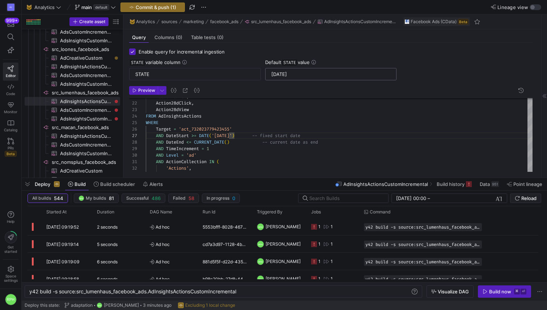
drag, startPoint x: 303, startPoint y: 74, endPoint x: 267, endPoint y: 74, distance: 36.2
click at [268, 74] on div "[DATE]" at bounding box center [331, 74] width 132 height 12
click at [237, 138] on div "FROM AdInsightsActions WHERE Target = 'act_732023779423455' AND DateStart >= DA…" at bounding box center [339, 145] width 387 height 377
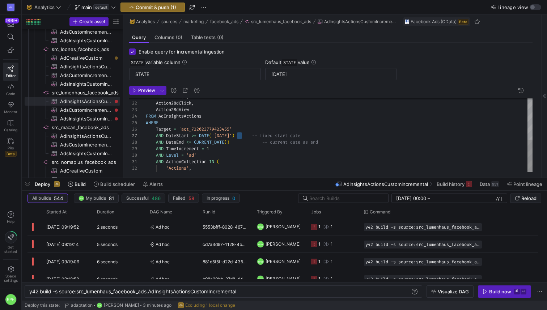
click at [243, 137] on div "FROM AdInsightsActions WHERE Target = 'act_732023779423455' AND DateStart >= DA…" at bounding box center [339, 145] width 387 height 377
drag, startPoint x: 243, startPoint y: 136, endPoint x: 217, endPoint y: 137, distance: 25.3
click at [217, 137] on div "FROM AdInsightsActions WHERE Target = 'act_732023779423455' AND DateStart >= DA…" at bounding box center [339, 145] width 387 height 377
type textarea "Action7dView, Action28dClick, Action28dView FROM AdInsightsActions WHERE Target…"
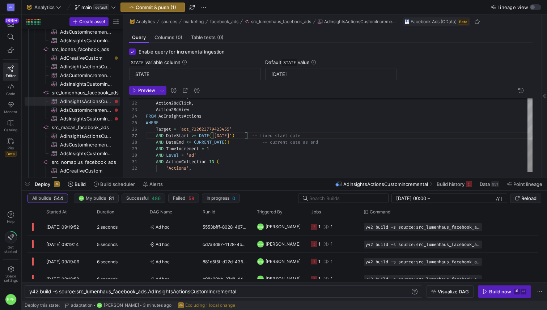
click at [240, 157] on div "FROM AdInsightsActions WHERE Target = 'act_732023779423455' AND DateStart >= DA…" at bounding box center [339, 145] width 387 height 377
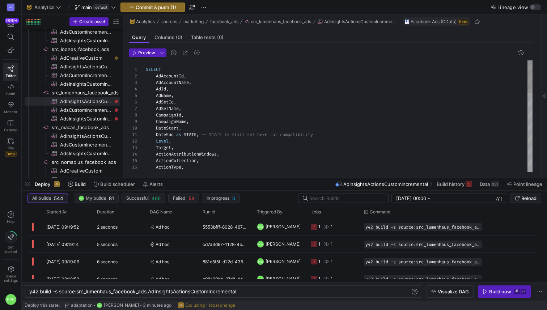
scroll to position [0, 0]
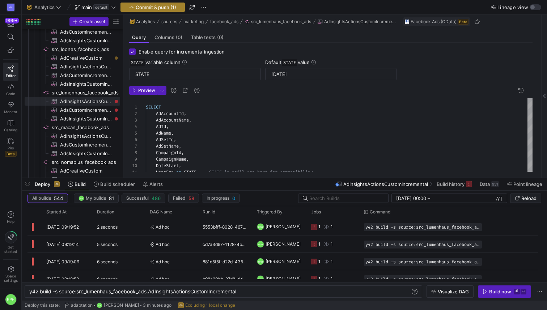
click at [150, 6] on span "Commit & push (1)" at bounding box center [156, 7] width 41 height 6
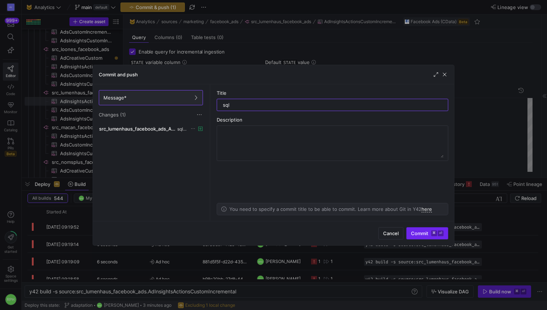
type input "sql"
click at [420, 236] on span "Commit ⌘ ⏎" at bounding box center [427, 234] width 33 height 6
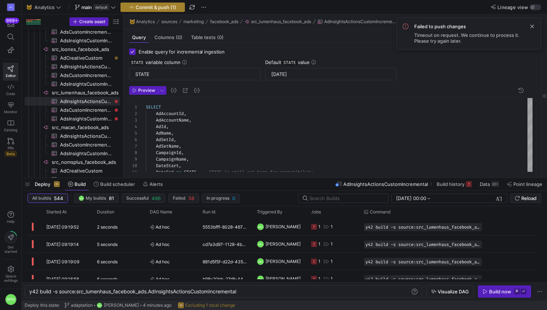
click at [158, 9] on span "Commit & push (1)" at bounding box center [156, 7] width 41 height 6
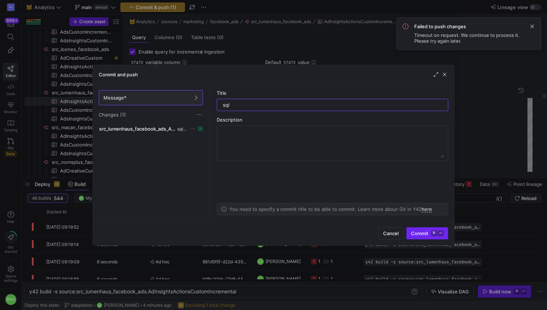
type input "sql"
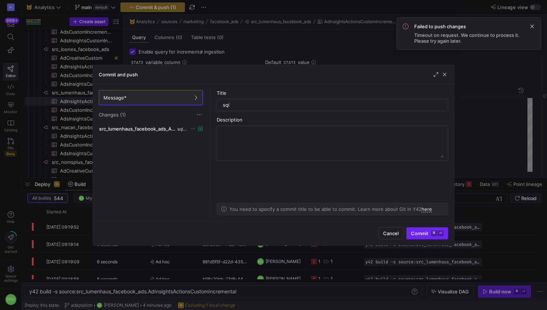
click at [425, 231] on span "Commit ⌘ ⏎" at bounding box center [427, 234] width 33 height 6
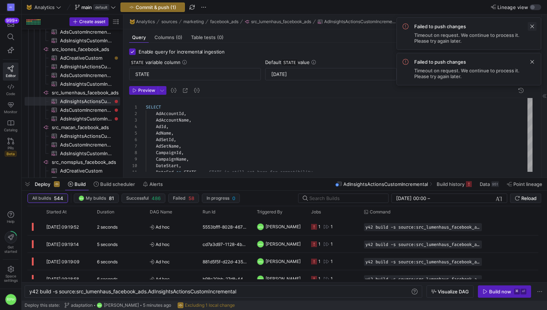
click at [536, 26] on span at bounding box center [532, 26] width 9 height 9
click at [532, 29] on span at bounding box center [532, 26] width 9 height 9
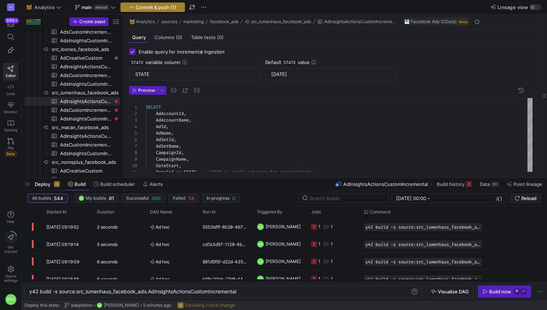
click at [164, 8] on span "Commit & push (1)" at bounding box center [156, 7] width 41 height 6
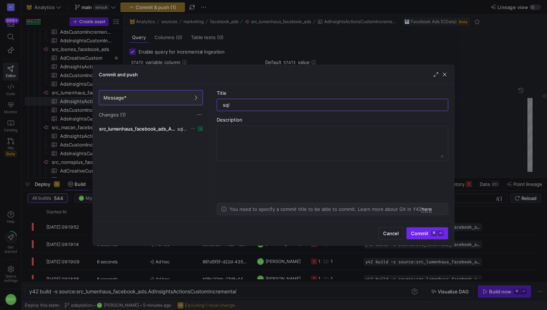
type input "sql"
click at [423, 232] on span "Commit ⌘ ⏎" at bounding box center [427, 234] width 33 height 6
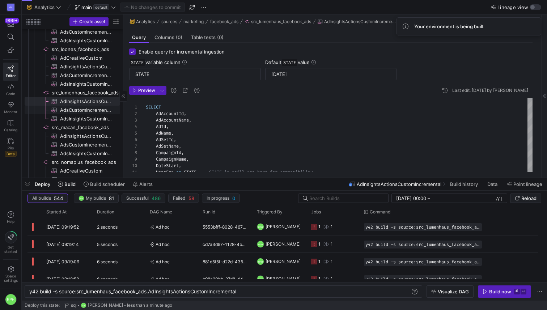
click at [95, 110] on span "AdsCustomIncremental​​​​​​​​​" at bounding box center [86, 110] width 52 height 8
type textarea "y42 build -s source:src_lumenhaus_facebook_ads.AdsCustomIncremental"
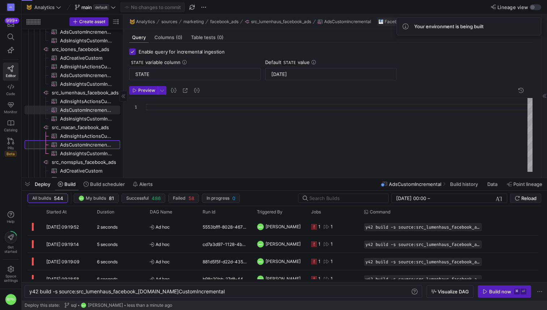
click at [90, 143] on span "AdsCustomIncremental​​​​​​​​​" at bounding box center [86, 145] width 52 height 8
type textarea "y42 build -s source:src_macan_facebook_ads.AdsCustomIncremental"
type input "2025-16-05"
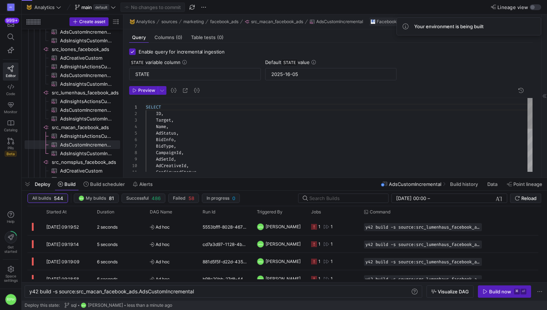
click at [179, 109] on div "SELECT ID , Target , Name , AdStatus , BidInfo , BidType , CampaignId , AdSetId…" at bounding box center [339, 185] width 387 height 175
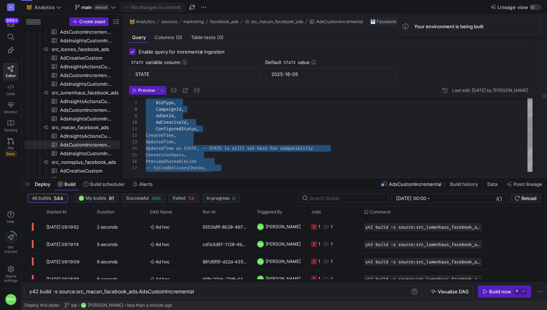
type textarea "SELECT ID, Target, Name, AdStatus, BidInfo, BidType, CampaignId, AdSetId, AdCre…"
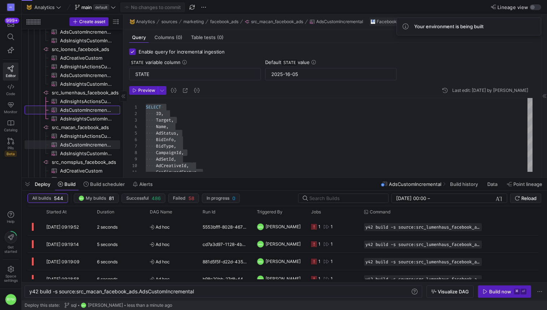
click at [87, 108] on span "AdsCustomIncremental​​​​​​​​​" at bounding box center [86, 110] width 52 height 8
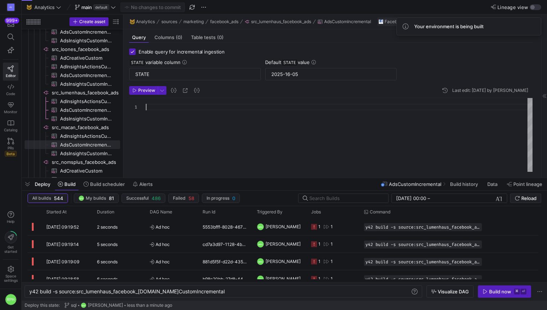
type textarea "y42 build -s source:src_lumenhaus_facebook_ads.AdsCustomIncremental"
type input "[DATE]"
click at [160, 108] on div at bounding box center [339, 154] width 387 height 112
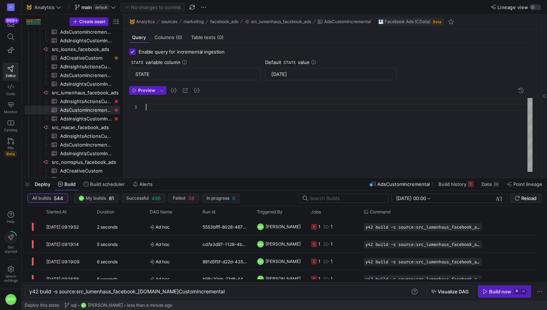
scroll to position [33, 0]
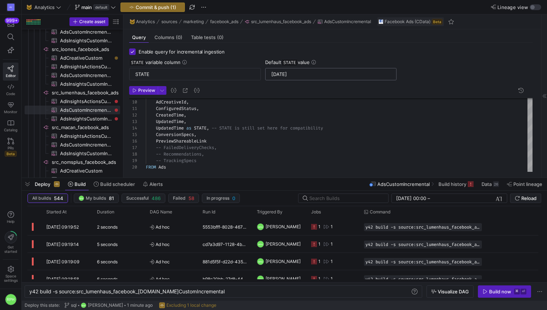
click at [302, 75] on input "[DATE]" at bounding box center [331, 74] width 119 height 6
drag, startPoint x: 304, startPoint y: 75, endPoint x: 257, endPoint y: 75, distance: 47.1
click at [257, 75] on div "STATE variable column STATE Default STATE value 2025-08-15" at bounding box center [331, 69] width 404 height 21
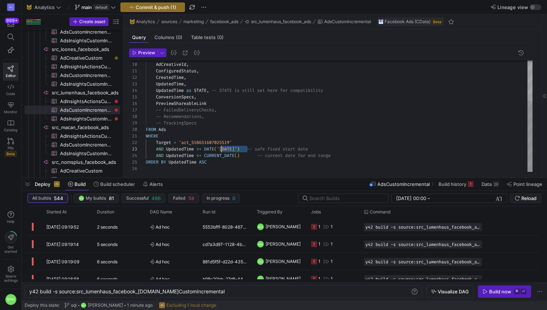
drag, startPoint x: 248, startPoint y: 148, endPoint x: 222, endPoint y: 148, distance: 26.1
click at [222, 148] on div "ConversionSpecs , PreviewShareableLink -- FailedDeliveryChecks, -- Recommendati…" at bounding box center [339, 84] width 387 height 175
drag, startPoint x: 231, startPoint y: 143, endPoint x: 192, endPoint y: 143, distance: 39.1
click at [192, 143] on div "ConversionSpecs , PreviewShareableLink -- FailedDeliveryChecks, -- Recommendati…" at bounding box center [339, 84] width 387 height 175
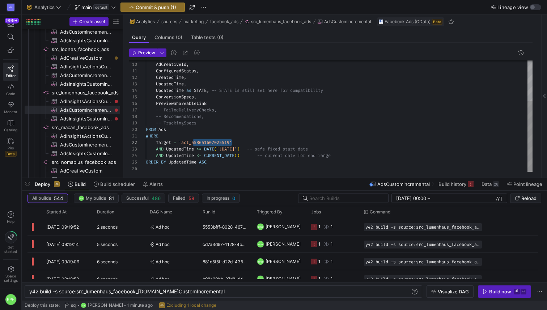
type textarea "WHERE Target = 'act_732023779423455' AND UpdatedTime >= DATE('2025-08-15') -- s…"
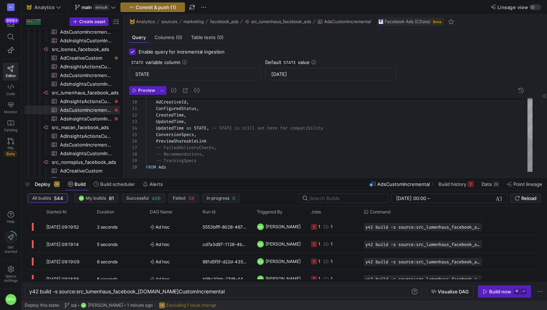
scroll to position [38, 0]
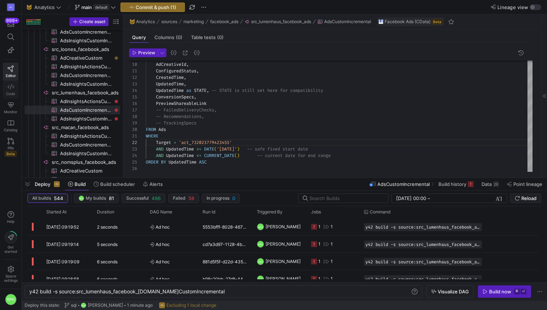
click at [8, 89] on icon at bounding box center [11, 87] width 7 height 7
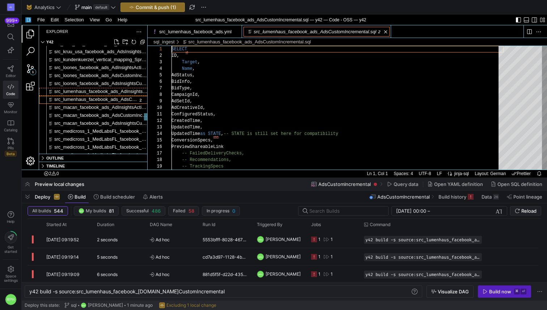
click at [106, 93] on span "src_lumenhaus_facebook_ads_AdInsightsActionsCustomIncremental.sql" at bounding box center [130, 91] width 152 height 5
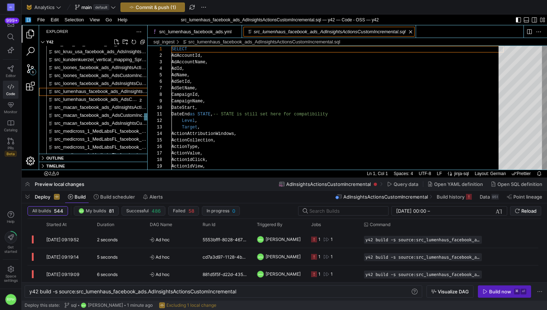
scroll to position [65, 0]
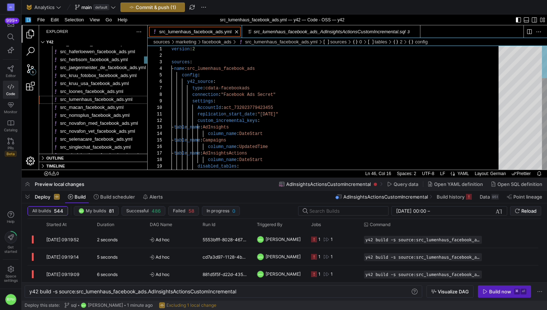
click at [198, 33] on link "src_lumenhaus_facebook_ads.yml" at bounding box center [195, 31] width 72 height 5
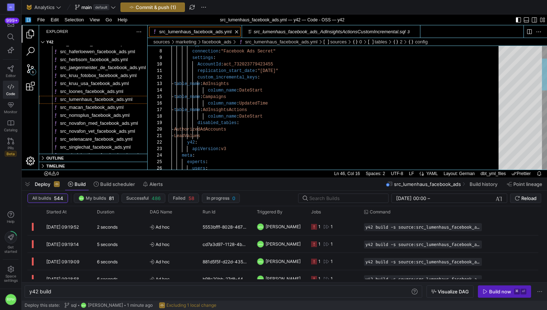
scroll to position [33, 39]
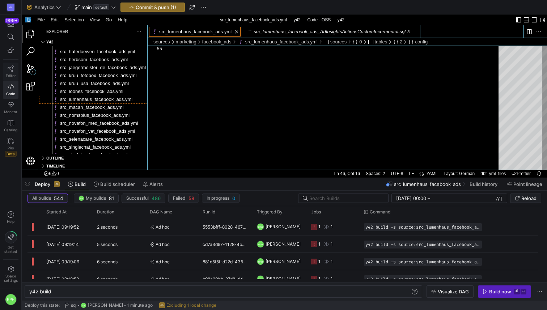
click at [7, 68] on link "Editor" at bounding box center [11, 72] width 16 height 18
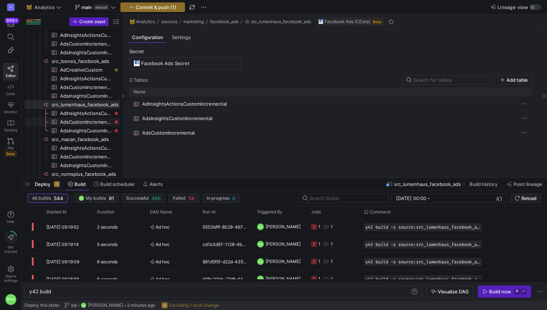
scroll to position [719, 0]
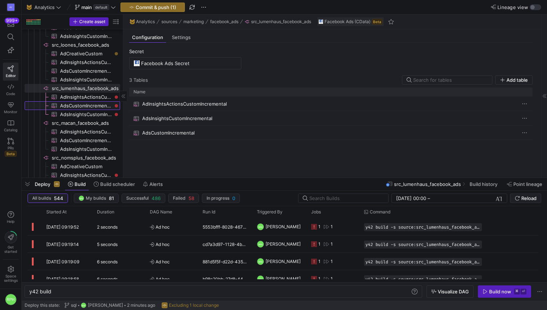
click at [83, 106] on span "AdsCustomIncremental​​​​​​​​​" at bounding box center [86, 106] width 52 height 8
type textarea "y42 build -s source:src_lumenhaus_facebook_ads.AdsCustomIncremental"
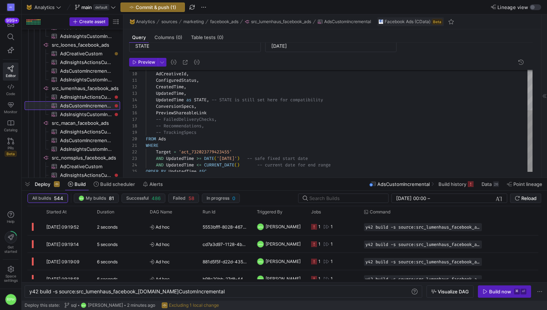
scroll to position [38, 0]
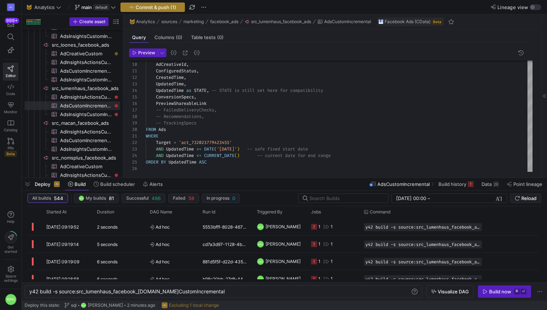
click at [164, 5] on span "Commit & push (1)" at bounding box center [156, 7] width 41 height 6
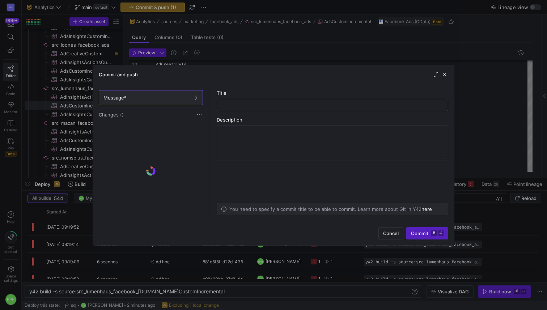
click at [248, 105] on input "text" at bounding box center [332, 105] width 219 height 6
type input "sql"
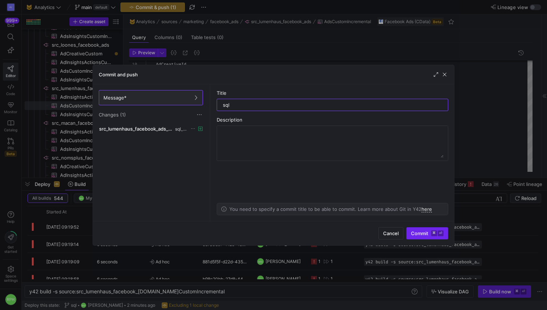
click at [418, 234] on span "Commit ⌘ ⏎" at bounding box center [427, 234] width 33 height 6
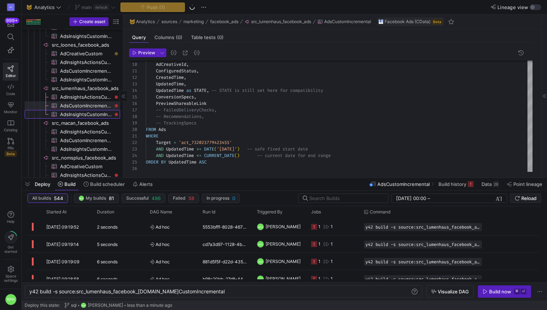
click at [88, 118] on span "AdsInsightsCustomIncremental​​​​​​​​​" at bounding box center [86, 114] width 52 height 8
type textarea "y42 build -s source:src_lumenhaus_facebook_ads.AdsInsightsCustomIncremental"
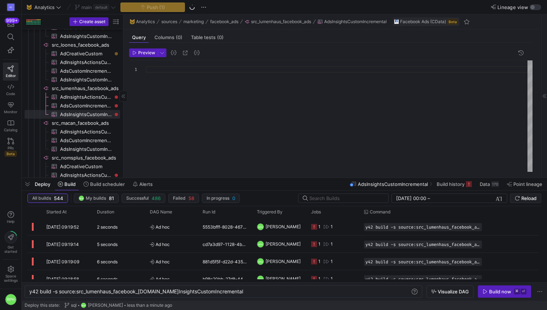
click at [80, 150] on span "AdsInsightsCustomIncremental​​​​​​​​​" at bounding box center [86, 149] width 52 height 8
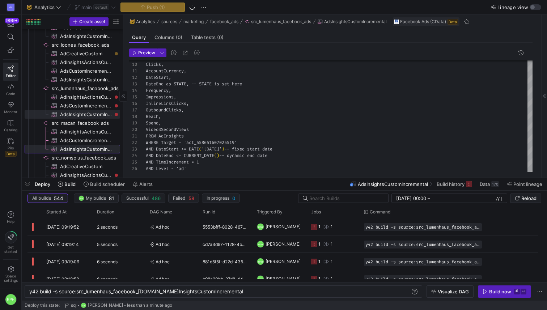
type textarea "y42 build -s source:src_macan_facebook_ads.AdsInsightsCustomIncremental"
type input "2025-18-05"
click at [177, 161] on div "CampaignName, Clicks, AccountCurrency, DateStart, DateEnd as STATE, -- STATE is…" at bounding box center [339, 94] width 387 height 195
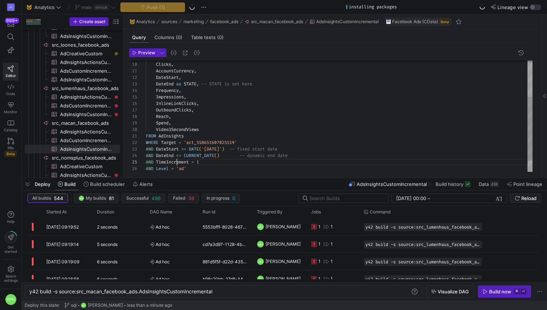
scroll to position [26, 31]
type textarea "SELECT AdAccountId, AdAccountName, AdId, AdName, AdSetId, AdSetName, CampaignId…"
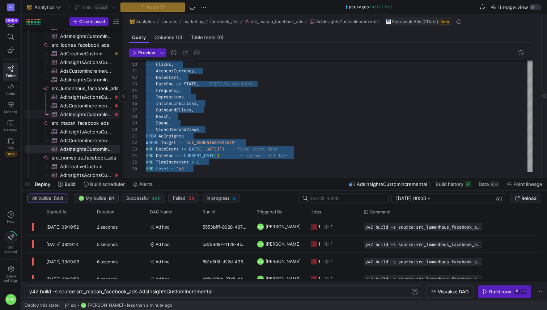
click at [89, 114] on span "AdsInsightsCustomIncremental​​​​​​​​​" at bounding box center [86, 114] width 52 height 8
type textarea "y42 build -s source:src_lumenhaus_facebook_ads.AdsInsightsCustomIncremental"
type input "[DATE]"
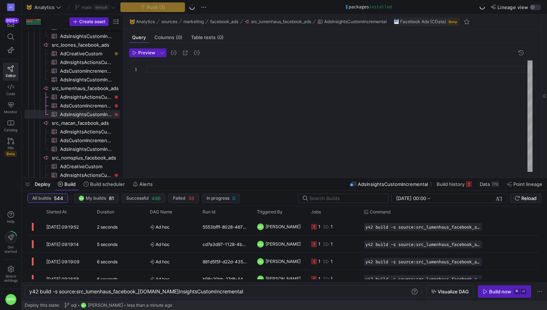
click at [147, 70] on div at bounding box center [339, 116] width 387 height 112
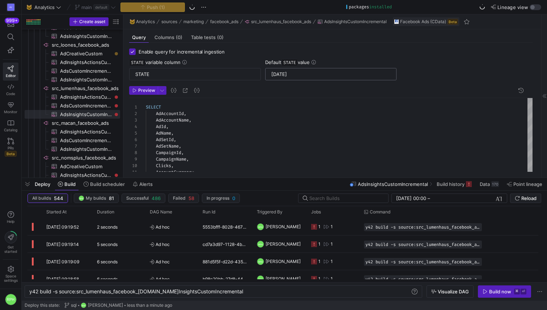
click at [291, 74] on input "[DATE]" at bounding box center [331, 74] width 119 height 6
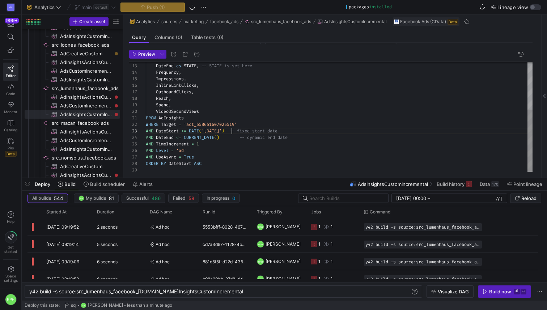
scroll to position [36, 0]
drag, startPoint x: 231, startPoint y: 129, endPoint x: 206, endPoint y: 129, distance: 25.0
click at [206, 129] on div "DateStart , DateEnd as STATE , -- STATE is set here Frequency , Impressions , I…" at bounding box center [339, 76] width 387 height 195
drag, startPoint x: 237, startPoint y: 123, endPoint x: 199, endPoint y: 122, distance: 38.0
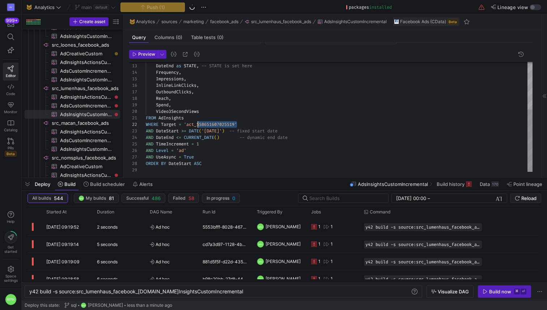
click at [199, 122] on div "DateStart , DateEnd as STATE , -- STATE is set here Frequency , Impressions , I…" at bounding box center [339, 76] width 387 height 195
type textarea "FROM AdInsights WHERE Target = 'act_732023779423455' AND DateStart >= DATE('202…"
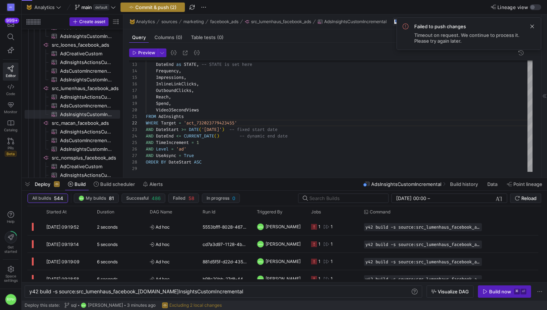
click at [160, 8] on span "Commit & push (2)" at bounding box center [155, 7] width 41 height 6
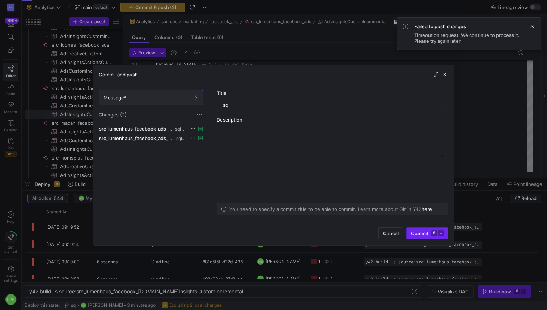
type input "sql"
click at [423, 232] on span "Commit ⌘ ⏎" at bounding box center [427, 234] width 33 height 6
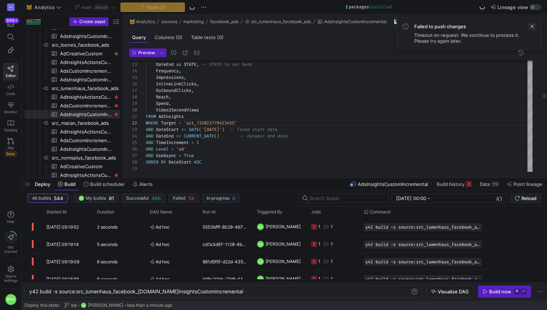
click at [533, 26] on span at bounding box center [532, 26] width 9 height 9
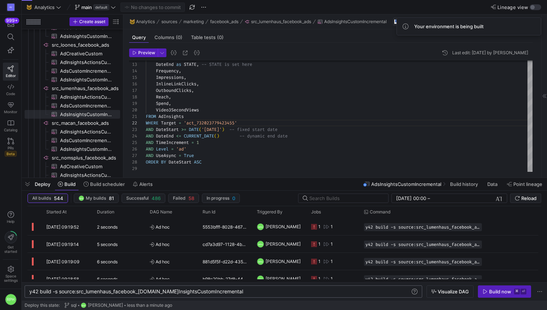
scroll to position [0, 194]
click at [237, 293] on div "y42 build -s source:src_lumenhaus_facebook_ads.Ads InsightsCustomIncremental" at bounding box center [219, 292] width 381 height 6
type textarea "y42 build -s source:src_lumenhaus_facebook_ads.AdsInsightsCustomIncremental+"
click at [490, 292] on div "Build now" at bounding box center [501, 292] width 22 height 6
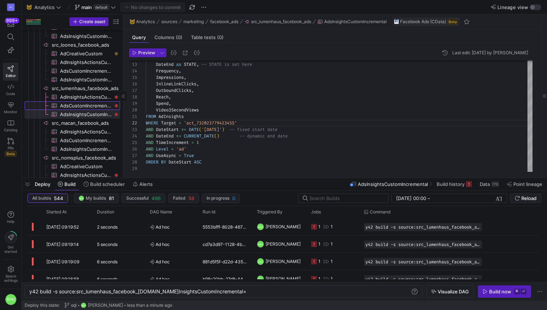
click at [96, 107] on span "AdsCustomIncremental​​​​​​​​​" at bounding box center [86, 106] width 52 height 8
type textarea "SELECT ID, Target, Name, AdStatus, BidInfo, BidType, CampaignId, AdSetId, AdCre…"
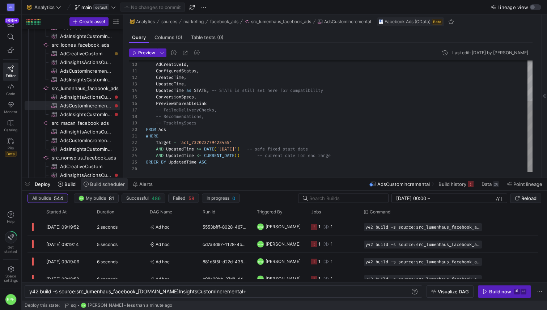
click at [100, 185] on span "Build scheduler" at bounding box center [107, 184] width 35 height 6
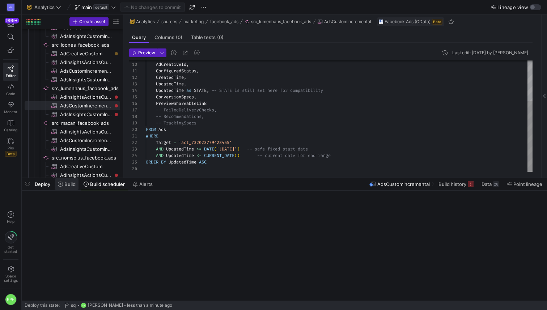
click at [60, 187] on span at bounding box center [67, 185] width 24 height 12
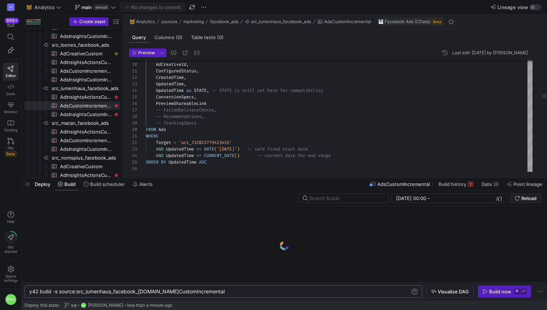
click at [218, 292] on div "y42 build -s source:src_lumenhaus_facebook_ads.Ads CustomIncremental" at bounding box center [219, 292] width 381 height 6
click at [212, 294] on div "y42 build -s source:src_lumenhaus_facebook_ads.Ads CustomIncremental" at bounding box center [219, 292] width 381 height 6
type textarea "y42 build -s source:src_lumenhaus_facebook_ads.AdsCustomIncremental+"
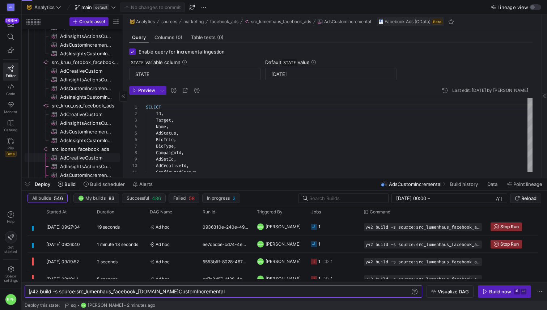
scroll to position [635, 0]
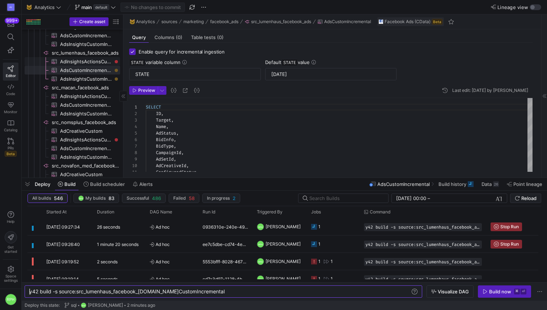
click at [102, 61] on span "AdInsightsActionsCustomIncremental​​​​​​​​​" at bounding box center [86, 62] width 52 height 8
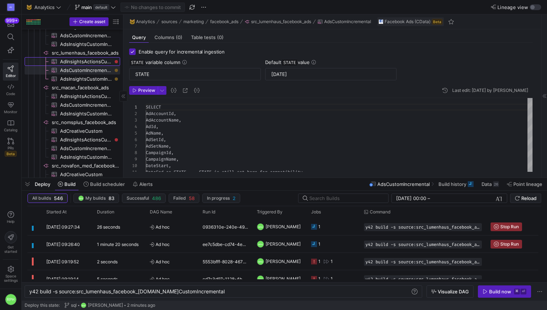
type textarea "y42 build -s source:src_lumenhaus_facebook_ads.AdInsightsActionsCustomIncrement…"
type textarea "SELECT AdAccountId, AdAccountName, AdId, AdName, AdSetId, AdSetName, CampaignId…"
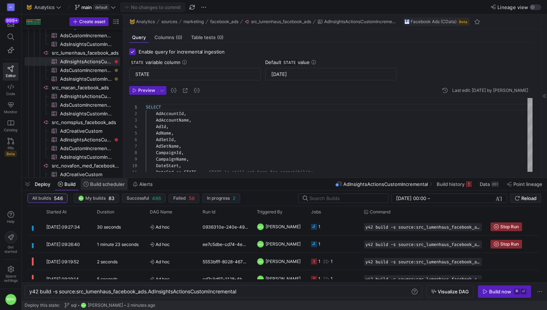
click at [111, 183] on span "Build scheduler" at bounding box center [107, 184] width 35 height 6
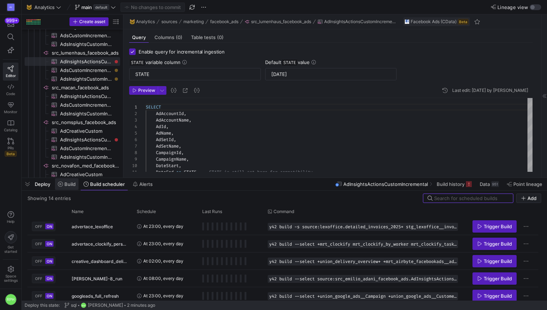
click at [68, 182] on span "Build" at bounding box center [69, 184] width 11 height 6
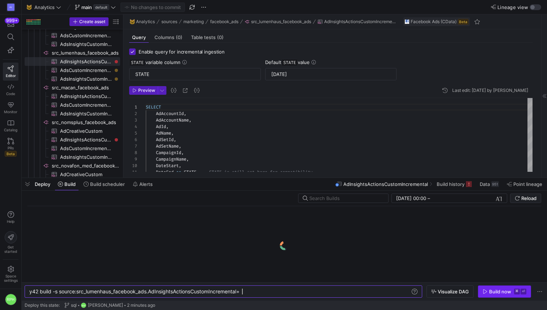
type textarea "y42 build -s source:src_lumenhaus_facebook_ads.AdInsightsActionsCustomIncrement…"
click at [498, 294] on div "Build now" at bounding box center [501, 292] width 22 height 6
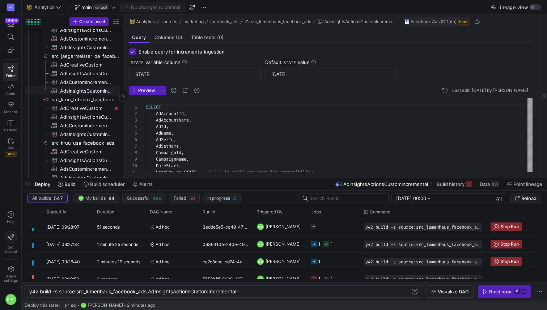
scroll to position [442, 0]
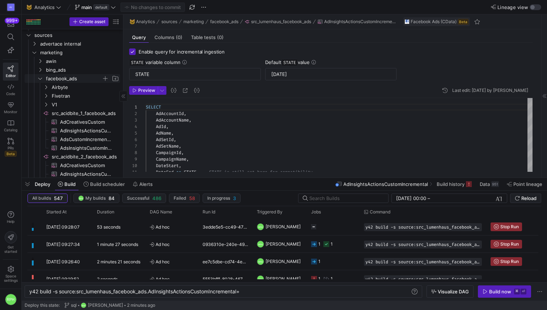
click at [40, 80] on icon "Press SPACE to select this row." at bounding box center [40, 78] width 5 height 4
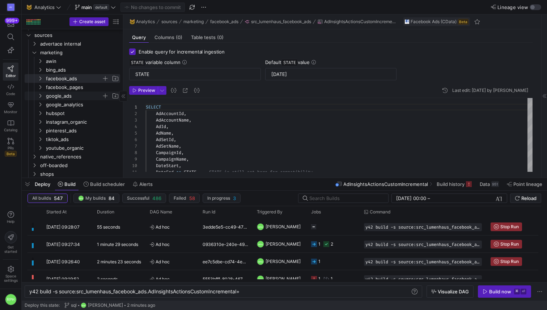
click at [60, 98] on span "google_ads" at bounding box center [74, 96] width 56 height 8
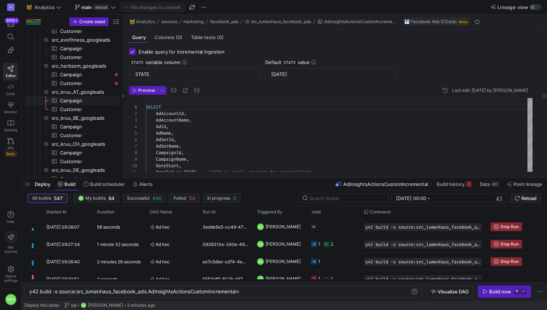
scroll to position [378, 0]
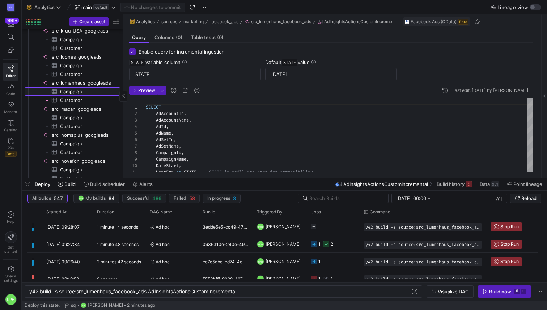
click at [79, 89] on span "Campaign​​​​​​​​​" at bounding box center [86, 92] width 52 height 8
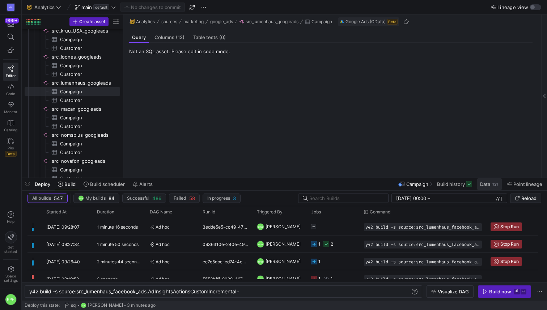
click at [489, 183] on span "Data" at bounding box center [485, 184] width 10 height 6
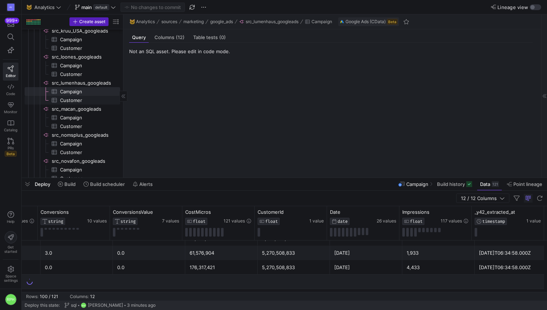
click at [75, 100] on span "Customer​​​​​​​​​" at bounding box center [86, 100] width 52 height 8
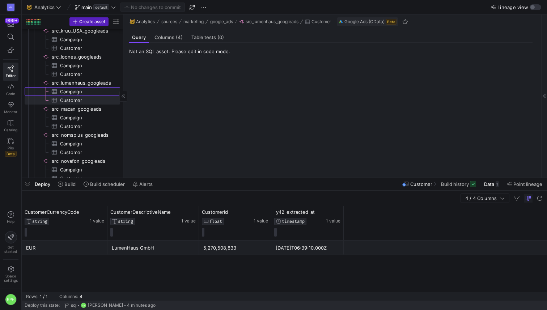
click at [89, 92] on span "Campaign​​​​​​​​​" at bounding box center [86, 92] width 52 height 8
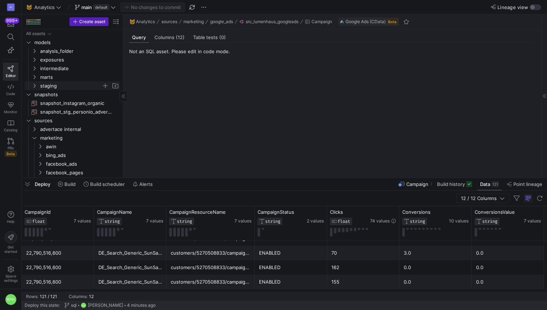
click at [55, 85] on span "staging" at bounding box center [71, 86] width 62 height 8
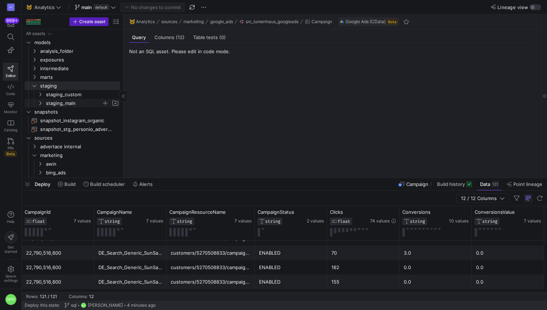
click at [64, 105] on span "staging_main" at bounding box center [74, 103] width 56 height 8
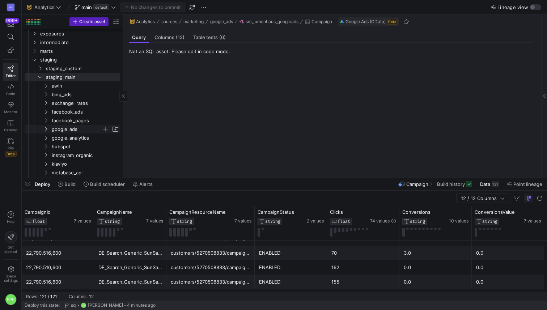
click at [70, 128] on span "google_ads" at bounding box center [77, 129] width 50 height 8
click at [74, 153] on span "stg_googleads​​​​​​​​​​" at bounding box center [84, 155] width 55 height 8
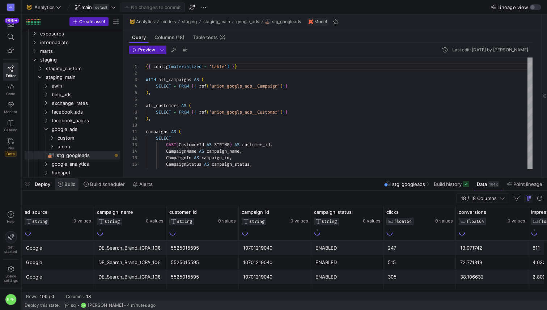
click at [74, 187] on span at bounding box center [67, 185] width 24 height 12
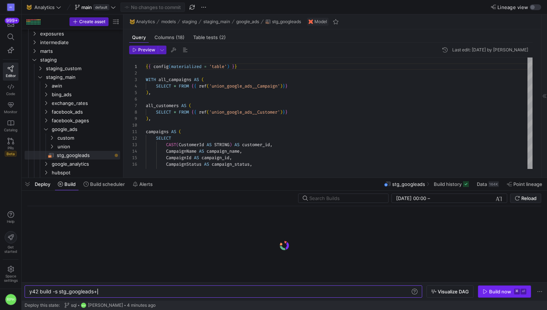
type textarea "y42 build -s stg_googleads+"
click at [489, 291] on span "Build now ⌘ ⏎" at bounding box center [505, 292] width 44 height 6
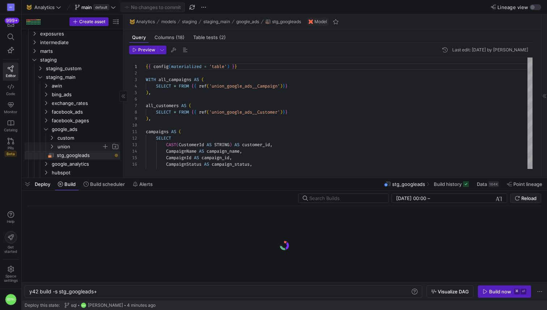
click at [72, 147] on span "union" at bounding box center [80, 147] width 44 height 8
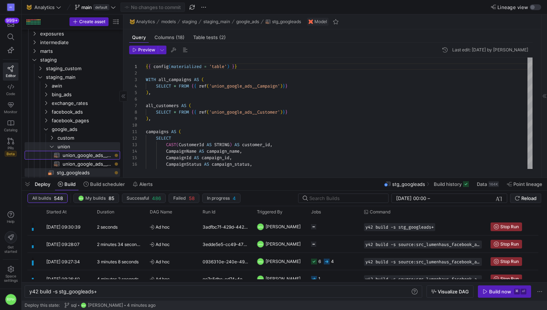
click at [74, 152] on span "union_google_ads__Campaign​​​​​​​​​​" at bounding box center [87, 155] width 49 height 8
type textarea "WITH all_campaigns AS ( SELECT * FROM {{ source('src_medicross_googleads', 'Cam…"
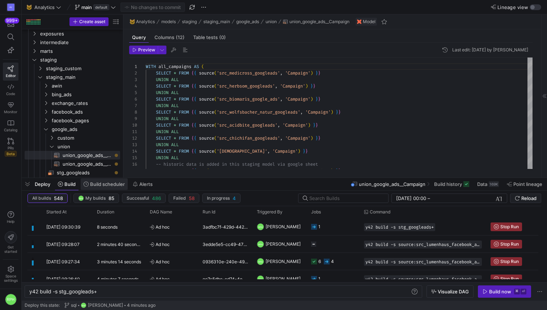
click at [100, 184] on span "Build scheduler" at bounding box center [107, 184] width 35 height 6
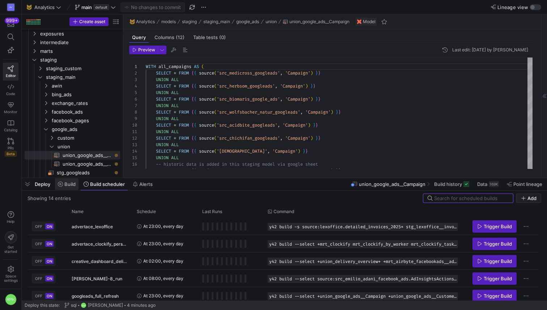
click at [66, 186] on span "Build" at bounding box center [69, 184] width 11 height 6
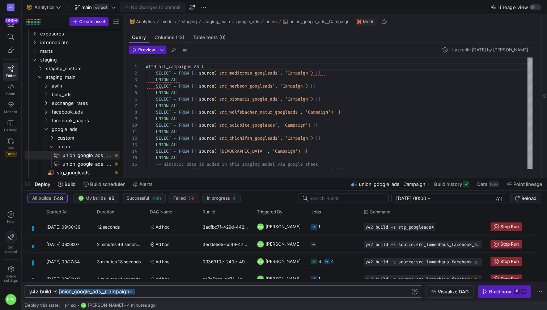
drag, startPoint x: 140, startPoint y: 293, endPoint x: 60, endPoint y: 292, distance: 80.0
click at [60, 292] on div "y42 build -s union_google_ads__Campaign+" at bounding box center [219, 292] width 381 height 6
click at [213, 292] on div "y42 build -s union_google_ads__Campaign+" at bounding box center [219, 292] width 381 height 6
click at [207, 292] on div "y42 build -s union_google_ads__Campaign+ union_goo gle_ads__Campaign+" at bounding box center [219, 292] width 381 height 6
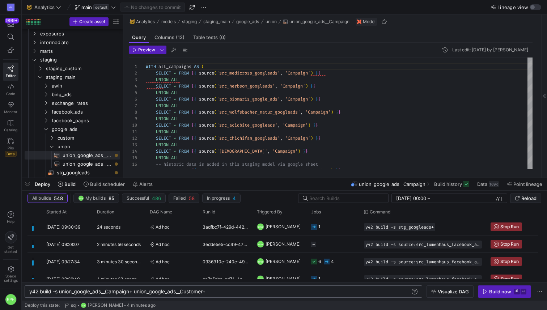
type textarea "y42 build -s union_google_ads__Campaign+ union_google_ads__Customer+"
click at [495, 298] on y42-orchestration-inline-build "y42 build -s union_google_ads__Campaign+ union_goo gle_ads__Customer+ y42 build…" at bounding box center [285, 291] width 526 height 18
click at [492, 294] on div "Build now" at bounding box center [501, 292] width 22 height 6
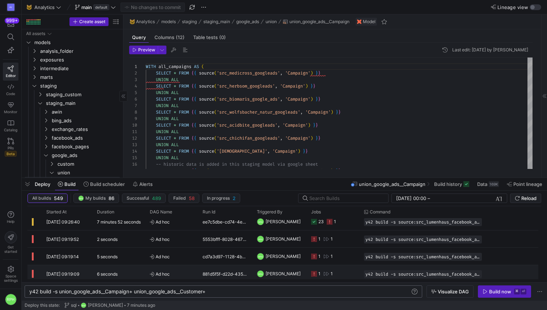
scroll to position [0, 0]
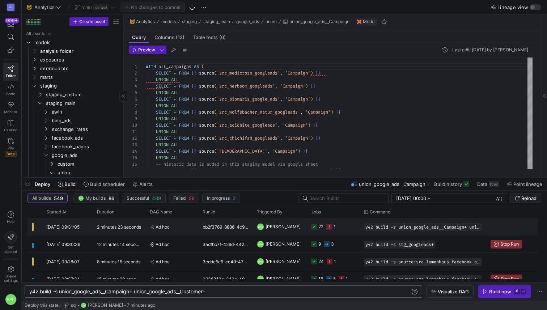
click at [328, 227] on icon "Press SPACE to select this row." at bounding box center [330, 227] width 6 height 6
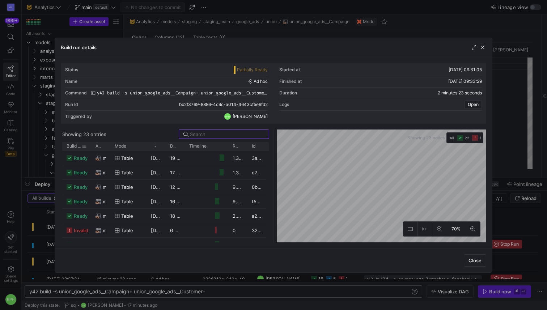
click at [85, 147] on span at bounding box center [84, 146] width 5 height 5
click at [72, 146] on span "Build status" at bounding box center [74, 146] width 15 height 5
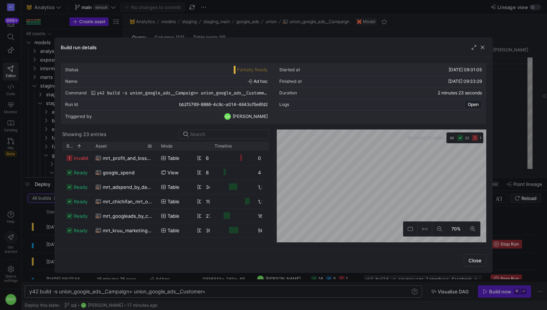
drag, startPoint x: 109, startPoint y: 147, endPoint x: 164, endPoint y: 147, distance: 54.7
click at [158, 147] on div at bounding box center [156, 146] width 3 height 9
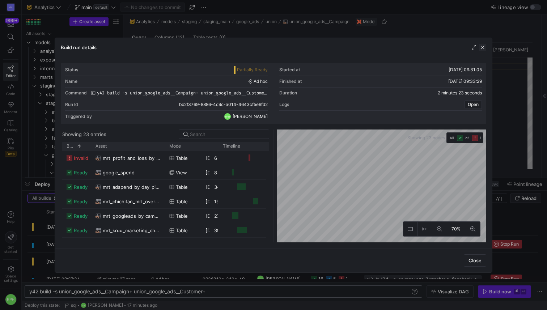
click at [484, 46] on span "button" at bounding box center [482, 47] width 7 height 7
